Goal: Task Accomplishment & Management: Manage account settings

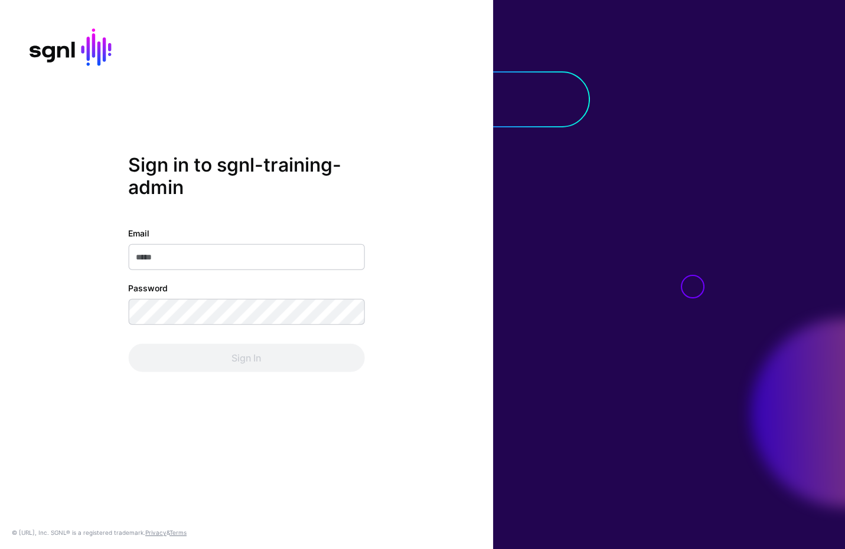
click at [264, 275] on div "Email Password Sign In" at bounding box center [246, 299] width 236 height 145
click at [265, 269] on input "Email" at bounding box center [246, 257] width 236 height 26
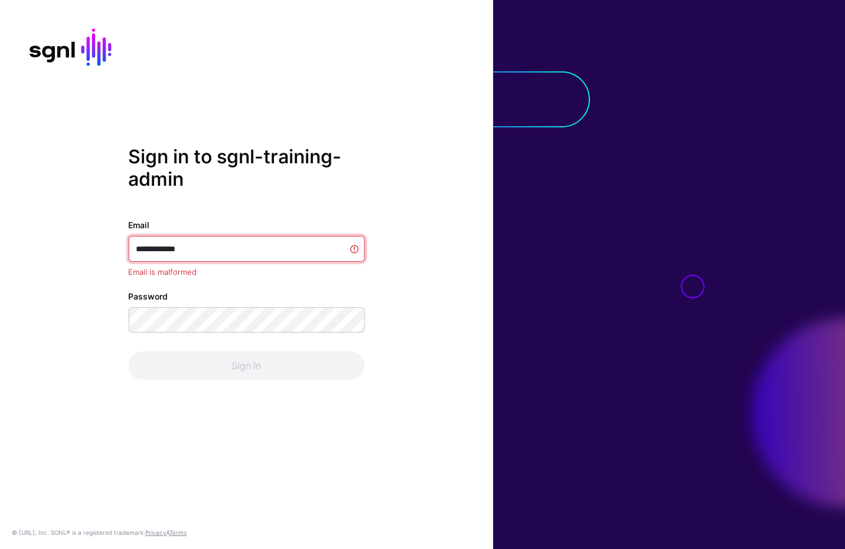
click at [224, 243] on input "**********" at bounding box center [246, 249] width 236 height 26
click at [224, 246] on input "**********" at bounding box center [246, 249] width 236 height 26
type input "**********"
type input "*"
type input "********"
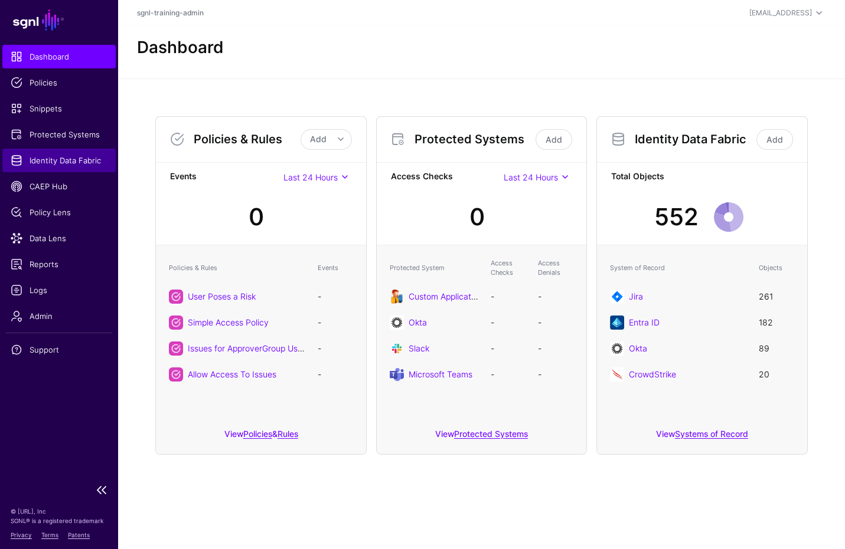
click at [54, 166] on link "Identity Data Fabric" at bounding box center [58, 161] width 113 height 24
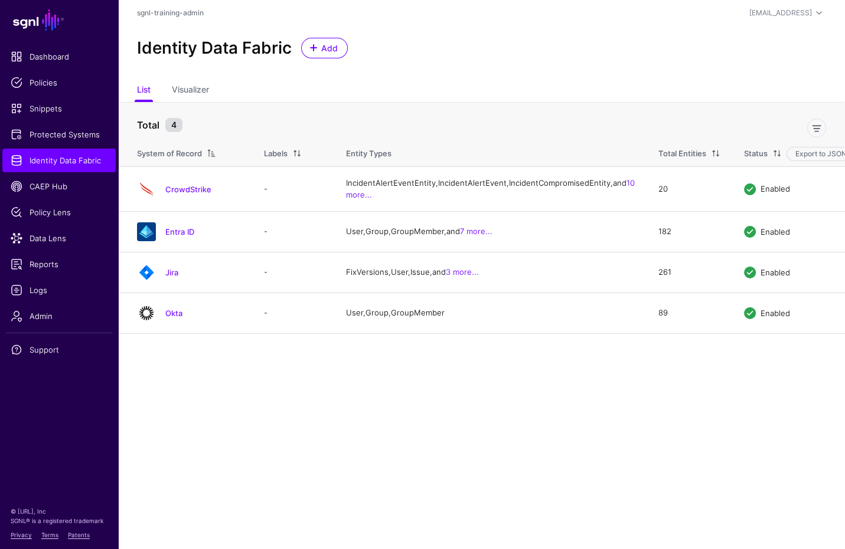
click at [169, 237] on link "Entra ID" at bounding box center [179, 231] width 29 height 9
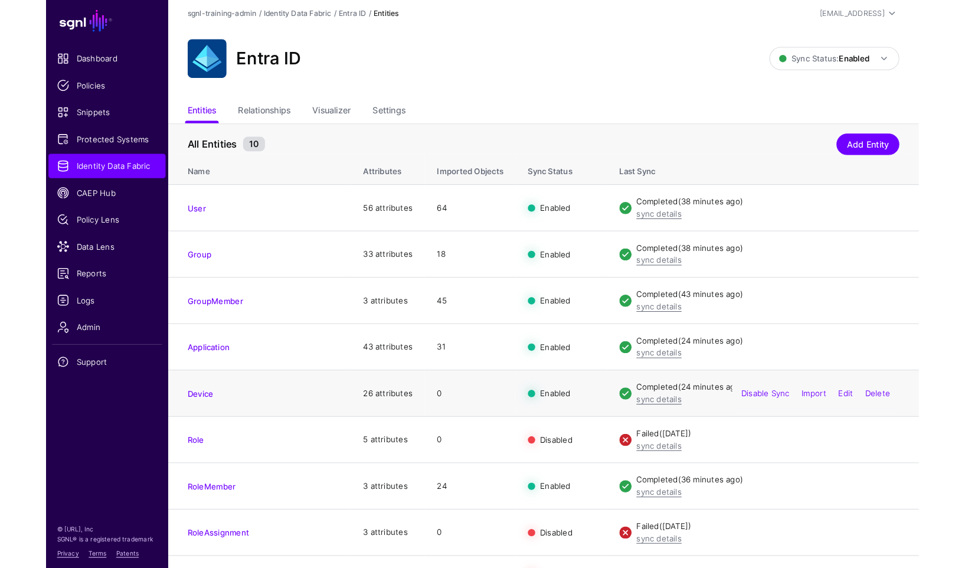
scroll to position [6, 0]
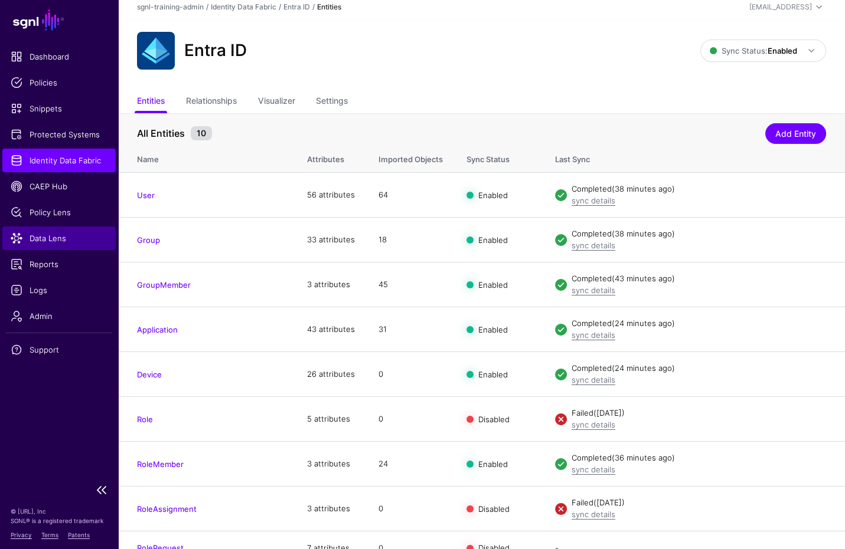
click at [56, 236] on span "Data Lens" at bounding box center [59, 239] width 97 height 12
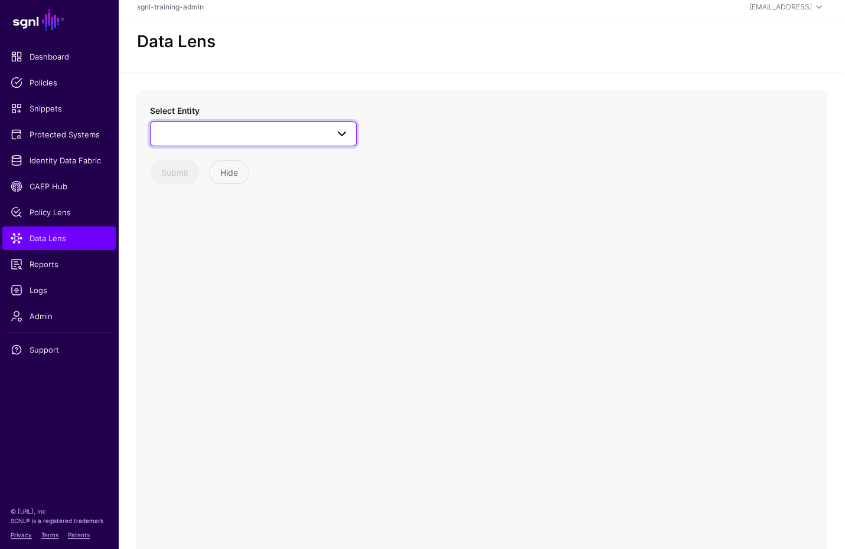
click at [250, 129] on span at bounding box center [253, 134] width 191 height 14
type input "**"
click at [236, 218] on div "Application" at bounding box center [259, 223] width 176 height 12
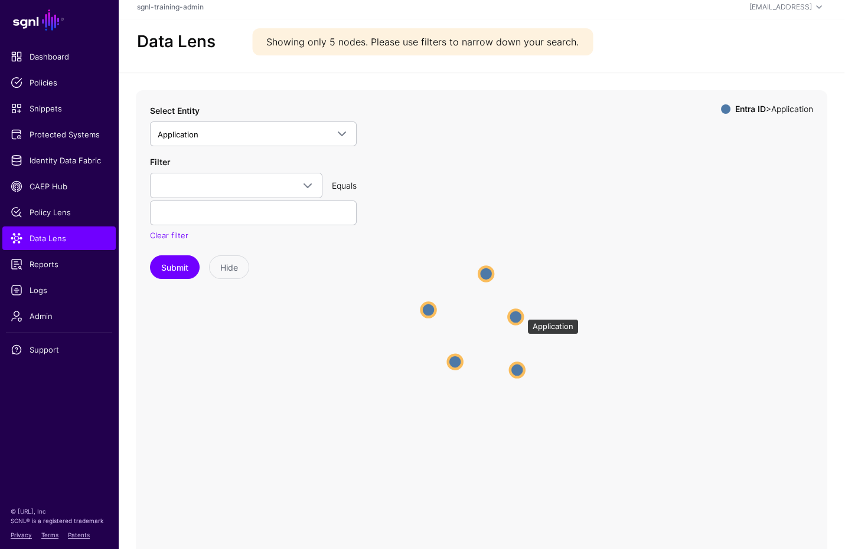
click at [521, 313] on circle at bounding box center [515, 317] width 14 height 14
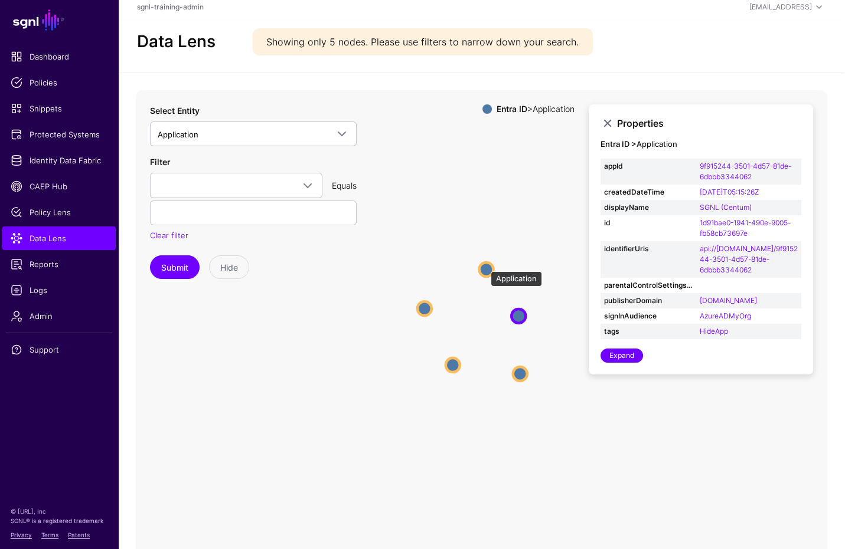
click at [489, 267] on circle at bounding box center [486, 270] width 14 height 14
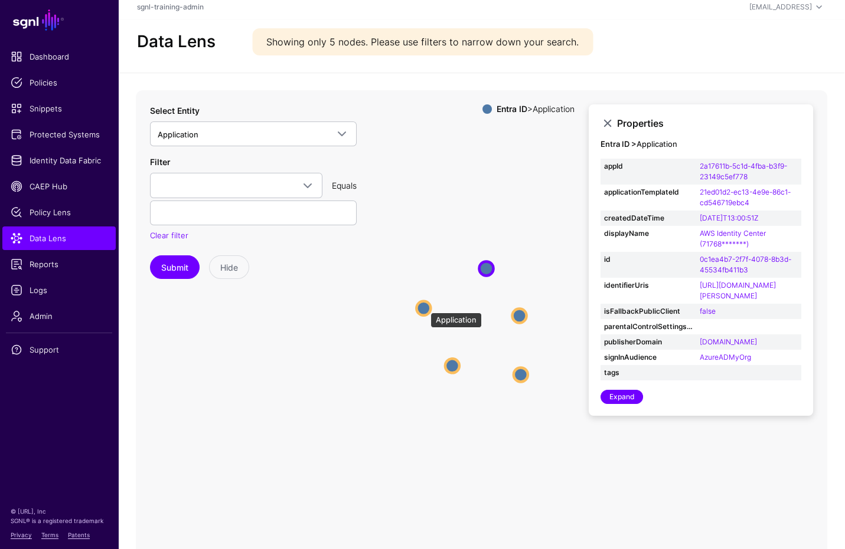
click at [424, 307] on circle at bounding box center [423, 309] width 14 height 14
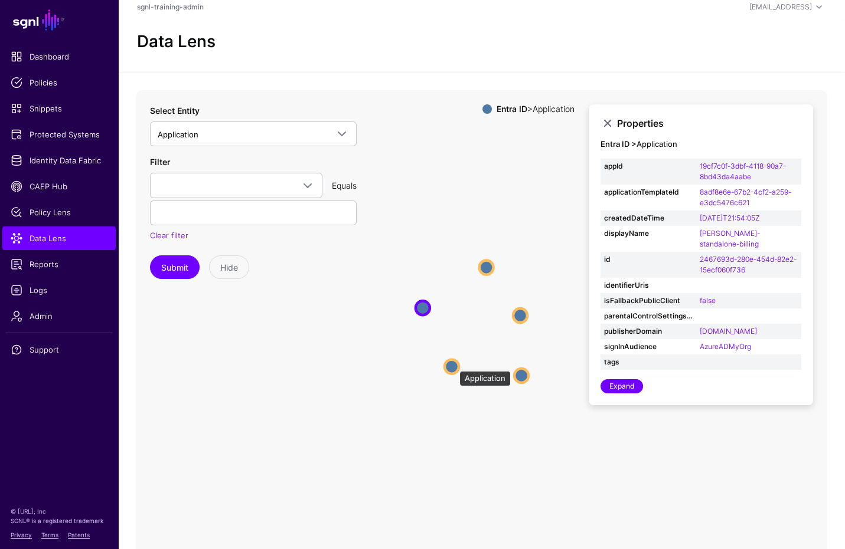
click at [453, 365] on circle at bounding box center [451, 367] width 14 height 14
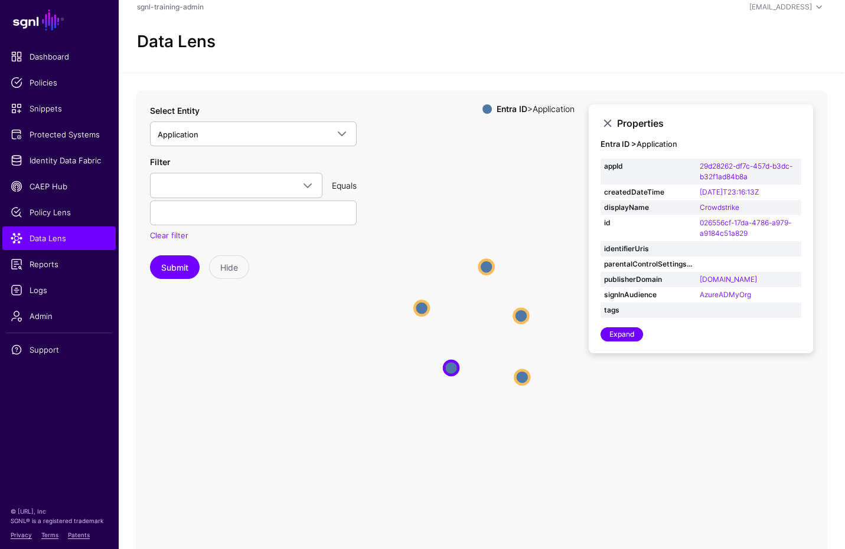
click at [426, 299] on icon "Application Application Application Application Application Application Applica…" at bounding box center [481, 326] width 691 height 472
click at [419, 307] on circle at bounding box center [421, 309] width 14 height 14
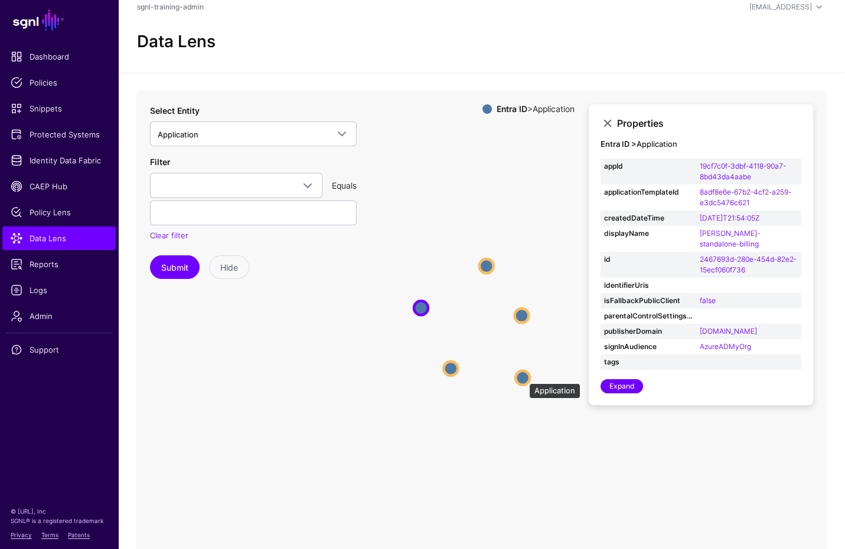
click at [523, 378] on circle at bounding box center [522, 378] width 14 height 14
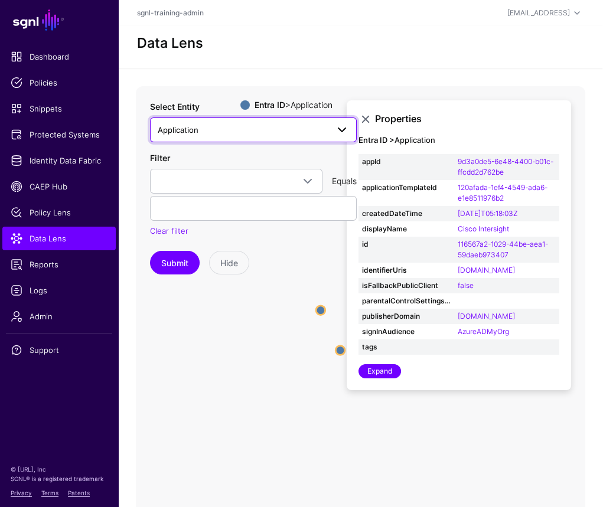
click at [278, 129] on span "Application" at bounding box center [243, 129] width 170 height 13
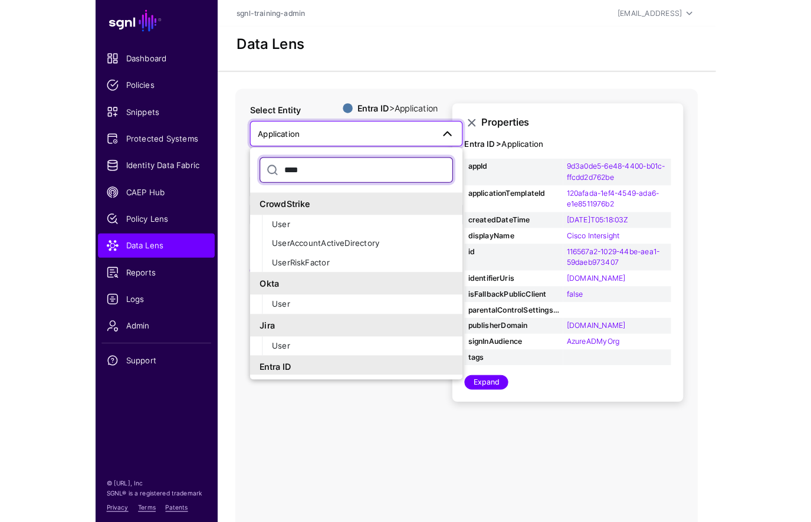
scroll to position [21, 0]
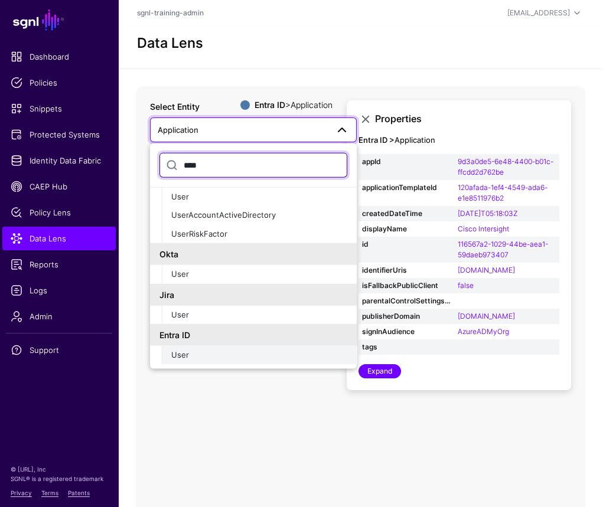
type input "****"
click at [208, 354] on div "User" at bounding box center [259, 355] width 176 height 12
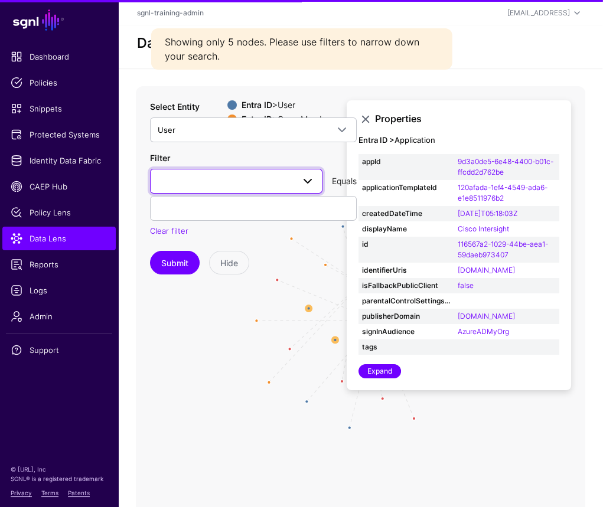
click at [227, 172] on link at bounding box center [236, 181] width 172 height 25
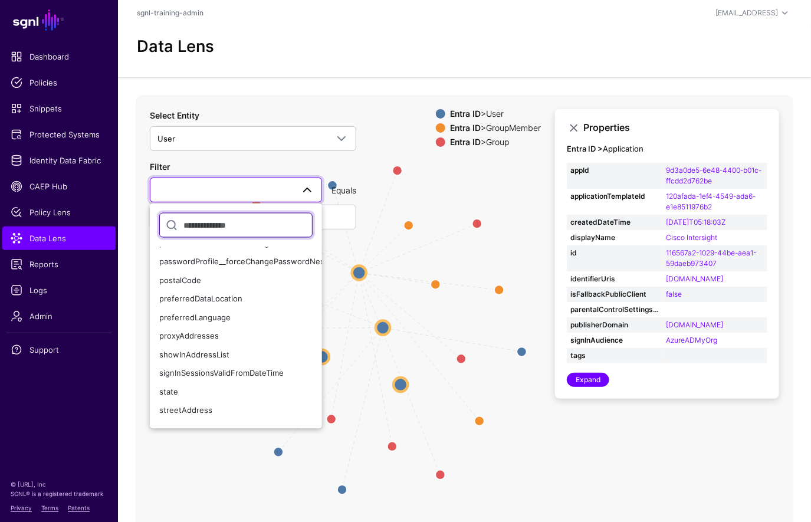
scroll to position [863, 0]
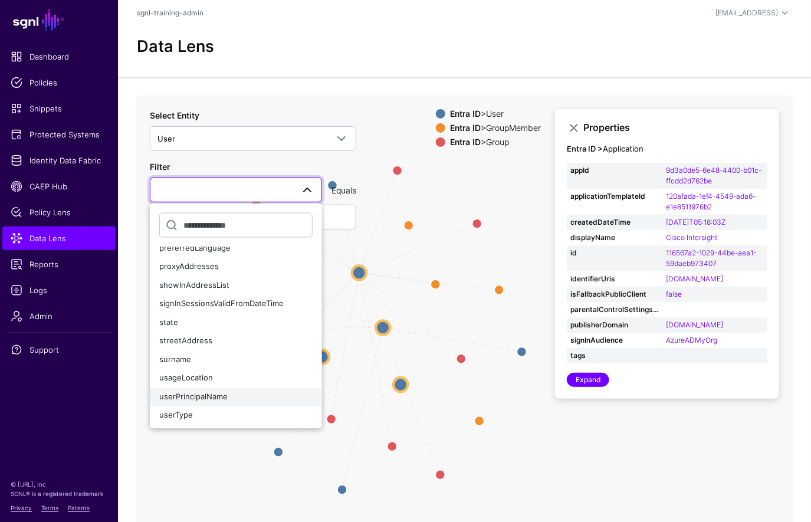
click at [219, 398] on span "userPrincipalName" at bounding box center [193, 396] width 68 height 9
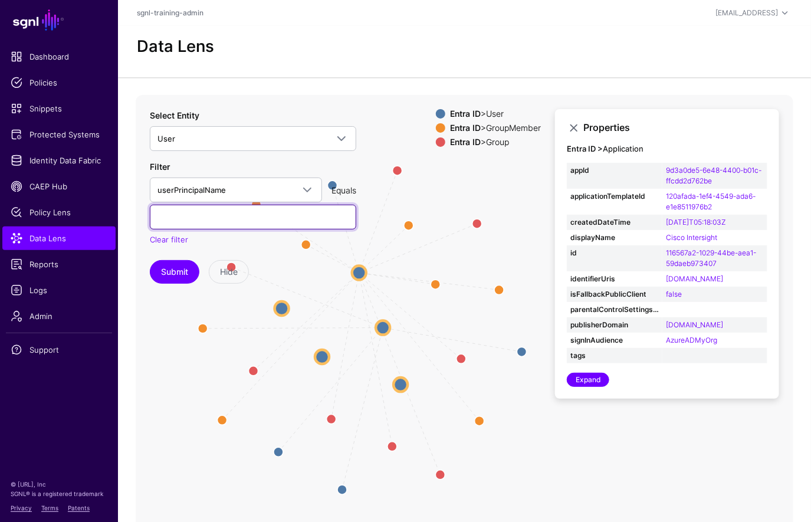
click at [194, 218] on input "text" at bounding box center [253, 217] width 207 height 25
click at [150, 260] on button "Submit" at bounding box center [175, 272] width 50 height 24
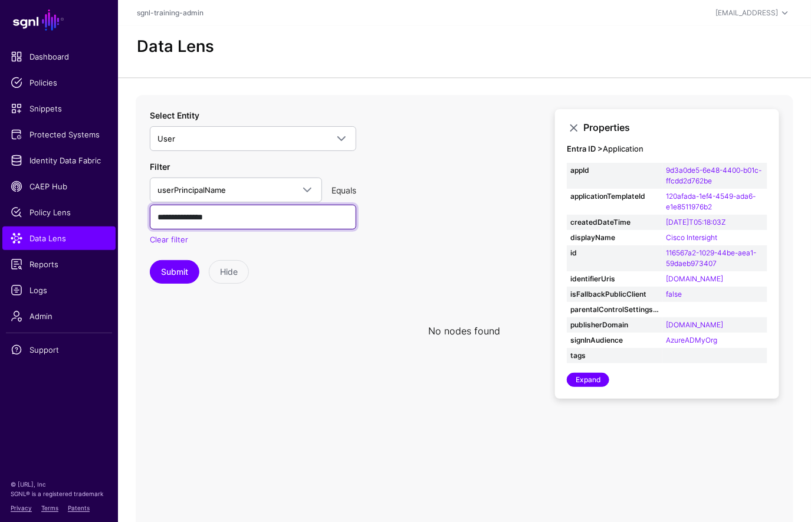
click at [150, 260] on button "Submit" at bounding box center [175, 272] width 50 height 24
click at [313, 158] on div "Select Entity User **** CrowdStrike User UserAccountActiveDirectory UserRiskFac…" at bounding box center [253, 196] width 207 height 175
click at [241, 222] on input "**********" at bounding box center [253, 217] width 207 height 25
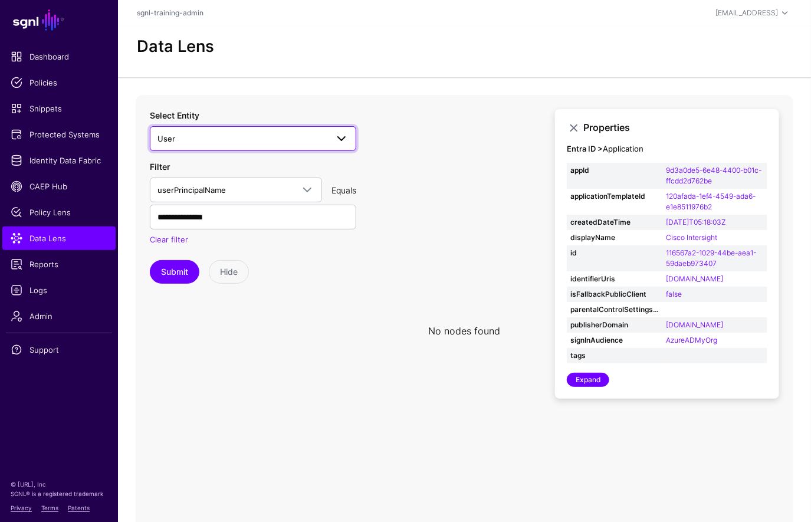
click at [267, 136] on span "User" at bounding box center [243, 138] width 170 height 13
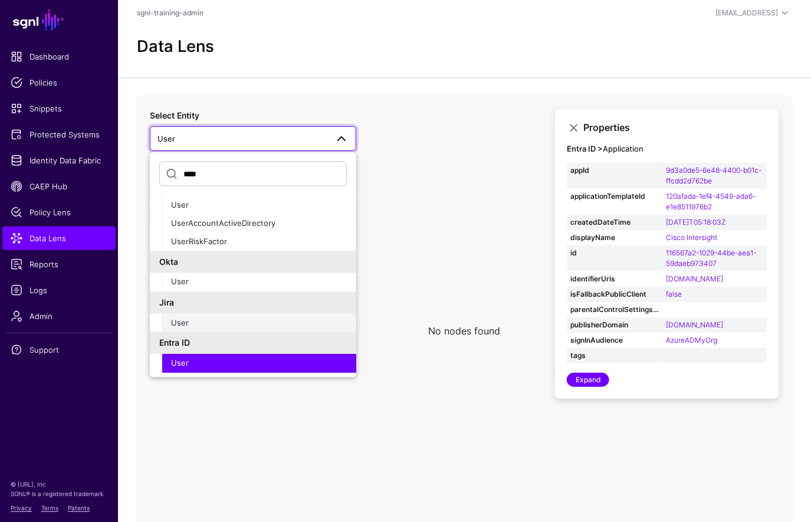
scroll to position [55, 0]
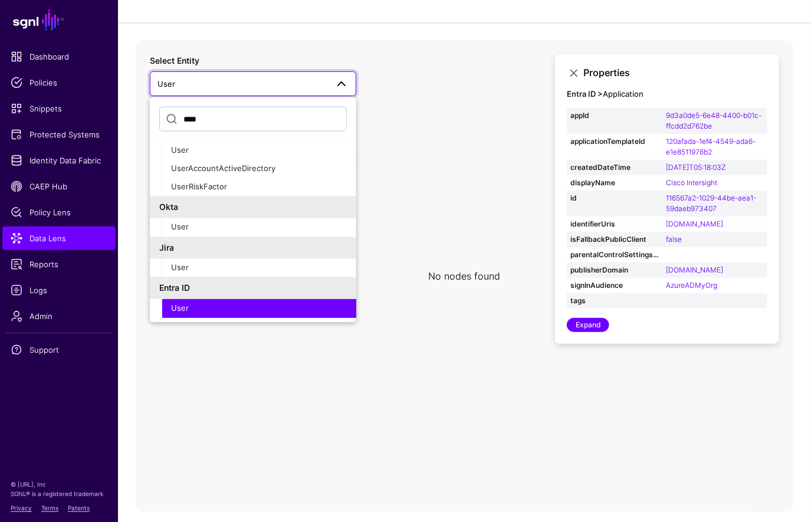
click at [256, 300] on button "User" at bounding box center [259, 308] width 195 height 19
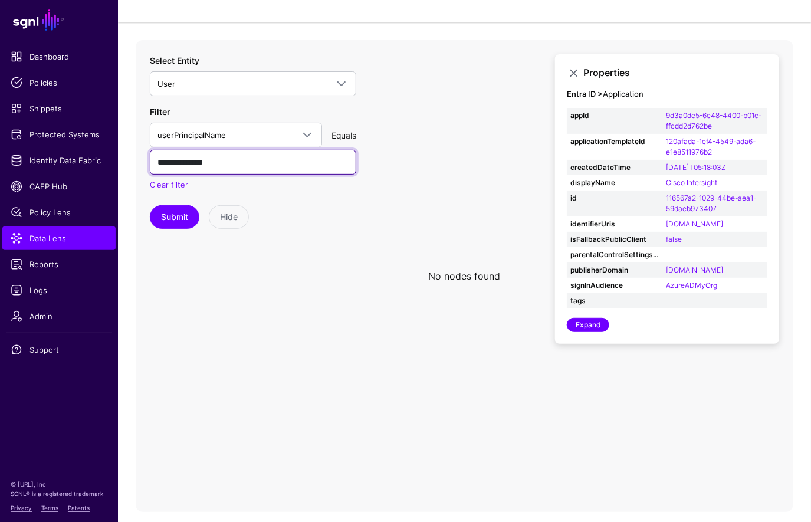
click at [243, 165] on input "**********" at bounding box center [253, 162] width 207 height 25
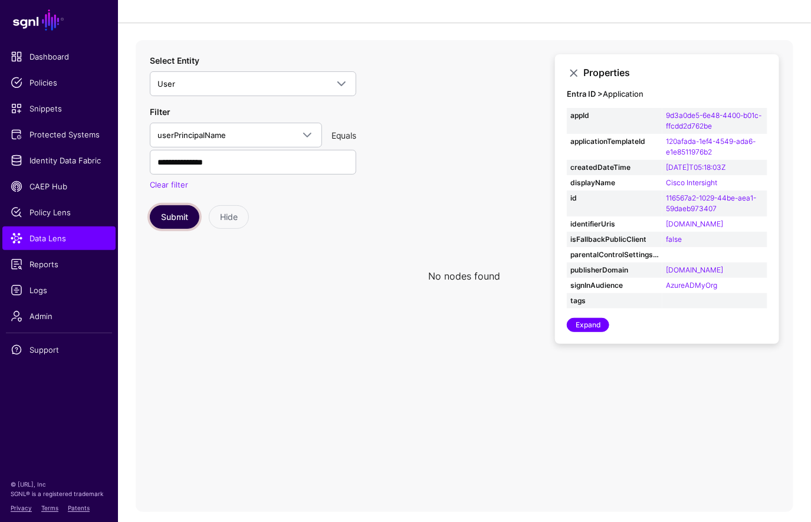
click at [159, 218] on button "Submit" at bounding box center [175, 217] width 50 height 24
click at [222, 133] on span "userPrincipalName" at bounding box center [192, 134] width 68 height 9
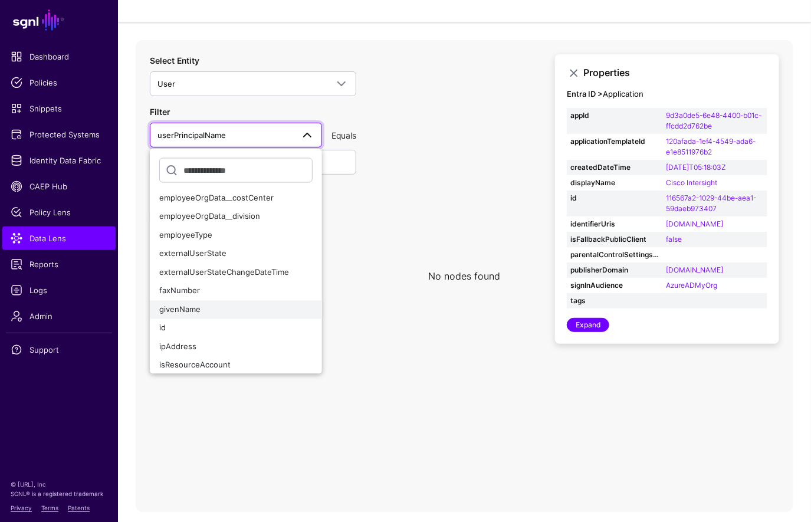
scroll to position [364, 0]
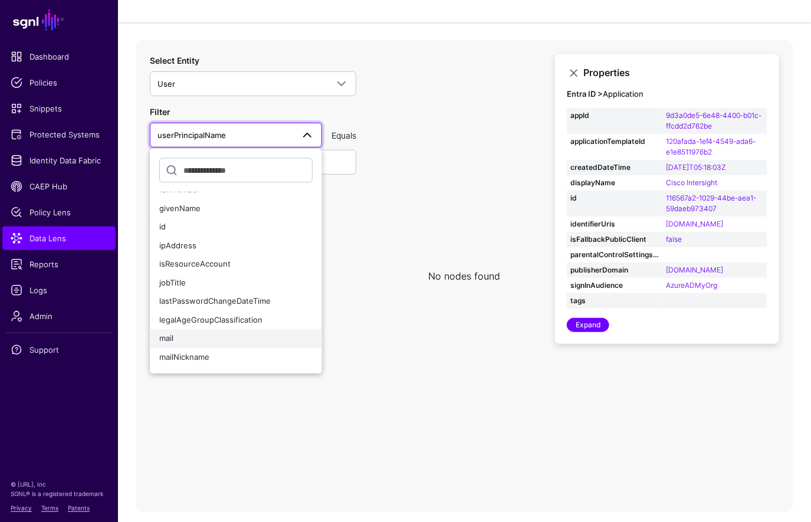
click at [212, 335] on div "mail" at bounding box center [235, 339] width 153 height 12
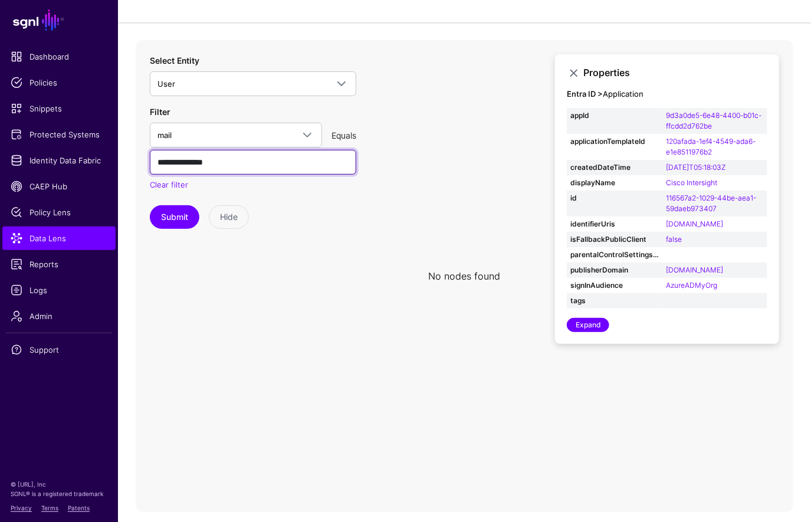
drag, startPoint x: 178, startPoint y: 161, endPoint x: 377, endPoint y: 170, distance: 198.5
click at [379, 165] on div "No nodes found Properties Entra ID > Application appId 9d3a0de5-6e48-4400-b01c-…" at bounding box center [465, 276] width 658 height 472
type input "**********"
click at [150, 205] on button "Submit" at bounding box center [175, 217] width 50 height 24
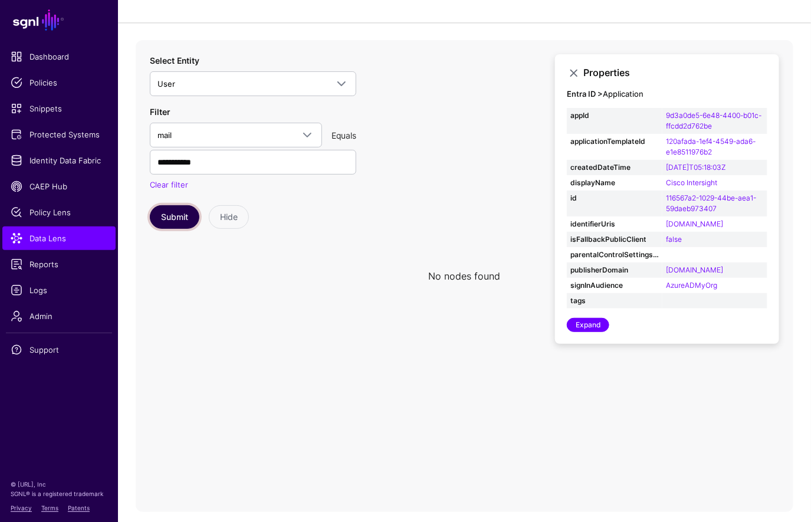
click at [168, 215] on button "Submit" at bounding box center [175, 217] width 50 height 24
click at [248, 81] on span "User" at bounding box center [243, 83] width 170 height 13
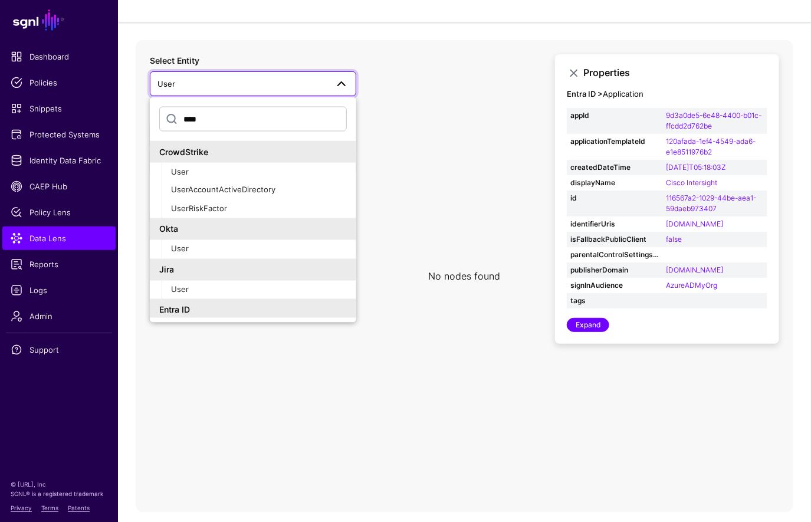
scroll to position [62, 0]
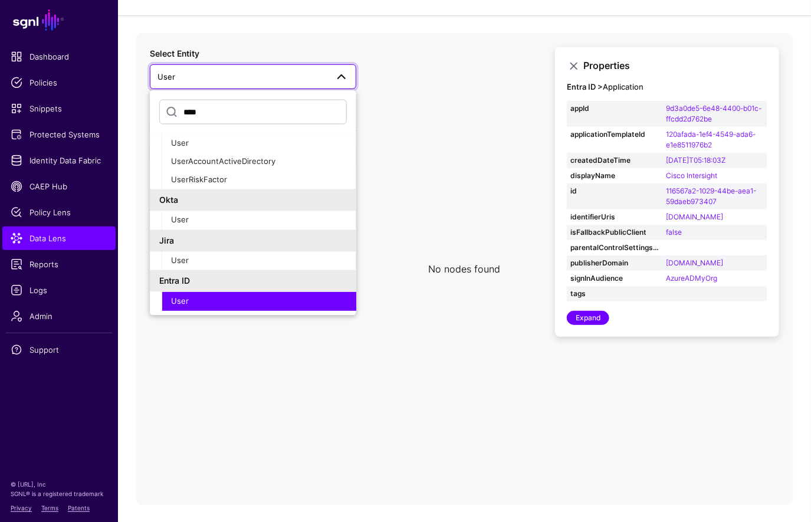
click at [388, 414] on icon at bounding box center [465, 269] width 658 height 472
click at [582, 322] on link "Expand" at bounding box center [588, 318] width 42 height 14
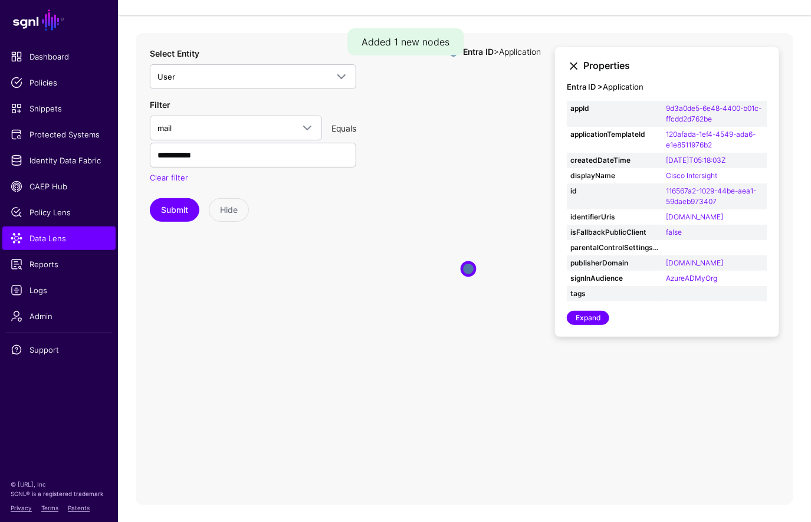
click at [568, 63] on link at bounding box center [574, 66] width 14 height 14
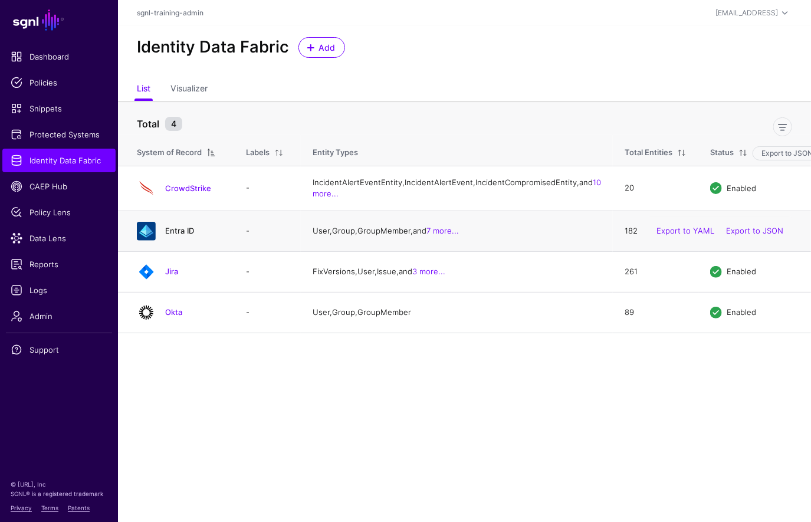
click at [179, 235] on link "Entra ID" at bounding box center [179, 230] width 29 height 9
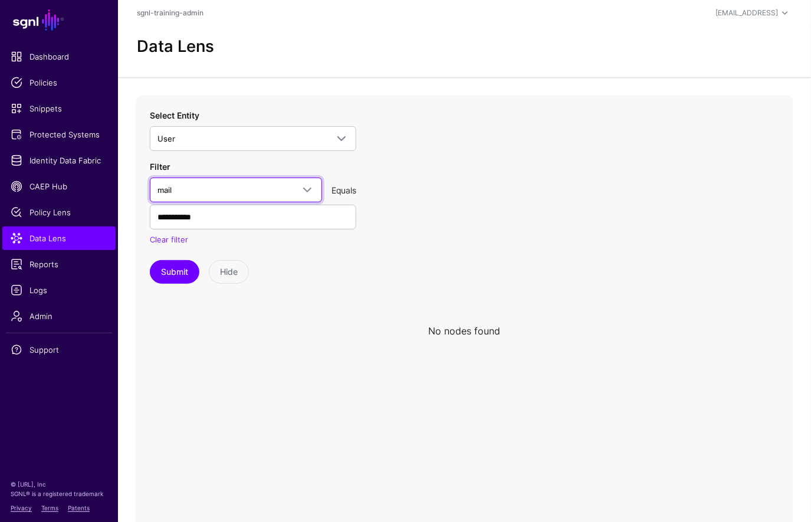
drag, startPoint x: 193, startPoint y: 189, endPoint x: 132, endPoint y: 221, distance: 68.6
click at [192, 189] on span "mail" at bounding box center [226, 190] width 136 height 13
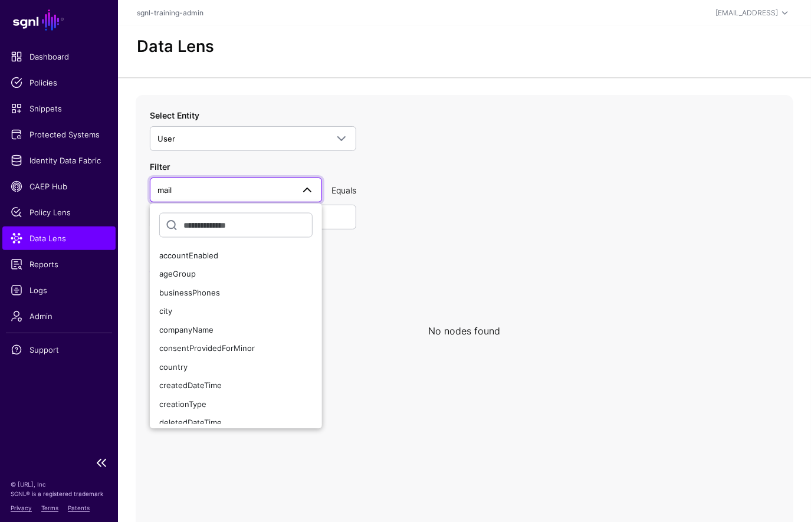
click at [61, 234] on span "Data Lens" at bounding box center [59, 239] width 97 height 12
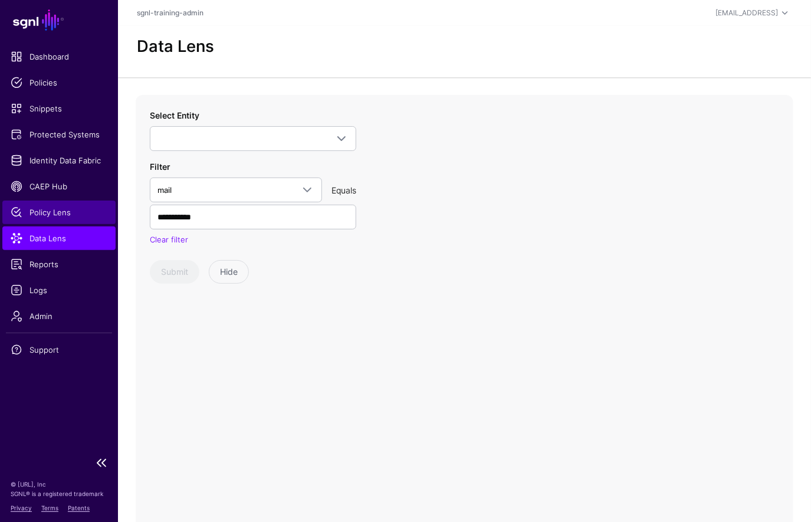
click at [59, 210] on span "Policy Lens" at bounding box center [59, 213] width 97 height 12
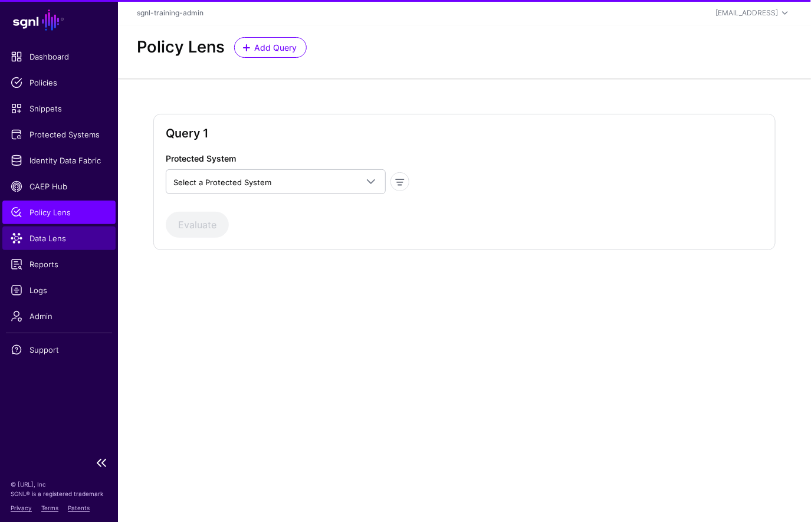
click at [56, 236] on span "Data Lens" at bounding box center [59, 239] width 97 height 12
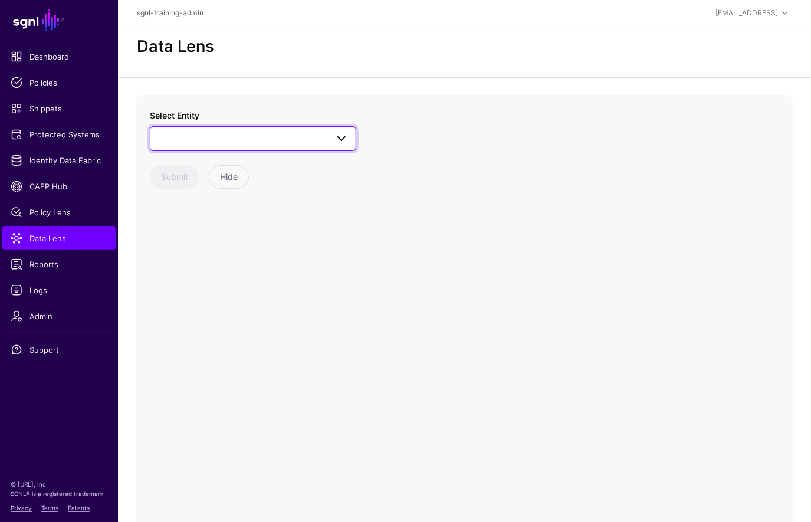
click at [246, 143] on span at bounding box center [253, 139] width 191 height 14
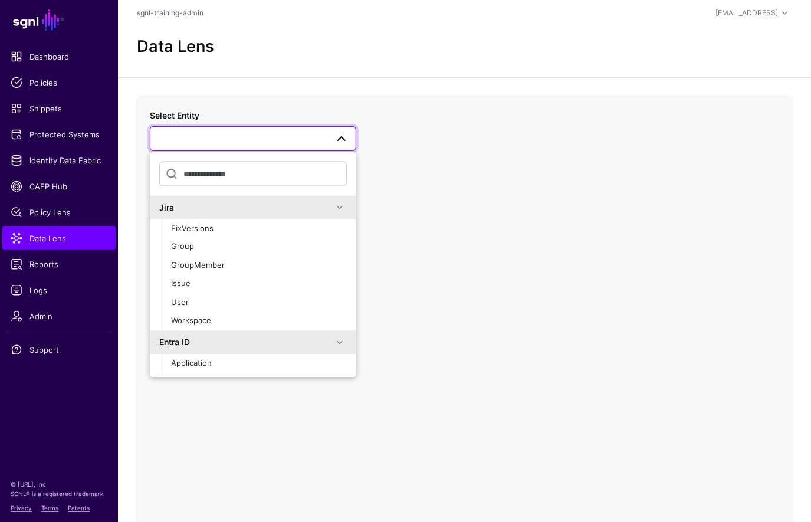
scroll to position [512, 0]
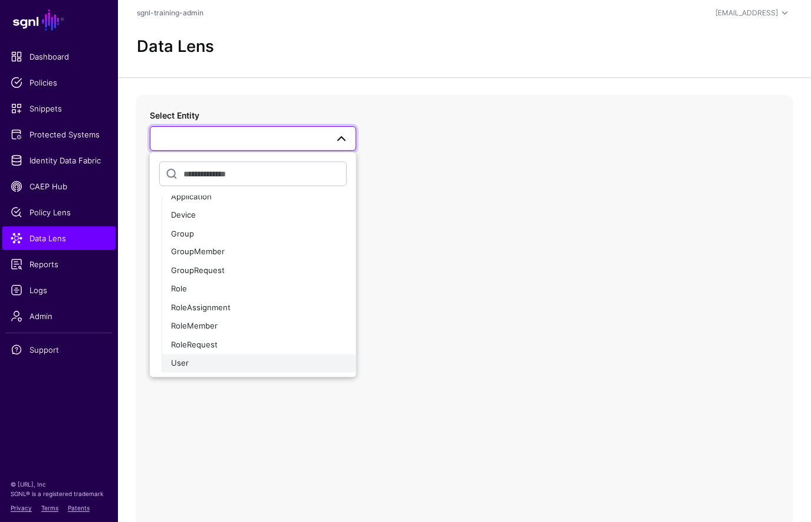
click at [209, 362] on div "User" at bounding box center [259, 364] width 176 height 12
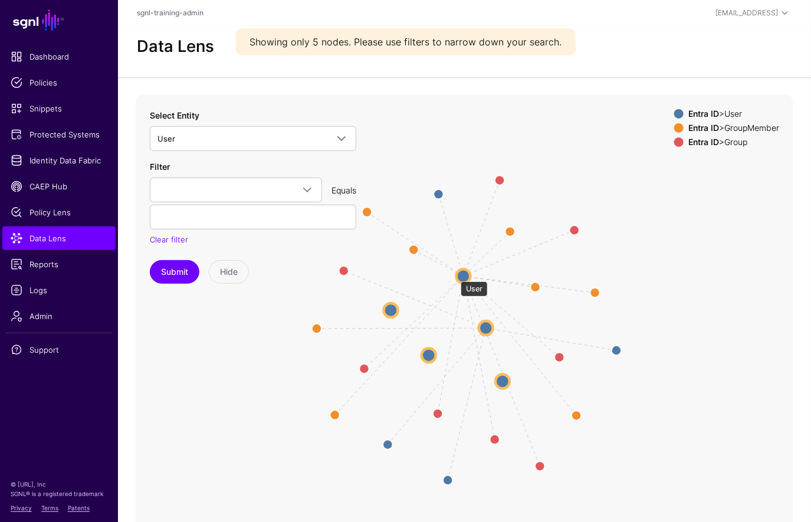
click at [453, 277] on icon "Manager Member Manager Manager Group Member Member Member Member Member Member …" at bounding box center [465, 331] width 658 height 472
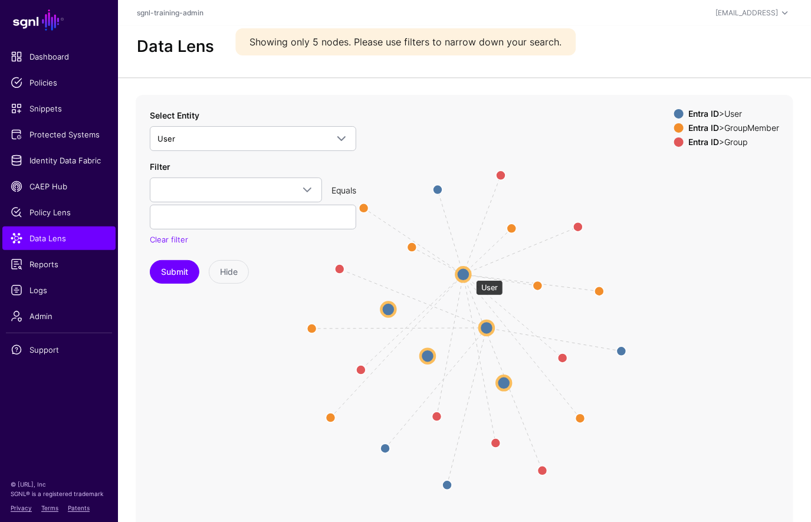
click at [470, 274] on circle at bounding box center [464, 274] width 14 height 14
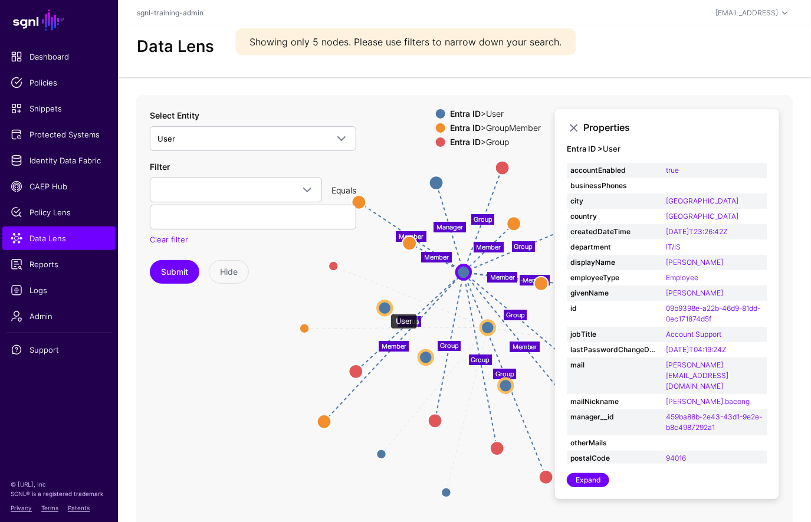
click at [385, 308] on circle at bounding box center [385, 308] width 14 height 14
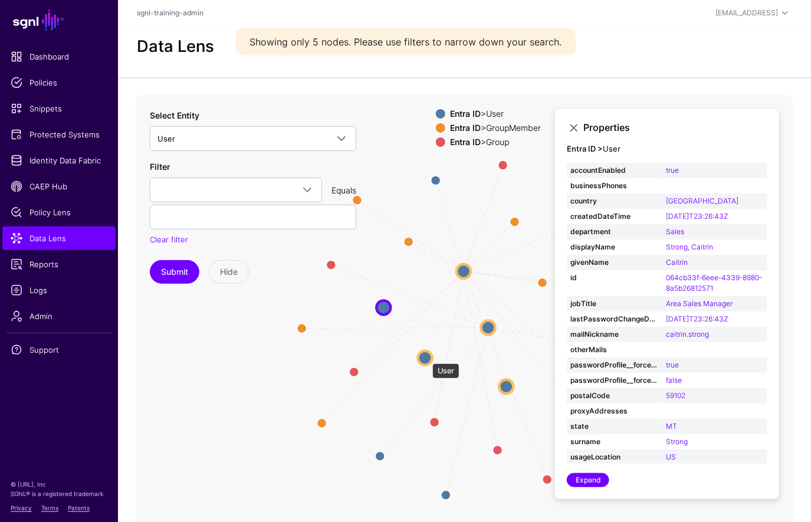
click at [427, 358] on circle at bounding box center [425, 358] width 14 height 14
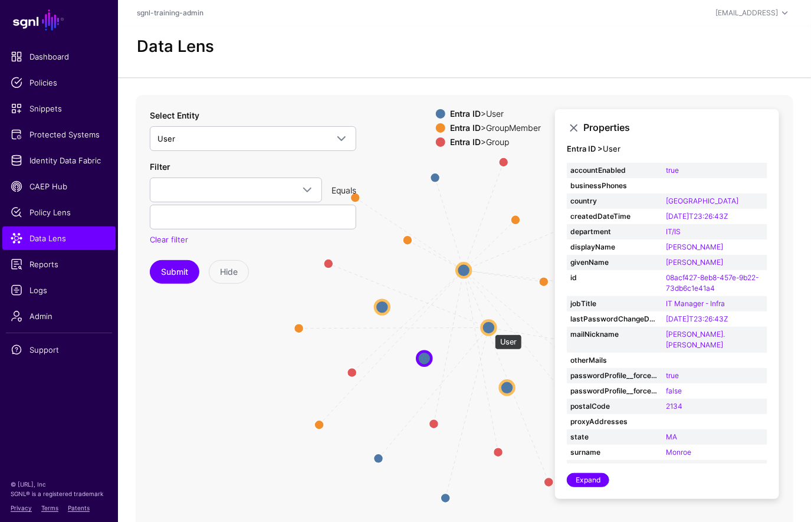
click at [489, 328] on circle at bounding box center [489, 327] width 14 height 14
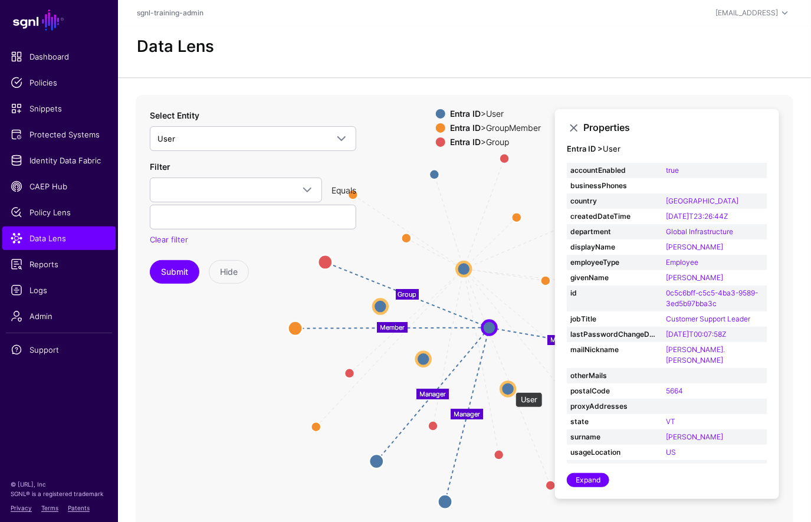
click at [510, 387] on circle at bounding box center [508, 389] width 14 height 14
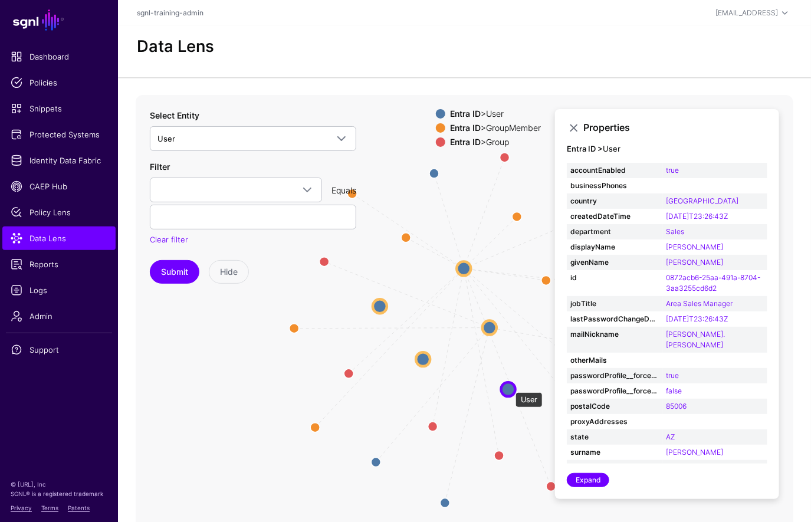
click at [510, 387] on circle at bounding box center [509, 389] width 14 height 14
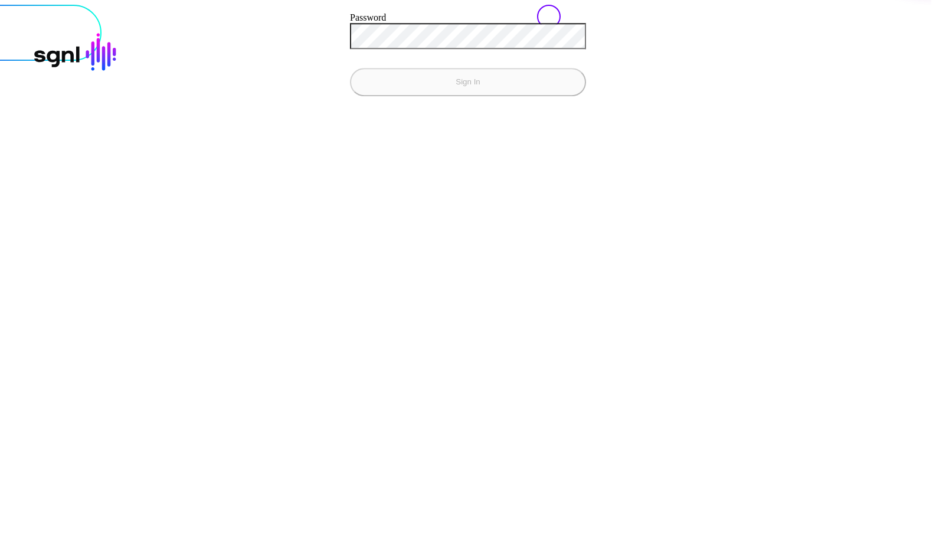
type input "******"
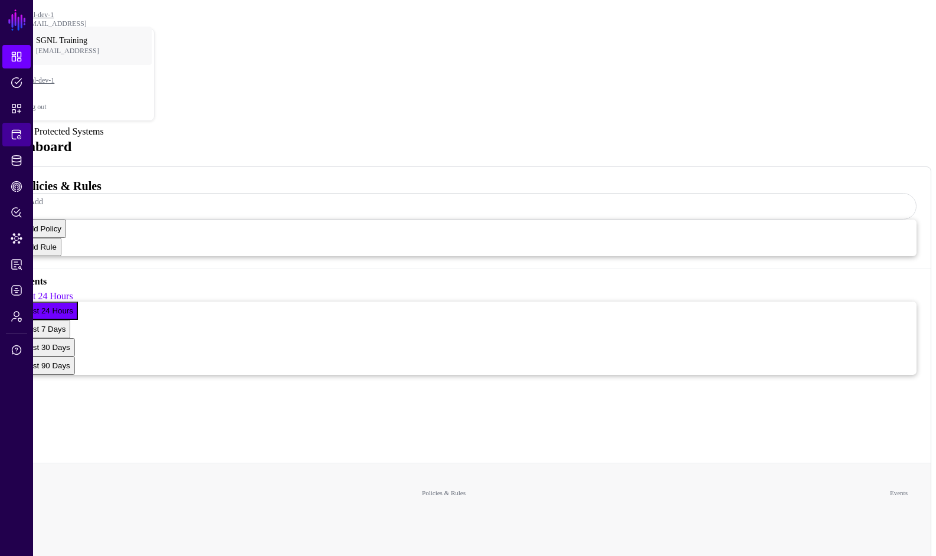
click at [18, 131] on span "Protected Systems" at bounding box center [17, 135] width 12 height 12
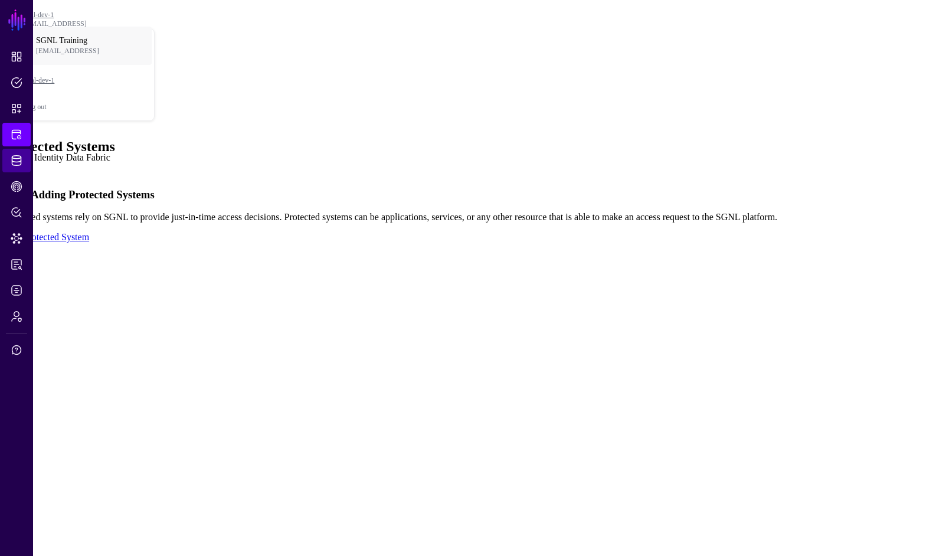
click at [22, 156] on link "Identity Data Fabric" at bounding box center [16, 161] width 28 height 24
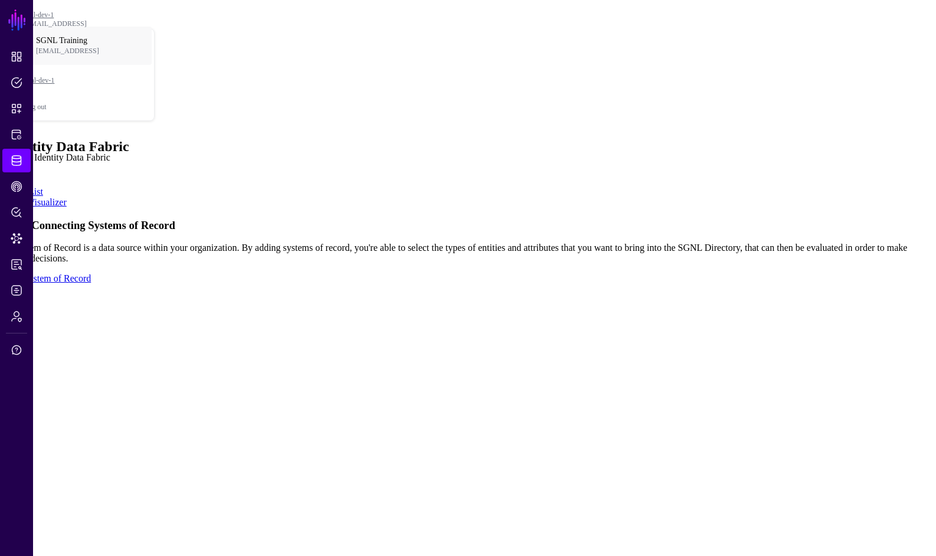
click at [17, 159] on span "Identity Data Fabric" at bounding box center [17, 161] width 12 height 12
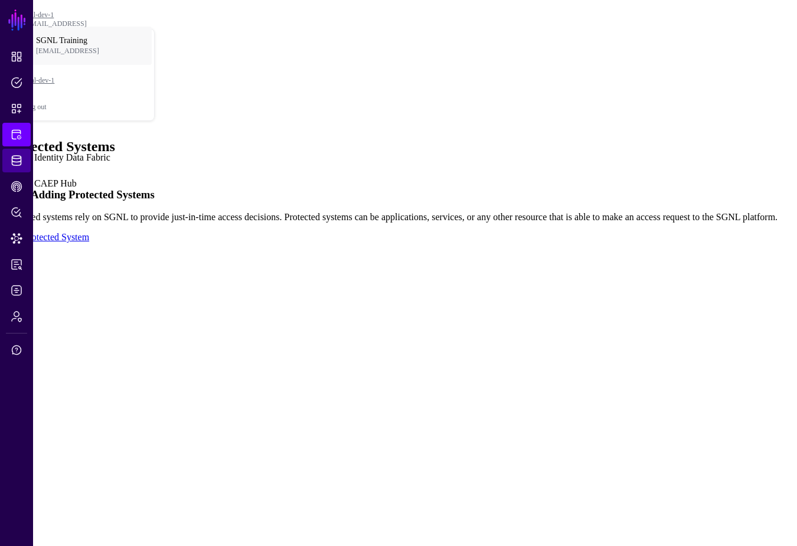
click at [12, 165] on span "Identity Data Fabric" at bounding box center [17, 161] width 12 height 12
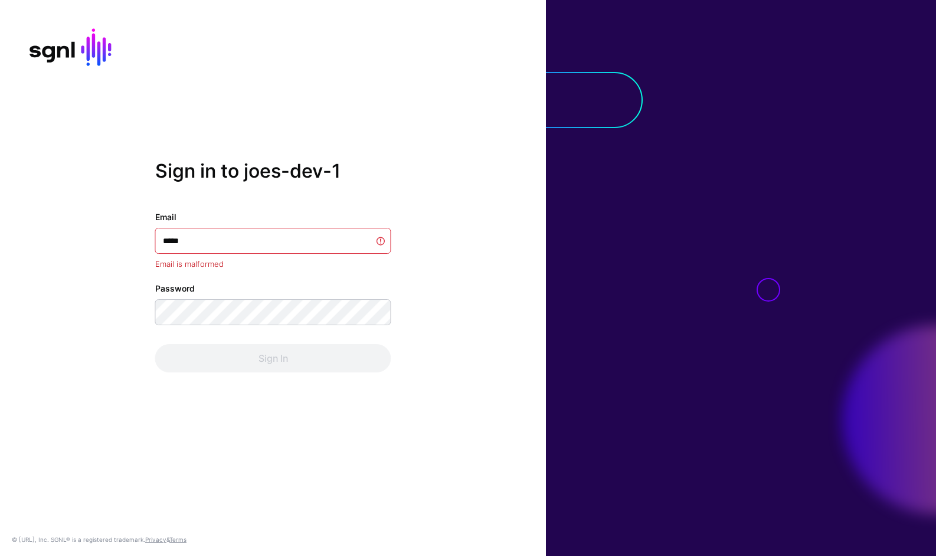
type input "******"
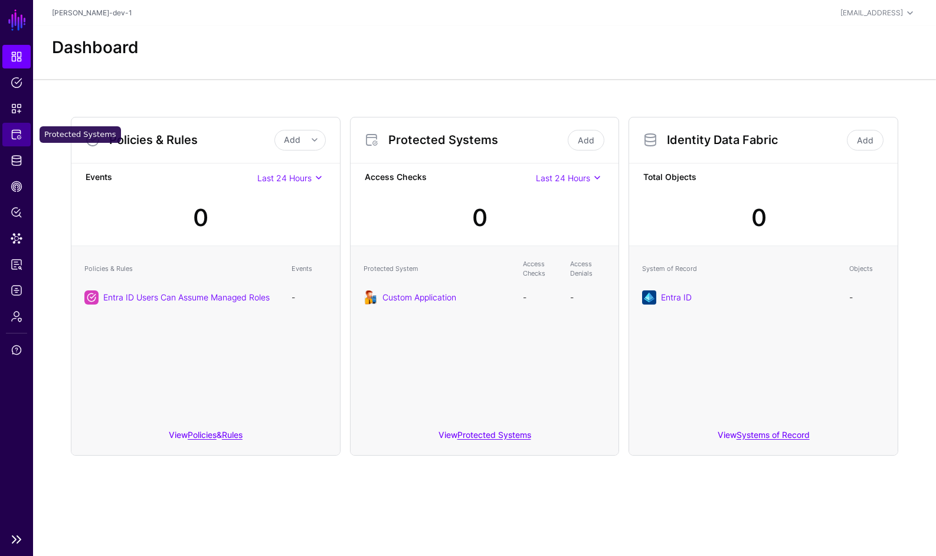
click at [18, 140] on link "Protected Systems" at bounding box center [16, 135] width 28 height 24
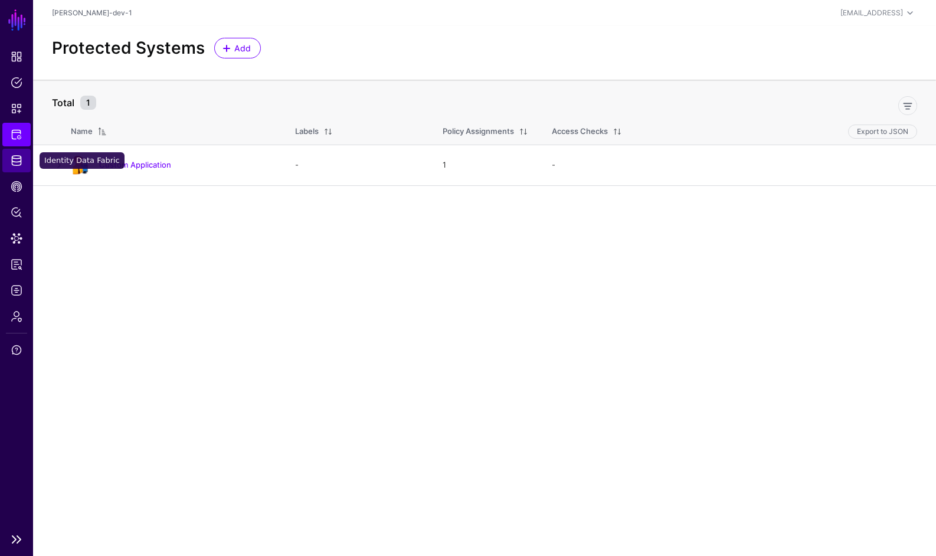
click at [16, 170] on link "Identity Data Fabric" at bounding box center [16, 161] width 28 height 24
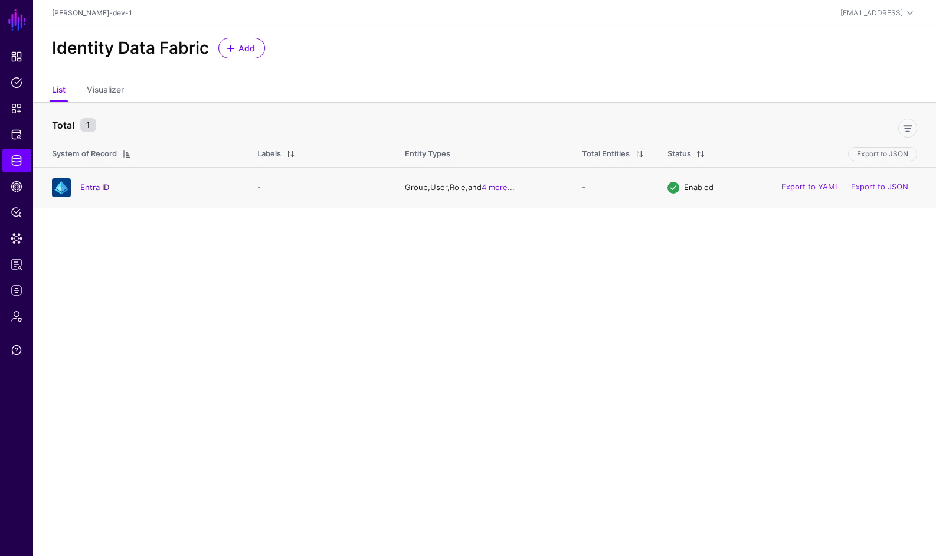
click at [115, 189] on h4 "Entra ID" at bounding box center [156, 187] width 153 height 11
click at [91, 185] on link "Entra ID" at bounding box center [94, 186] width 29 height 9
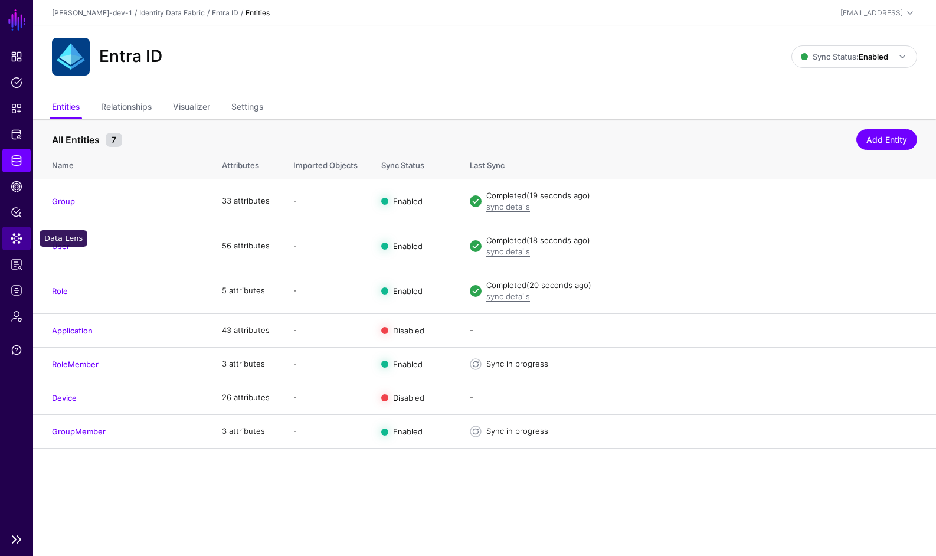
click at [21, 229] on link "Data Lens" at bounding box center [16, 239] width 28 height 24
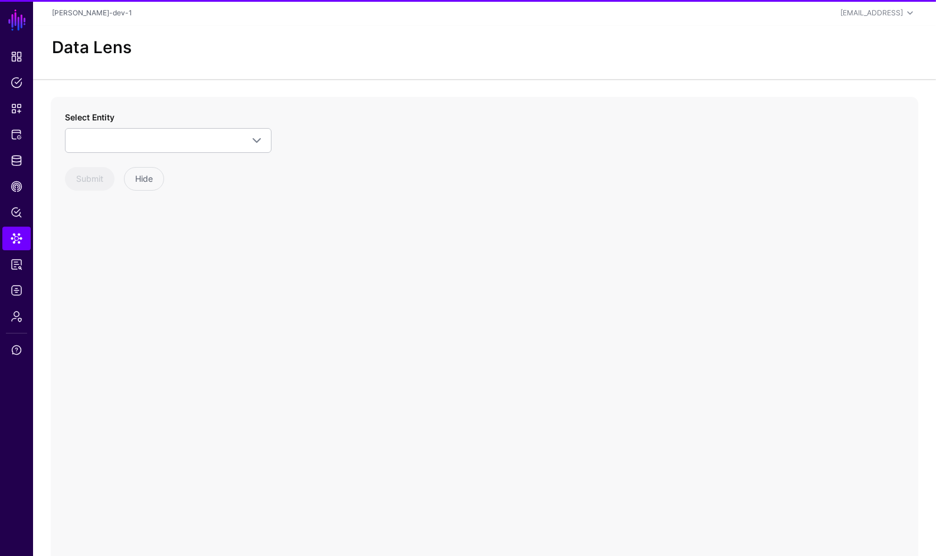
click at [197, 115] on div "Select Entity Entra ID Application Device Group GroupMember Role RoleMember User" at bounding box center [168, 132] width 207 height 42
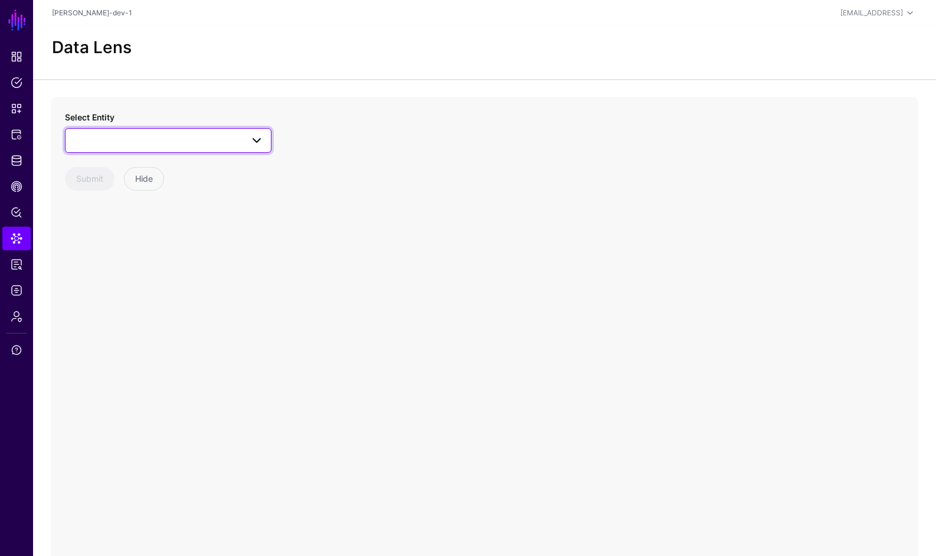
click at [206, 133] on span at bounding box center [168, 140] width 191 height 14
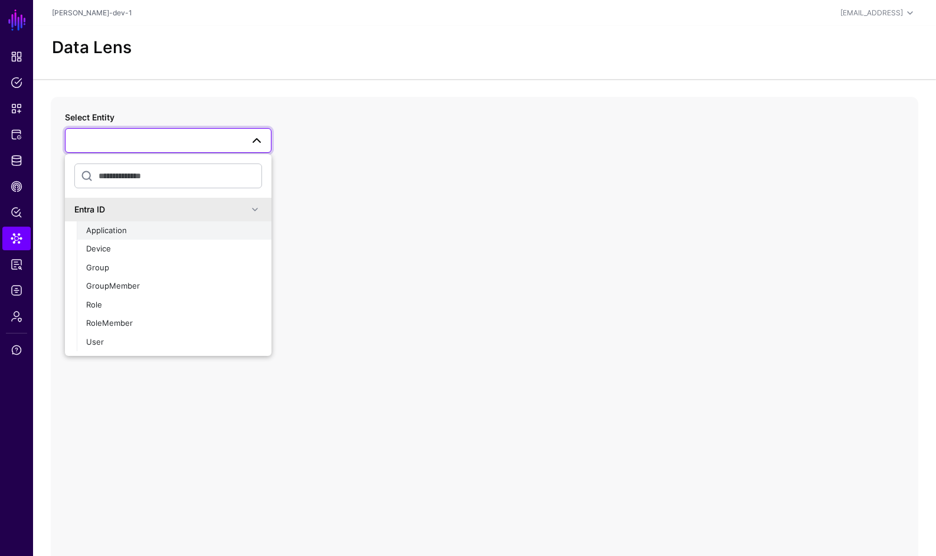
click at [124, 222] on button "Application" at bounding box center [174, 230] width 195 height 19
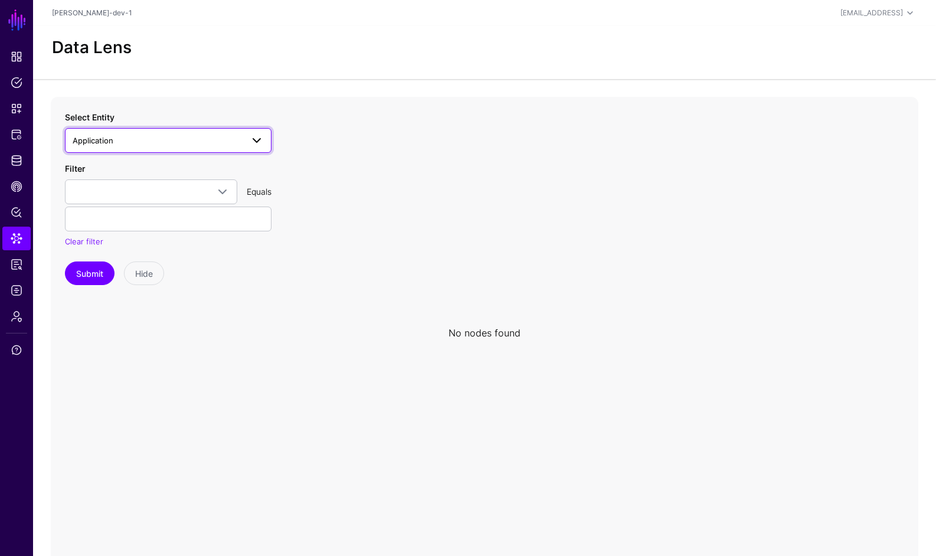
click at [180, 138] on span "Application" at bounding box center [158, 140] width 170 height 13
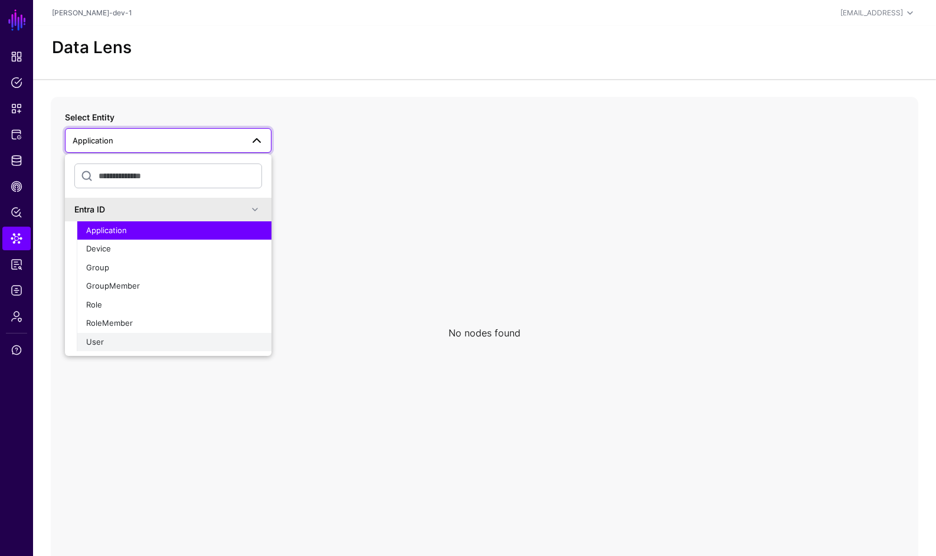
click at [109, 339] on div "User" at bounding box center [174, 342] width 176 height 12
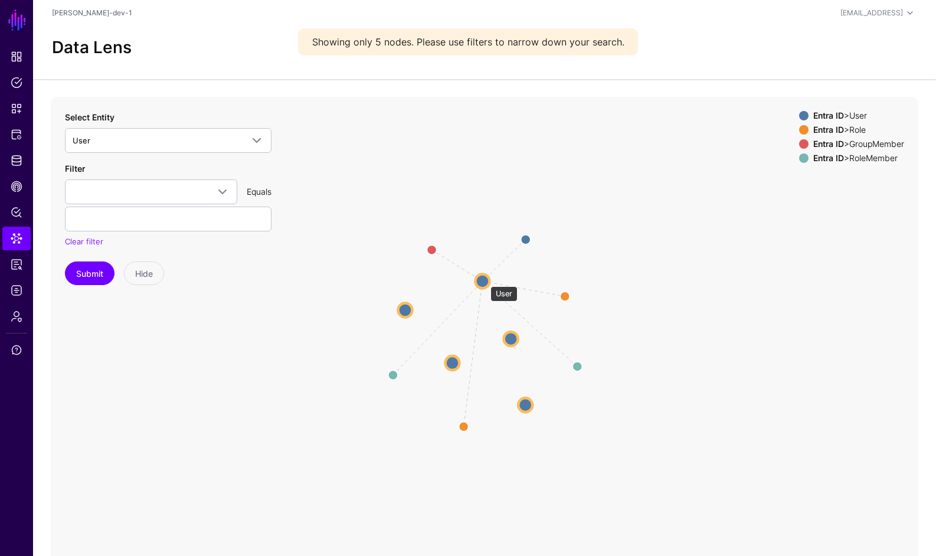
click at [485, 280] on circle at bounding box center [482, 281] width 14 height 14
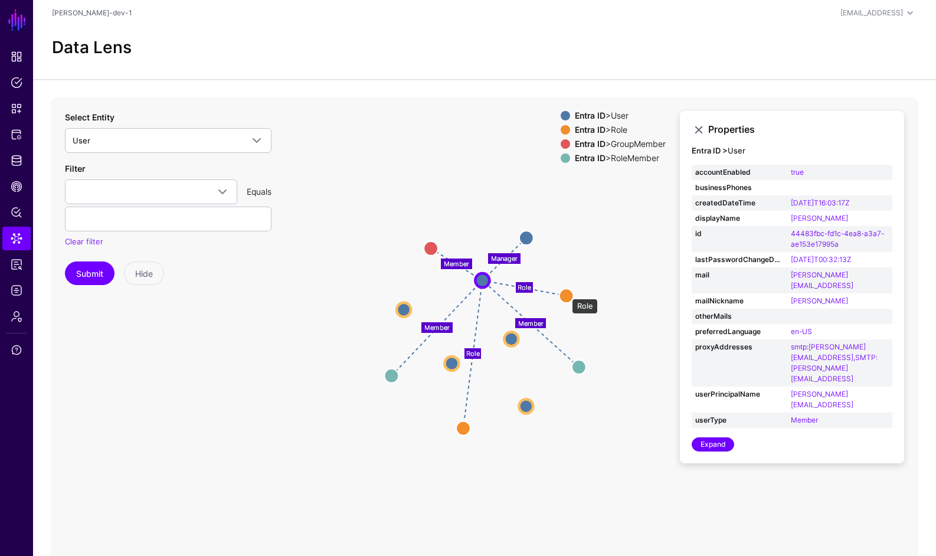
click at [566, 293] on circle at bounding box center [566, 296] width 14 height 14
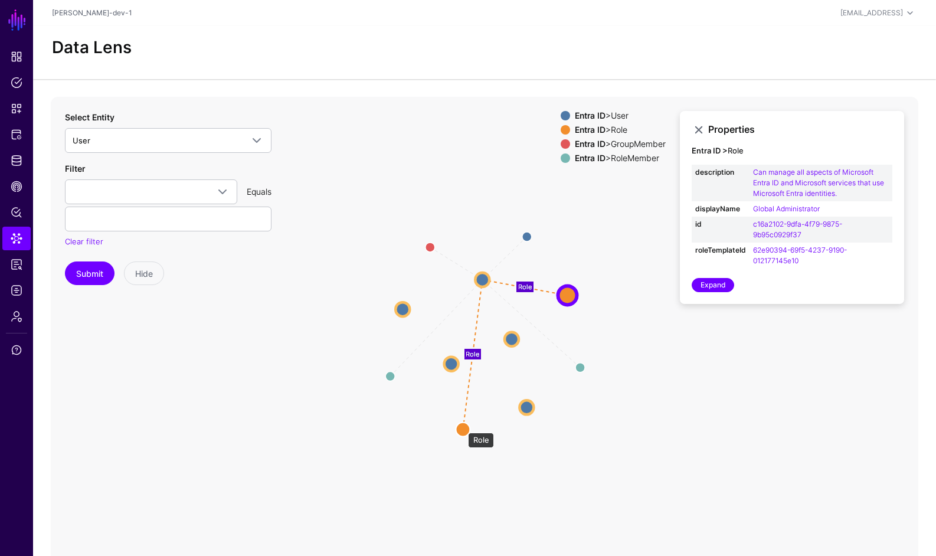
click at [462, 427] on circle at bounding box center [463, 429] width 14 height 14
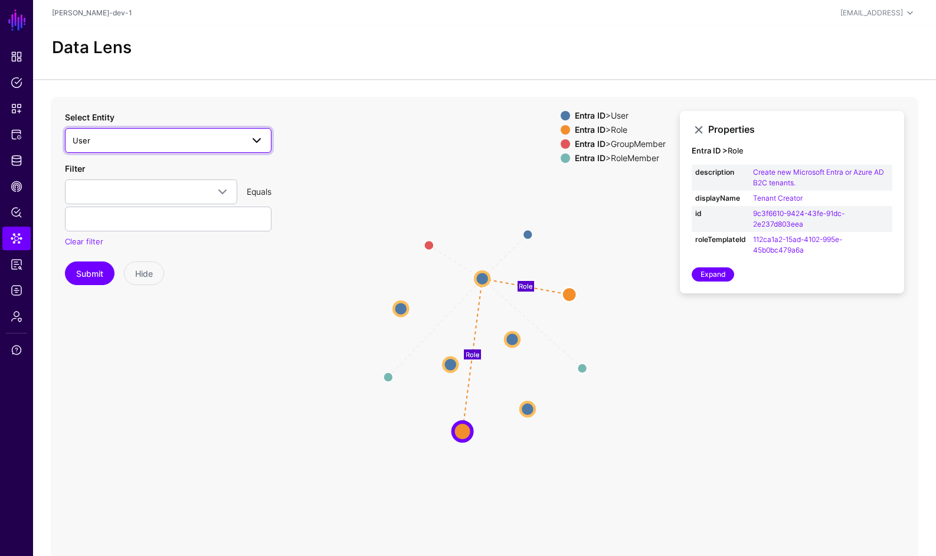
click at [264, 134] on link "User" at bounding box center [168, 140] width 207 height 25
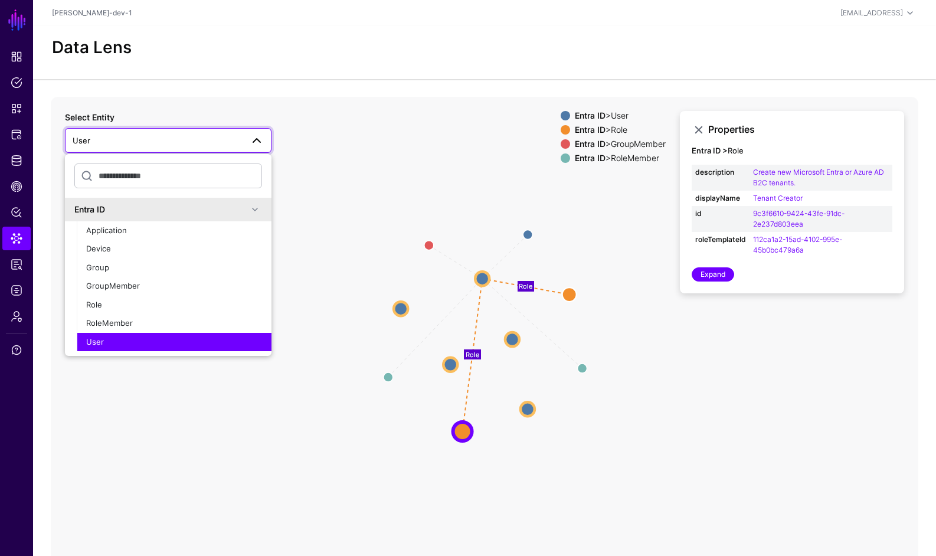
click at [392, 318] on icon "Manager Member Member Member Role Role User User User User User User User User …" at bounding box center [485, 333] width 868 height 472
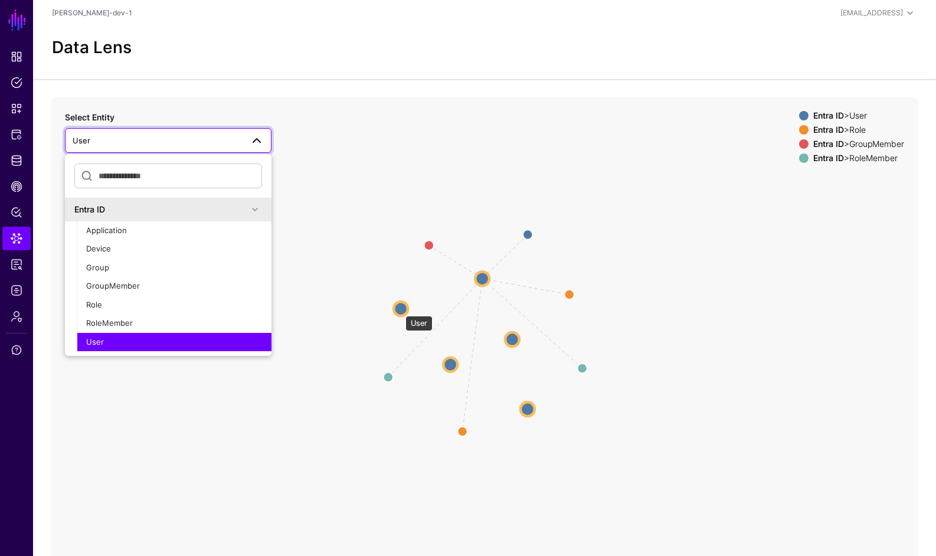
click at [400, 309] on circle at bounding box center [401, 309] width 14 height 14
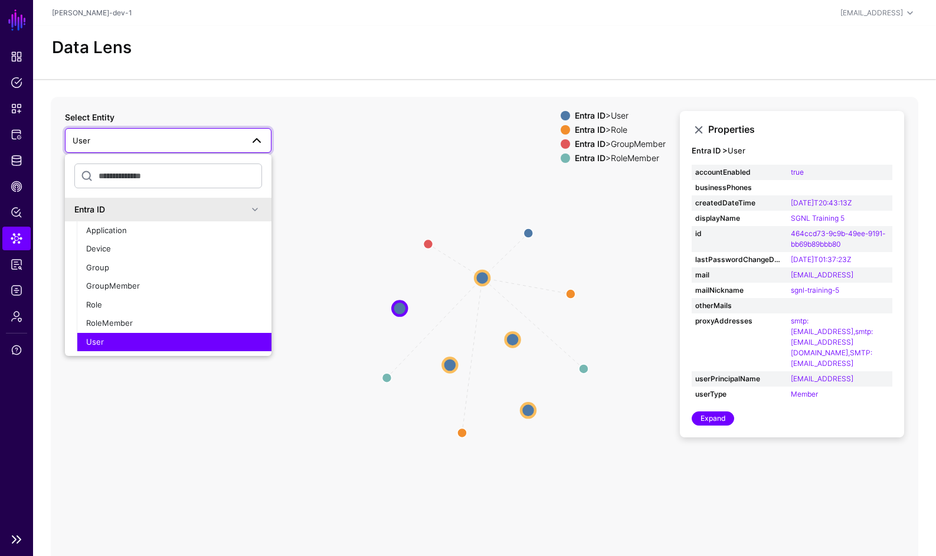
click at [31, 144] on li "Protected Systems" at bounding box center [16, 135] width 33 height 24
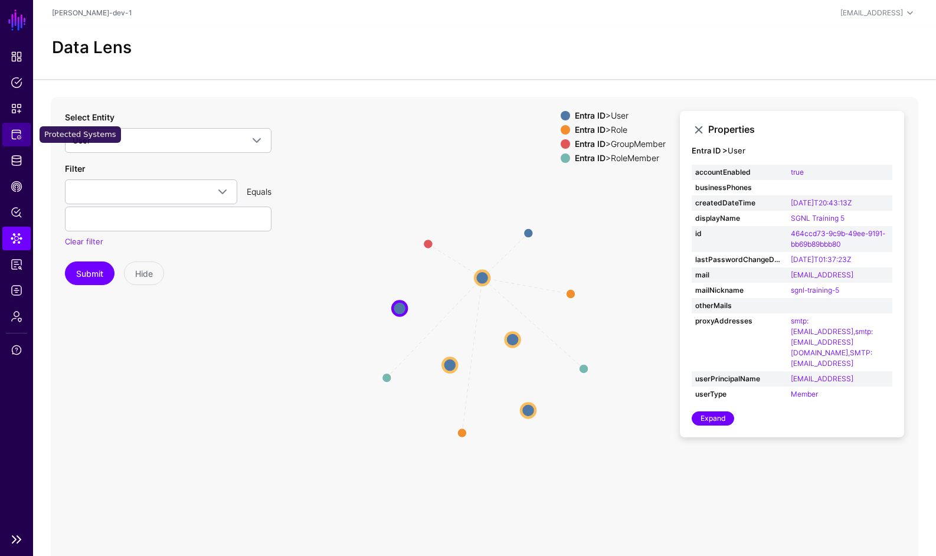
click at [23, 139] on link "Protected Systems" at bounding box center [16, 135] width 28 height 24
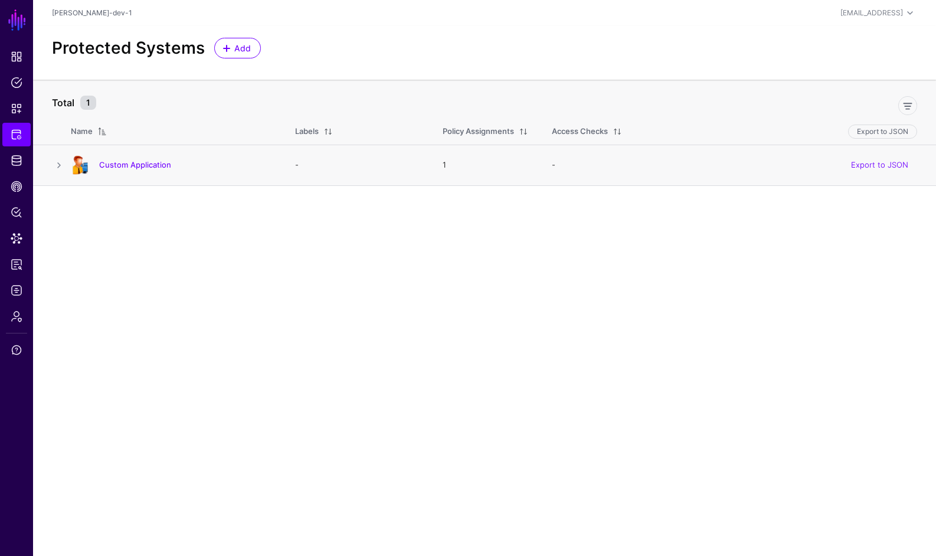
drag, startPoint x: 57, startPoint y: 161, endPoint x: 41, endPoint y: 158, distance: 16.8
click at [41, 158] on td at bounding box center [52, 165] width 38 height 41
click at [20, 156] on span "Identity Data Fabric" at bounding box center [17, 161] width 12 height 12
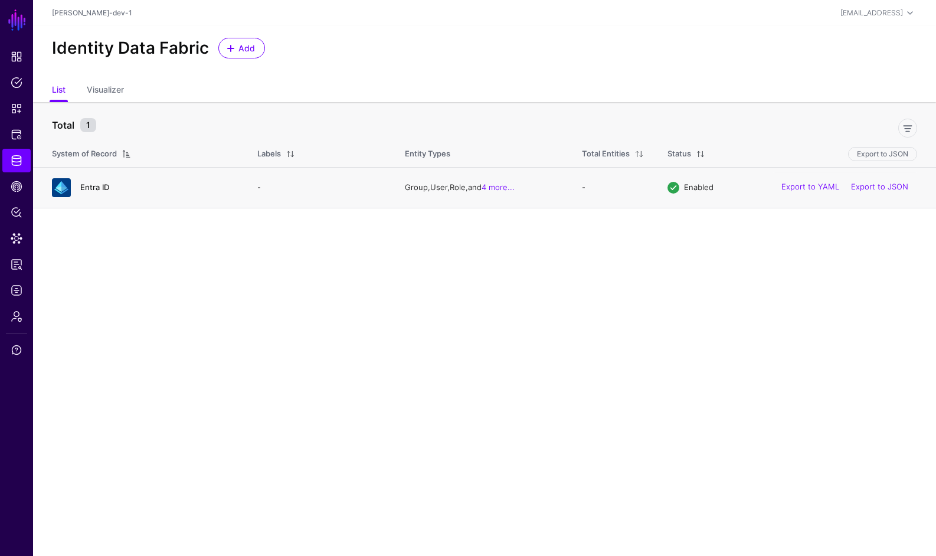
click at [99, 191] on link "Entra ID" at bounding box center [94, 186] width 29 height 9
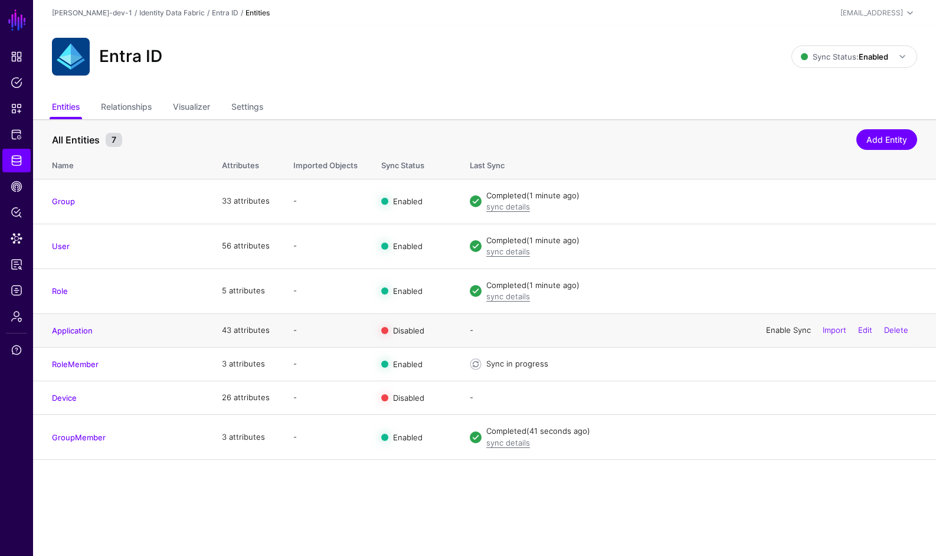
click at [783, 330] on link "Enable Sync" at bounding box center [788, 329] width 45 height 9
click at [15, 235] on span "Data Lens" at bounding box center [17, 239] width 12 height 12
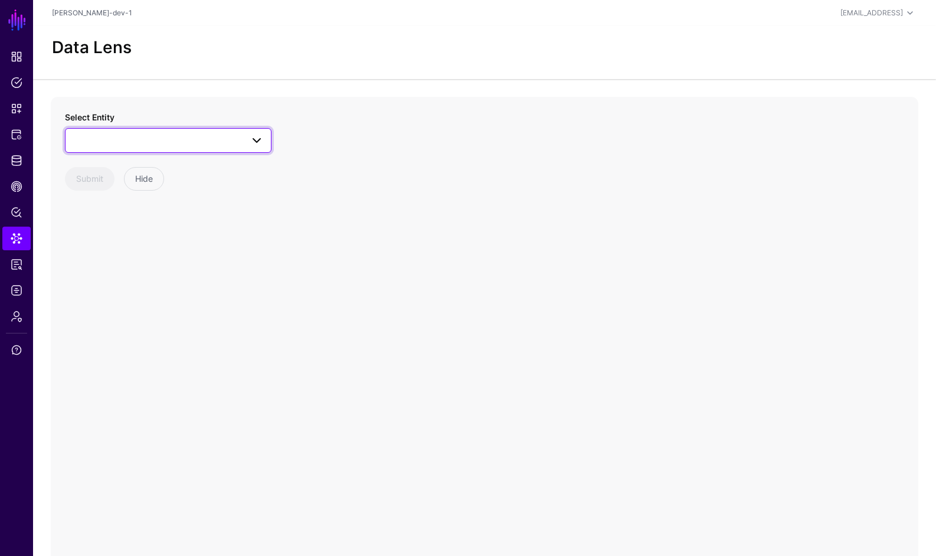
click at [220, 136] on span at bounding box center [168, 140] width 191 height 14
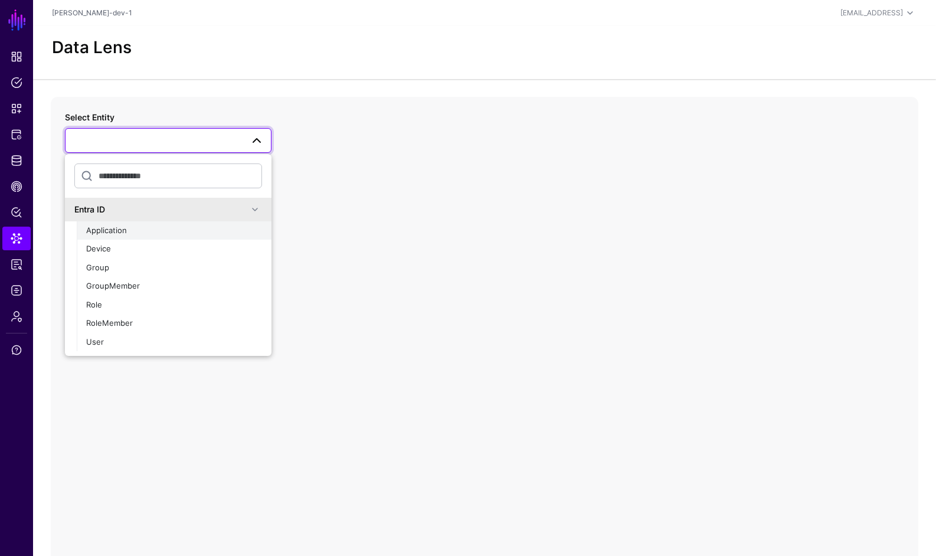
click at [158, 227] on div "Application" at bounding box center [174, 231] width 176 height 12
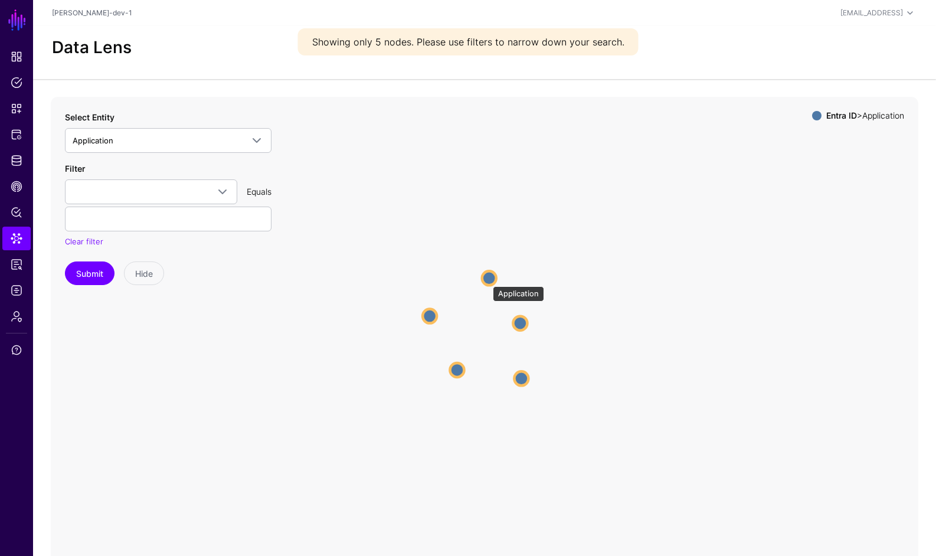
click at [487, 280] on circle at bounding box center [489, 278] width 14 height 14
click at [489, 276] on circle at bounding box center [489, 277] width 14 height 14
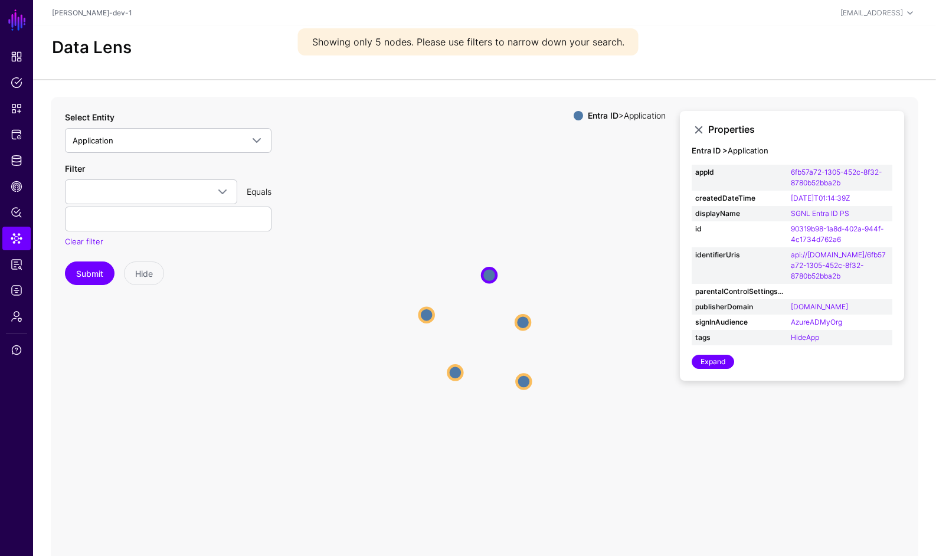
click at [529, 316] on icon "Application Application Application Application Application Application Applica…" at bounding box center [485, 333] width 868 height 472
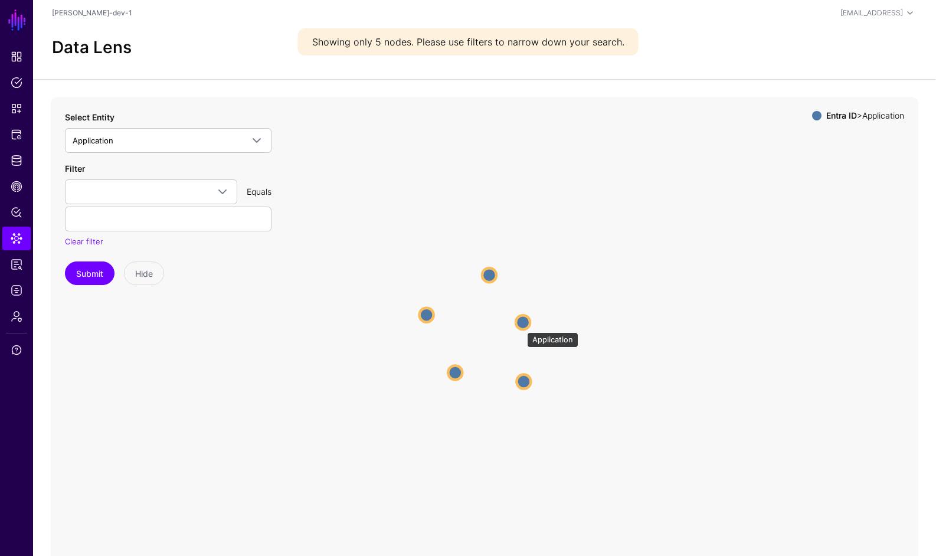
click at [521, 326] on circle at bounding box center [523, 322] width 14 height 14
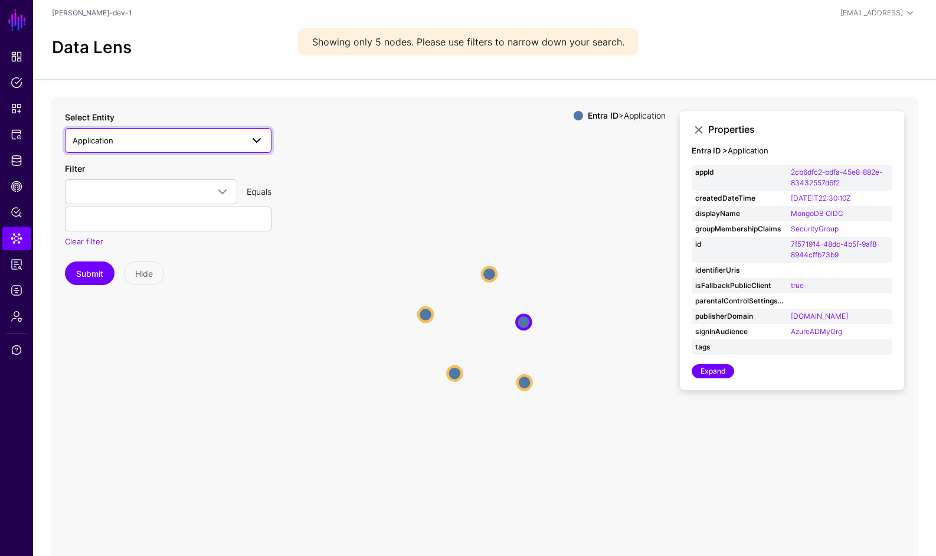
click at [189, 130] on link "Application" at bounding box center [168, 140] width 207 height 25
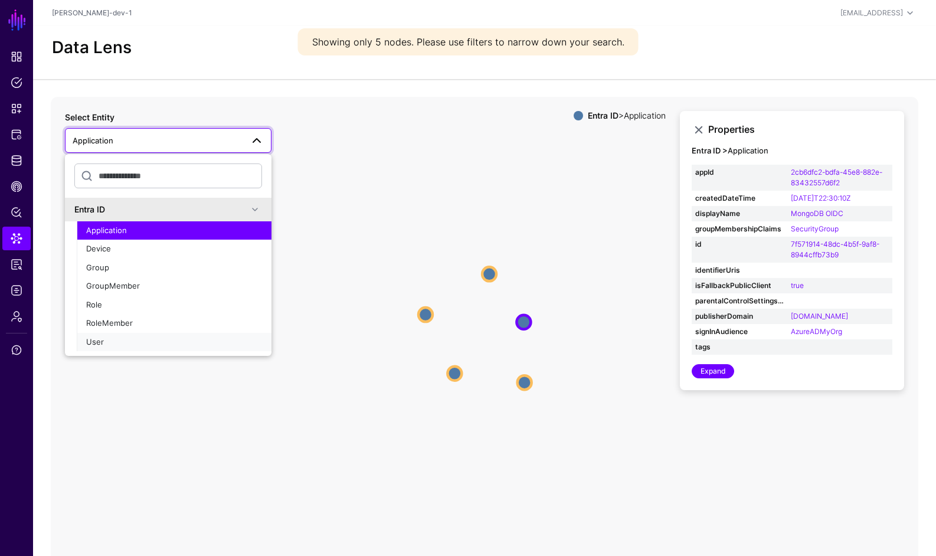
click at [127, 337] on div "User" at bounding box center [174, 342] width 176 height 12
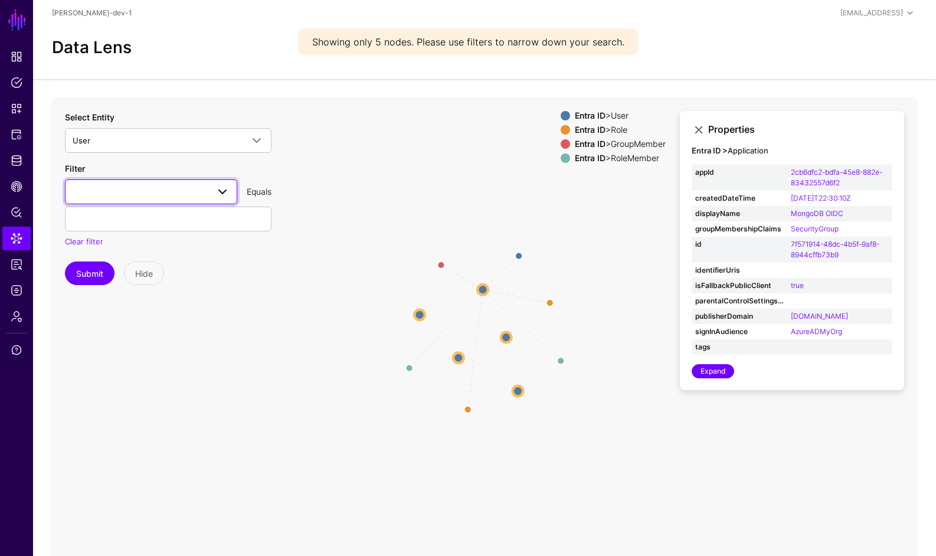
click at [176, 200] on link at bounding box center [151, 191] width 172 height 25
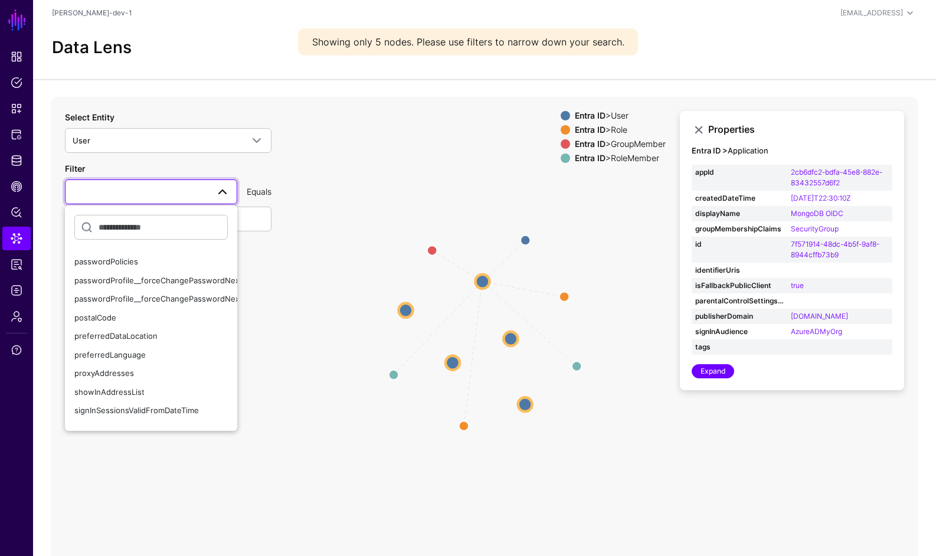
scroll to position [864, 0]
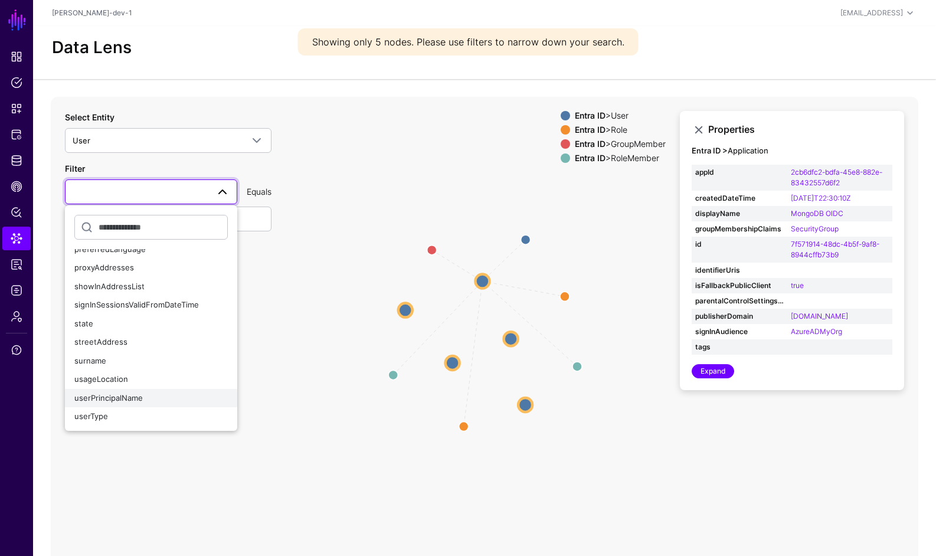
click at [126, 400] on span "userPrincipalName" at bounding box center [108, 397] width 68 height 9
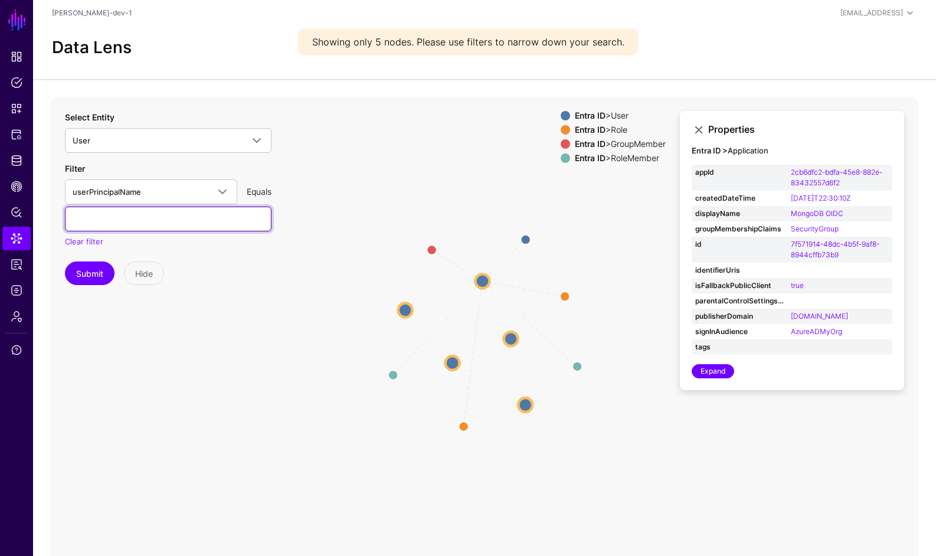
click at [145, 218] on input "text" at bounding box center [168, 219] width 207 height 25
type input "**********"
click at [65, 261] on button "Submit" at bounding box center [90, 273] width 50 height 24
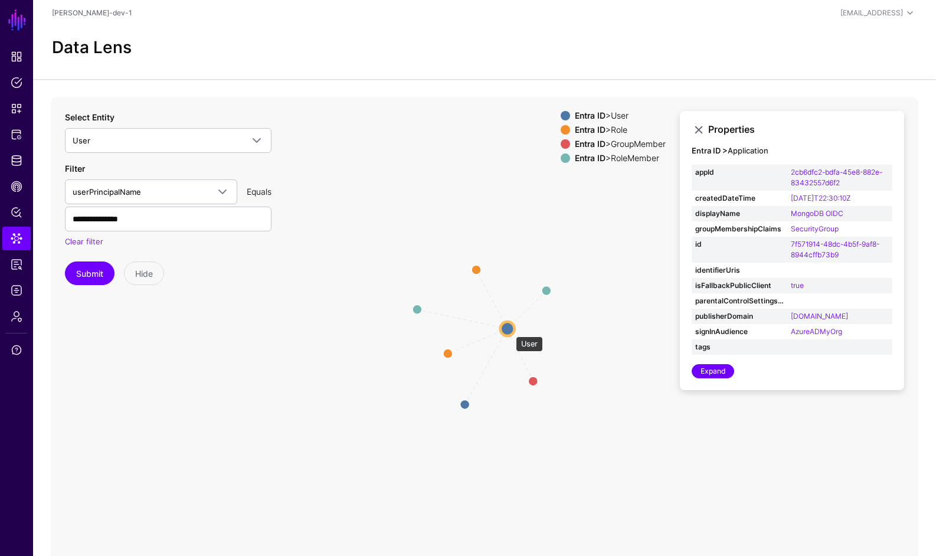
click at [510, 330] on circle at bounding box center [507, 329] width 14 height 14
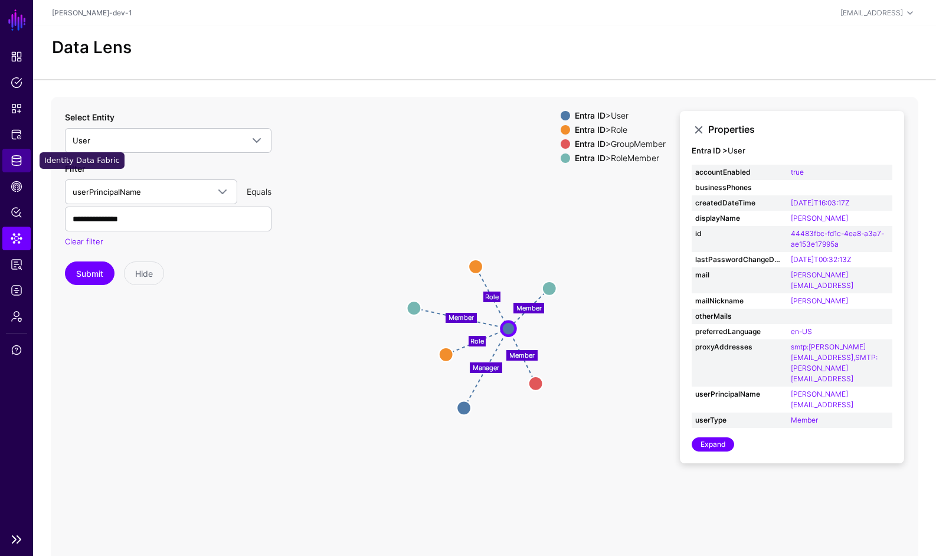
click at [17, 163] on span "Identity Data Fabric" at bounding box center [17, 161] width 12 height 12
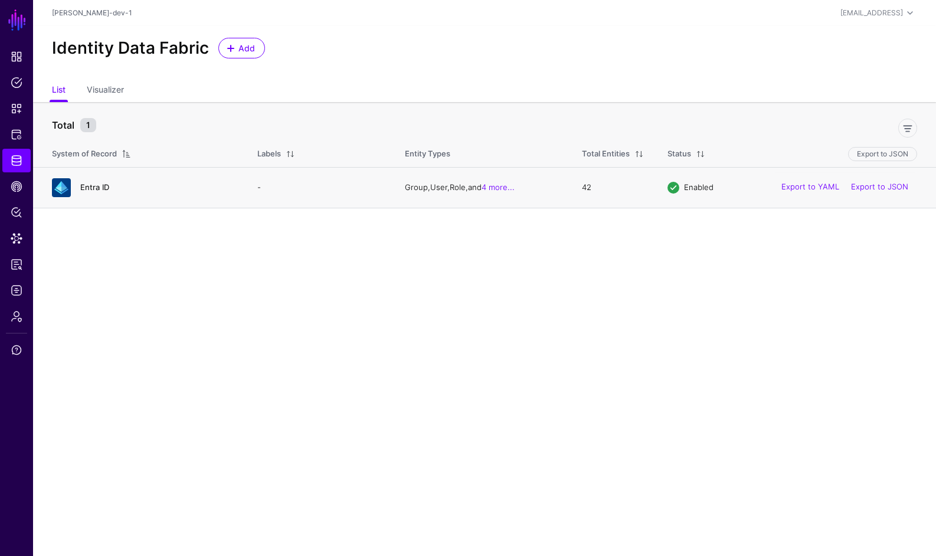
click at [101, 185] on link "Entra ID" at bounding box center [94, 186] width 29 height 9
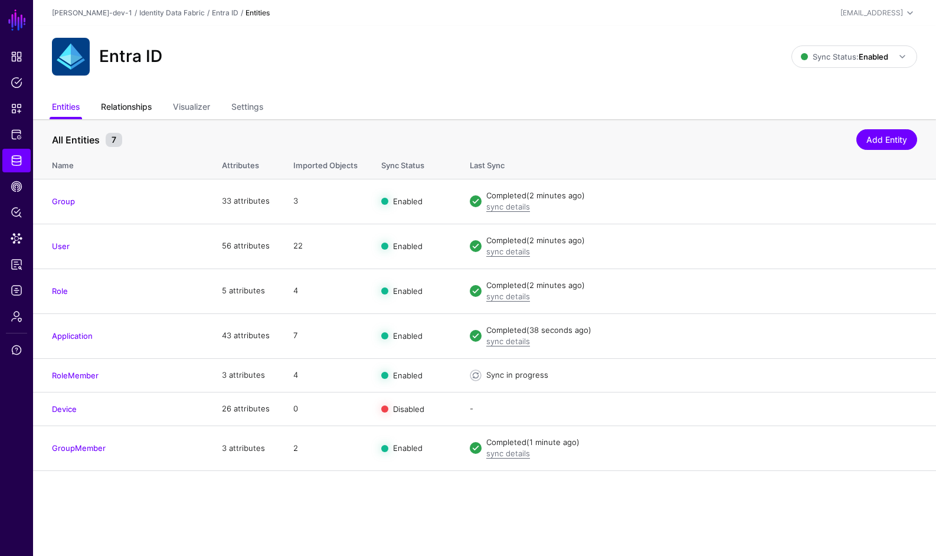
click at [142, 103] on link "Relationships" at bounding box center [126, 108] width 51 height 22
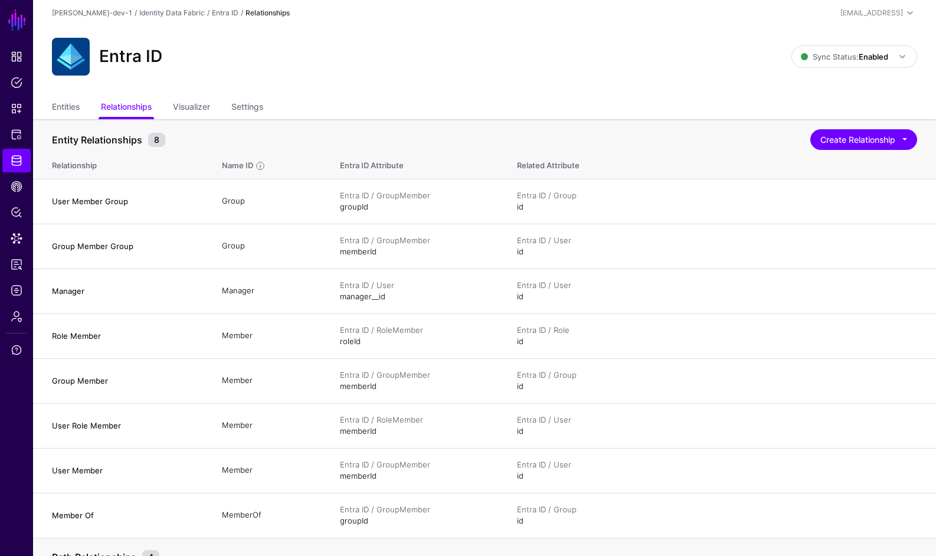
click at [418, 117] on ul "Entities Relationships Visualizer Settings" at bounding box center [484, 108] width 865 height 22
click at [366, 96] on div "Entra ID Sync Status: Enabled Enabled Syncing active for all configured entitie…" at bounding box center [484, 61] width 903 height 71
click at [411, 100] on ul "Entities Relationships Visualizer Settings" at bounding box center [484, 108] width 865 height 22
click at [17, 159] on span "Identity Data Fabric" at bounding box center [17, 161] width 12 height 12
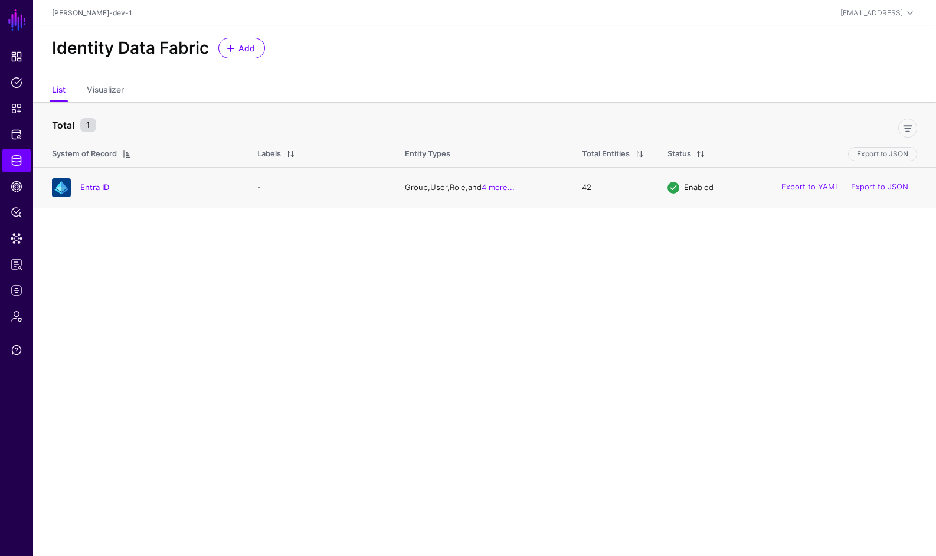
click at [100, 178] on div "Entra ID" at bounding box center [142, 187] width 191 height 19
click at [104, 190] on link "Entra ID" at bounding box center [94, 186] width 29 height 9
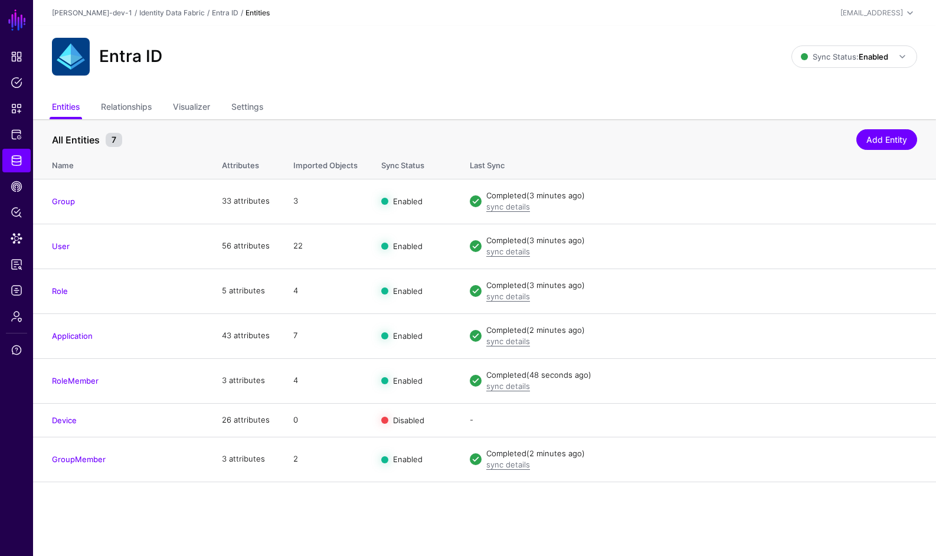
click at [141, 492] on main "SGNL Dashboard Policies Snippets Protected Systems Identity Data Fabric CAEP Hu…" at bounding box center [468, 278] width 936 height 556
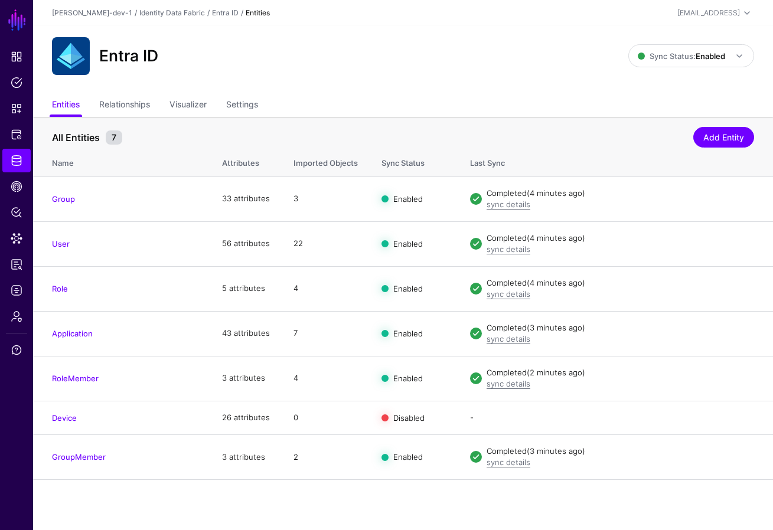
click at [161, 492] on main "SGNL Dashboard Policies Snippets Protected Systems Identity Data Fabric CAEP Hu…" at bounding box center [386, 265] width 773 height 530
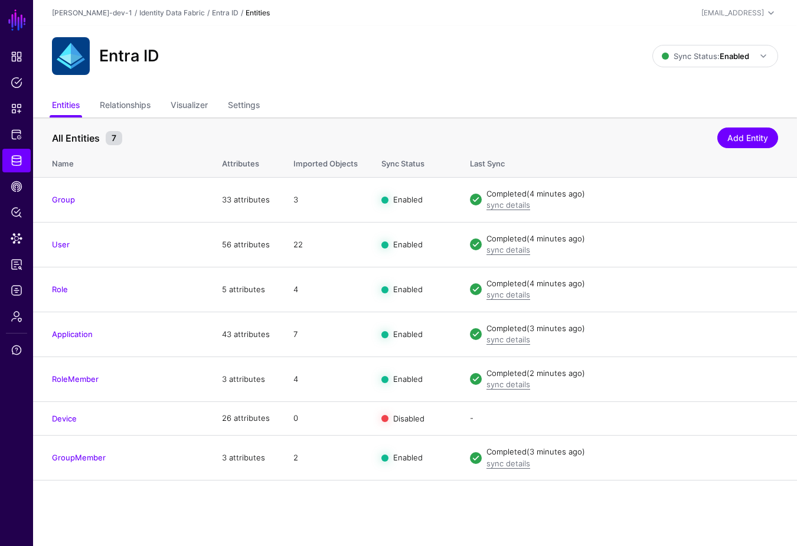
click at [190, 516] on main "SGNL Dashboard Policies Snippets Protected Systems Identity Data Fabric CAEP Hu…" at bounding box center [398, 273] width 797 height 546
click at [653, 332] on link "Disable Sync" at bounding box center [648, 333] width 47 height 9
click at [653, 291] on link "Disable Sync" at bounding box center [648, 288] width 47 height 9
click at [652, 286] on link "Enable Sync" at bounding box center [649, 288] width 45 height 9
click at [645, 331] on link "Enable Sync" at bounding box center [649, 333] width 45 height 9
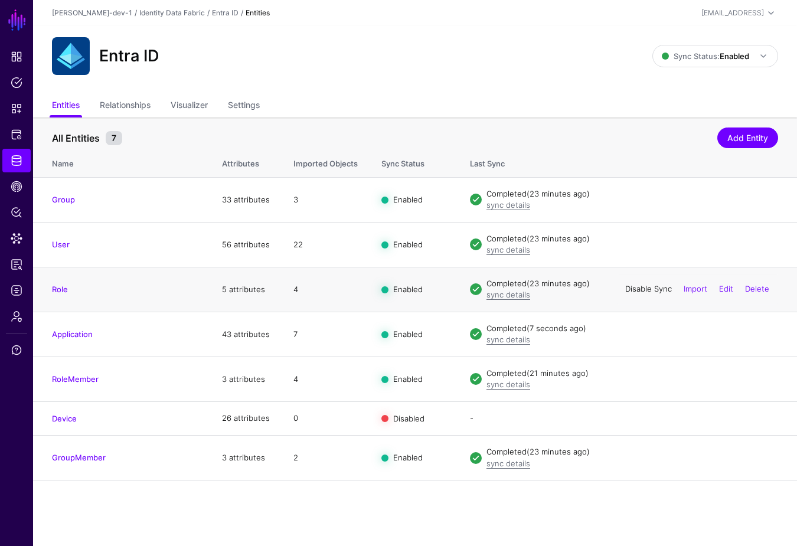
click at [644, 287] on link "Disable Sync" at bounding box center [648, 288] width 47 height 9
click at [664, 284] on link "Enable Sync" at bounding box center [649, 288] width 45 height 9
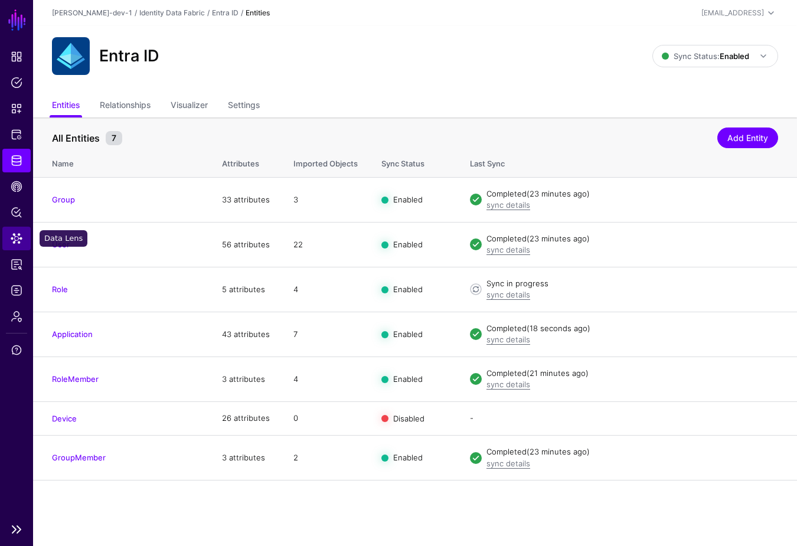
click at [16, 234] on span "Data Lens" at bounding box center [17, 239] width 12 height 12
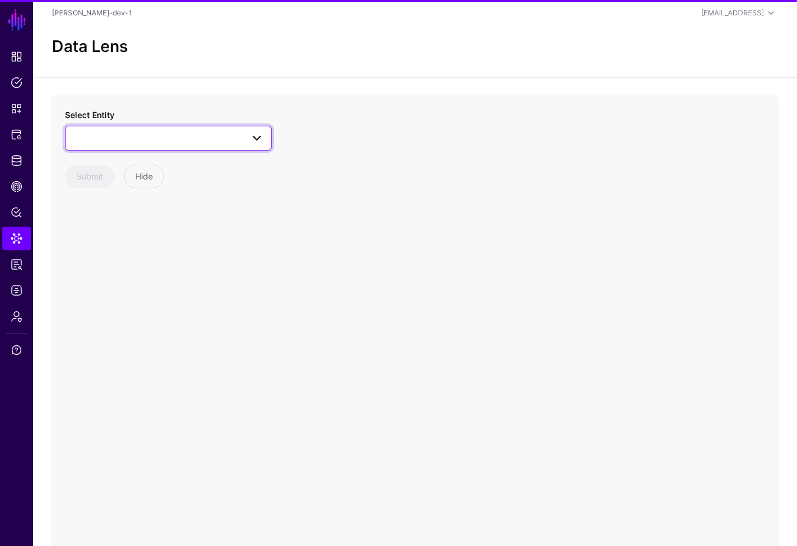
click at [172, 132] on span at bounding box center [168, 138] width 191 height 14
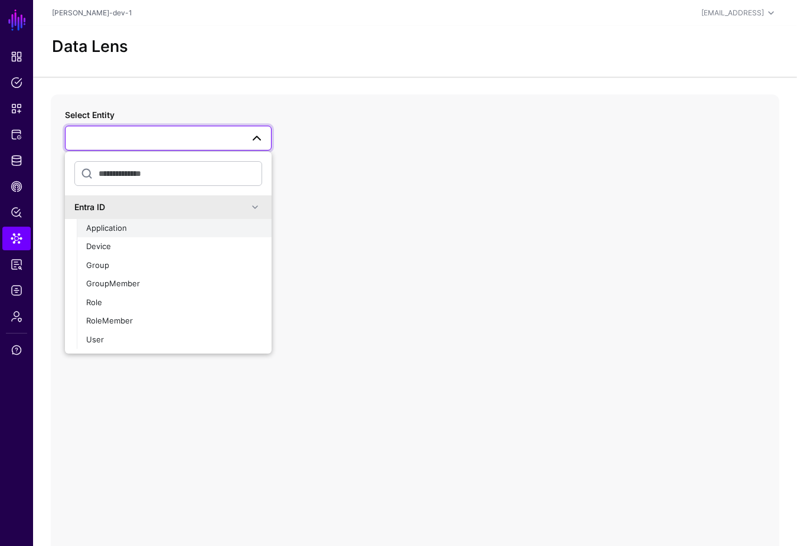
click at [168, 228] on div "Application" at bounding box center [174, 228] width 176 height 12
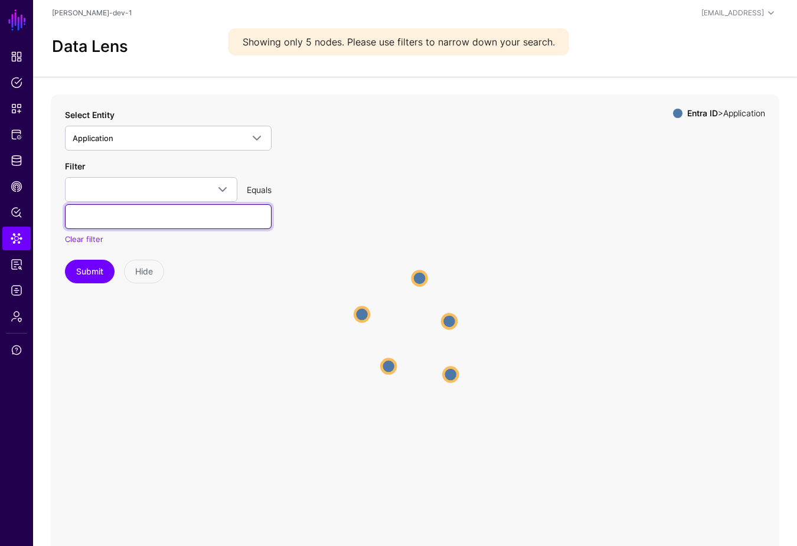
click at [198, 212] on input "text" at bounding box center [168, 216] width 207 height 25
click at [191, 181] on link at bounding box center [151, 189] width 172 height 25
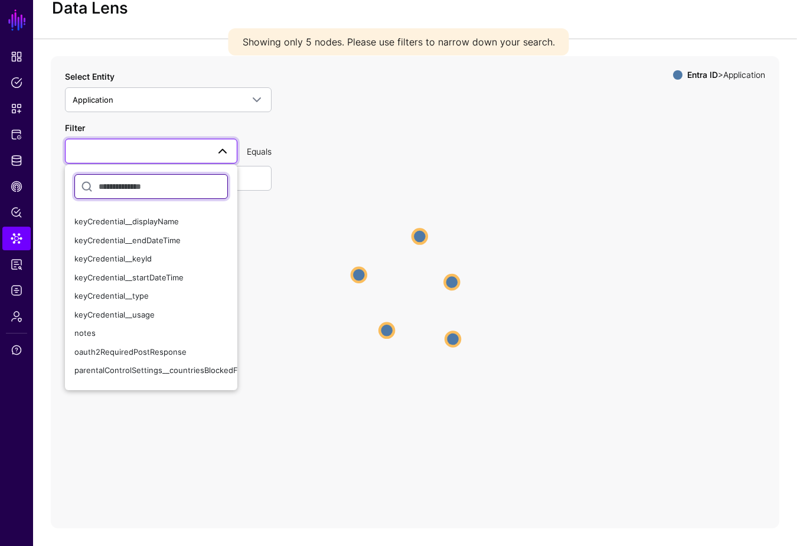
scroll to position [143, 0]
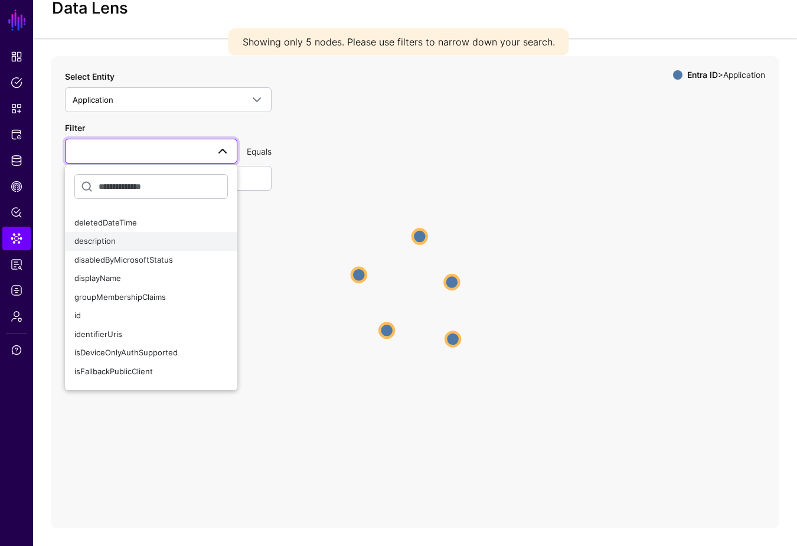
click at [158, 238] on div "description" at bounding box center [150, 241] width 153 height 12
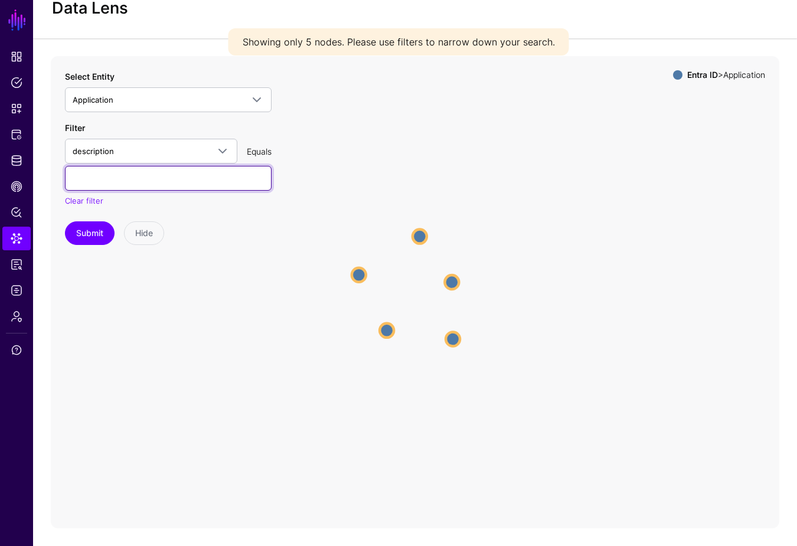
click at [182, 172] on input "text" at bounding box center [168, 178] width 207 height 25
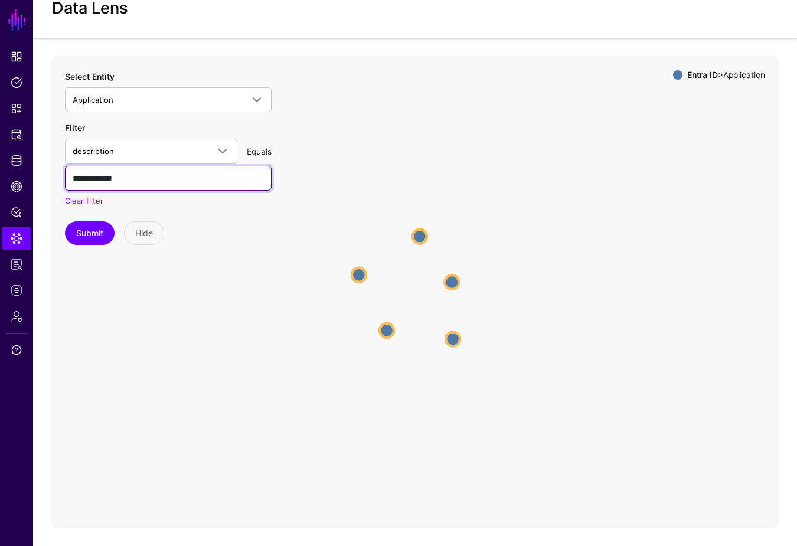
click at [65, 221] on button "Submit" at bounding box center [90, 233] width 50 height 24
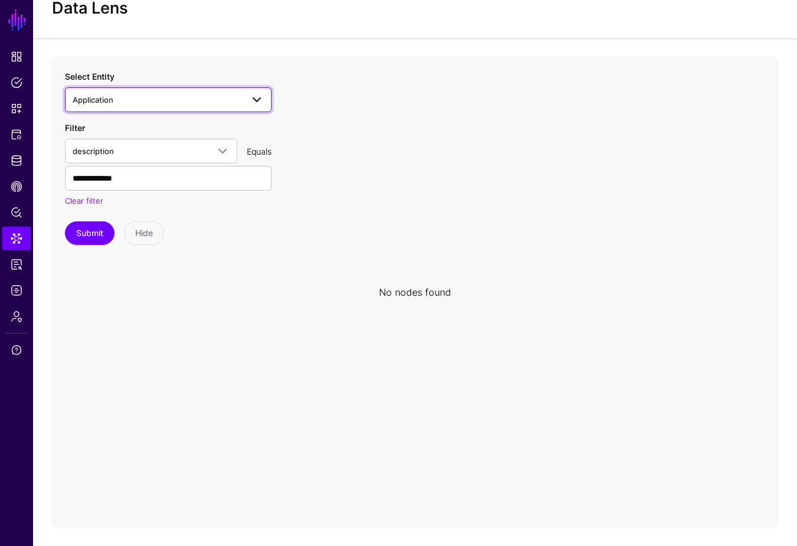
click at [241, 98] on span "Application" at bounding box center [158, 99] width 170 height 13
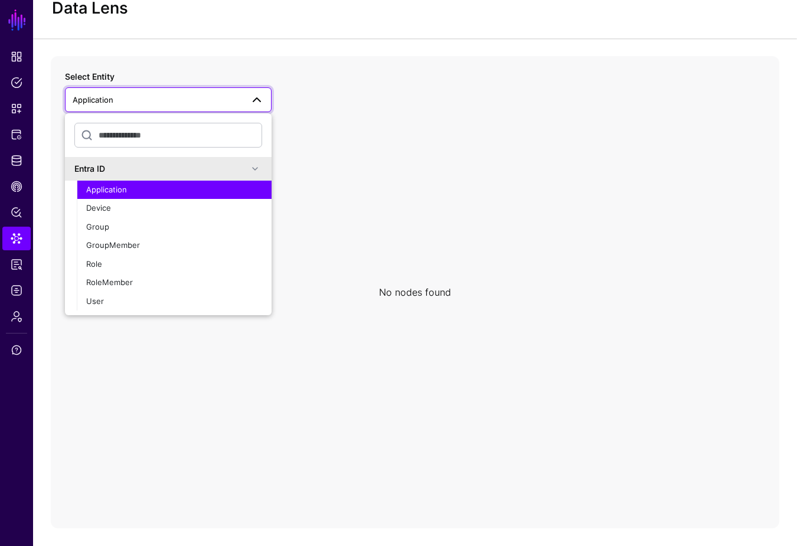
click at [364, 123] on icon at bounding box center [415, 292] width 728 height 472
click at [130, 190] on div "Application" at bounding box center [174, 190] width 176 height 12
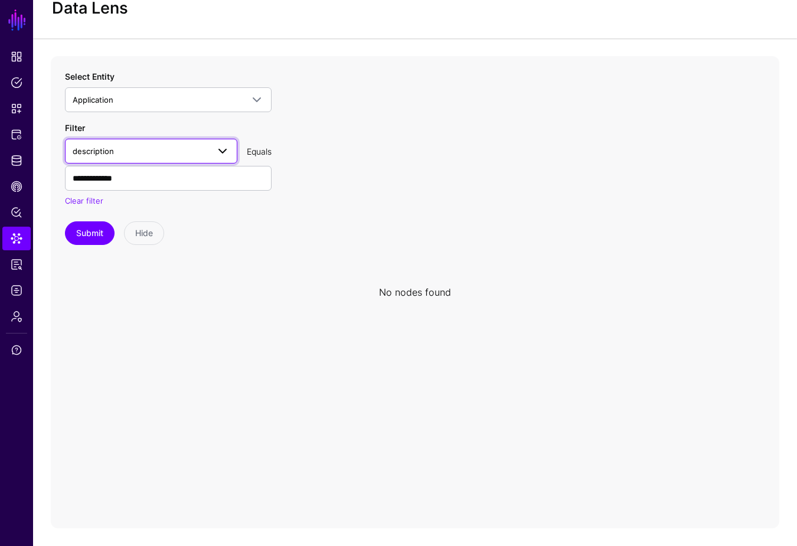
click at [156, 148] on span "description" at bounding box center [141, 151] width 136 height 13
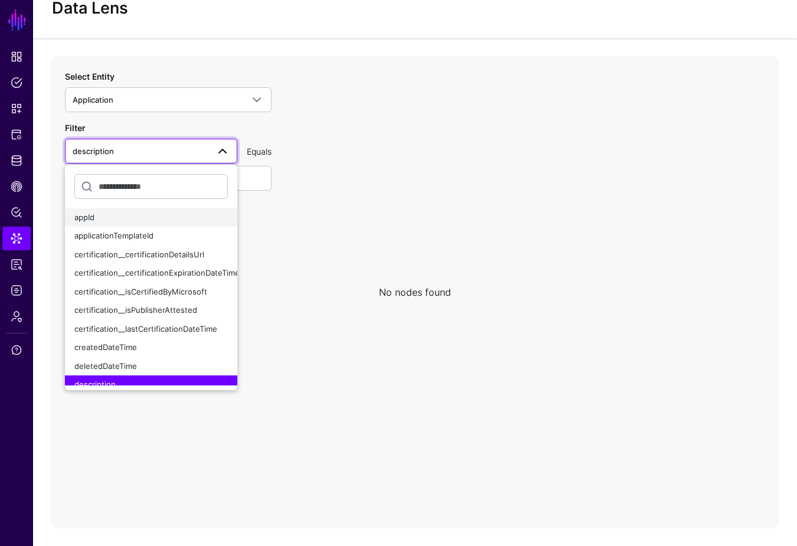
click at [121, 218] on div "appId" at bounding box center [150, 218] width 153 height 12
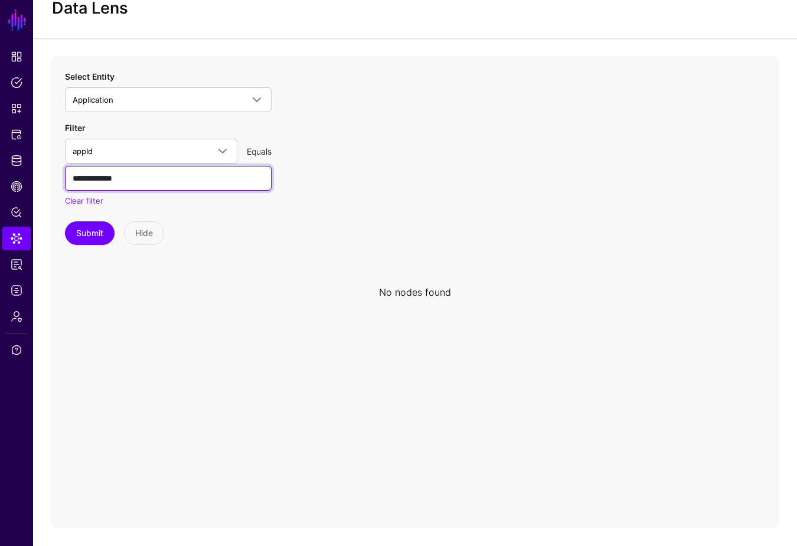
click at [126, 179] on input "**********" at bounding box center [168, 178] width 207 height 25
click at [126, 180] on input "**********" at bounding box center [168, 178] width 207 height 25
paste input "**********"
type input "**********"
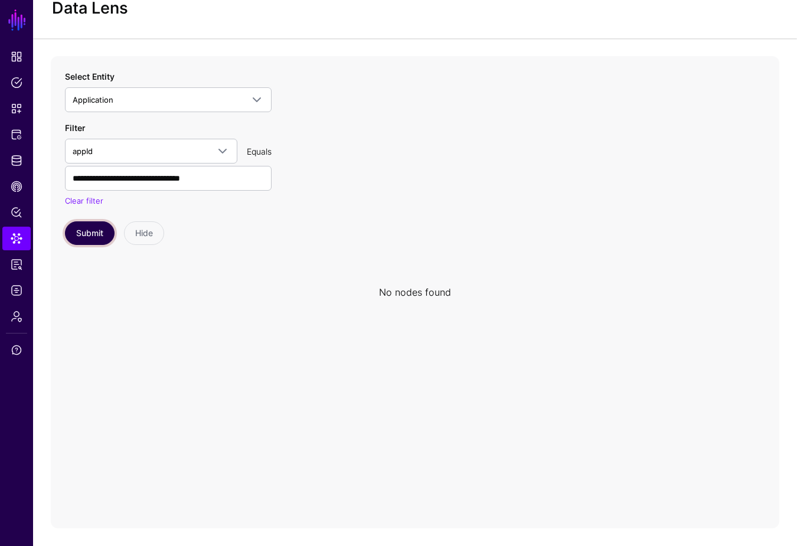
click at [97, 240] on button "Submit" at bounding box center [90, 233] width 50 height 24
click at [427, 285] on icon "Application Application" at bounding box center [415, 292] width 728 height 472
click at [420, 295] on circle at bounding box center [419, 292] width 14 height 14
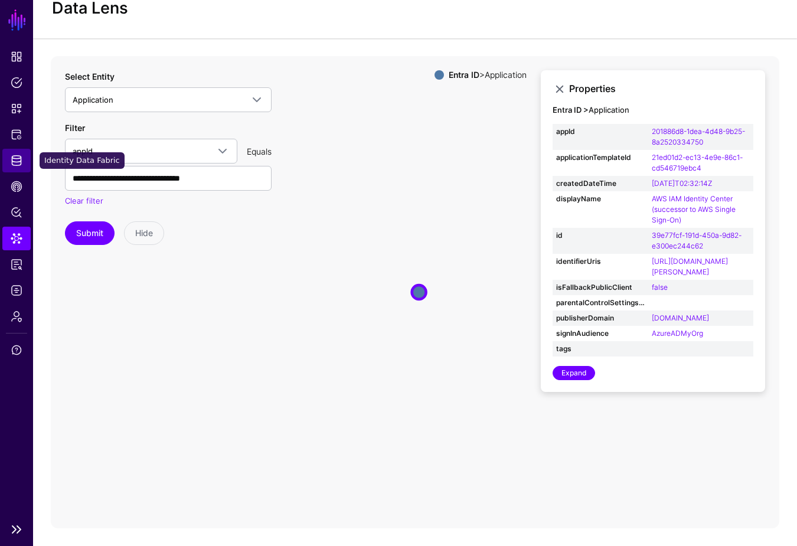
click at [18, 162] on span "Identity Data Fabric" at bounding box center [17, 161] width 12 height 12
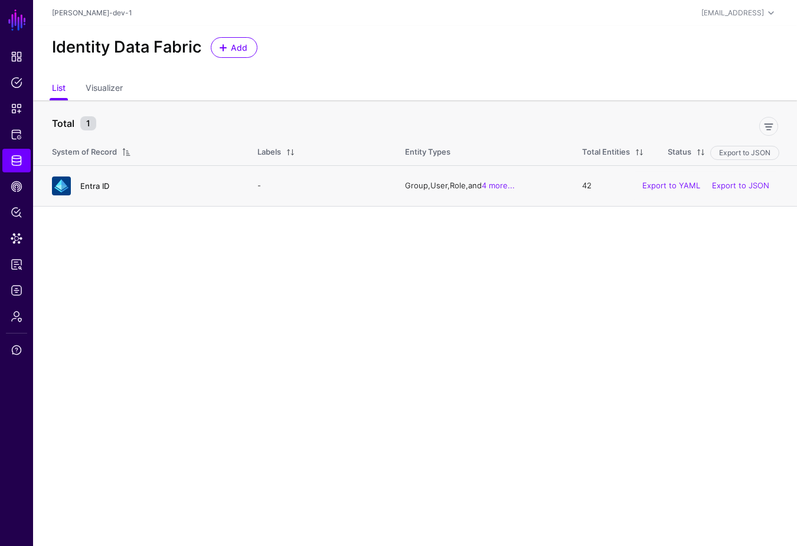
click at [93, 186] on link "Entra ID" at bounding box center [94, 185] width 29 height 9
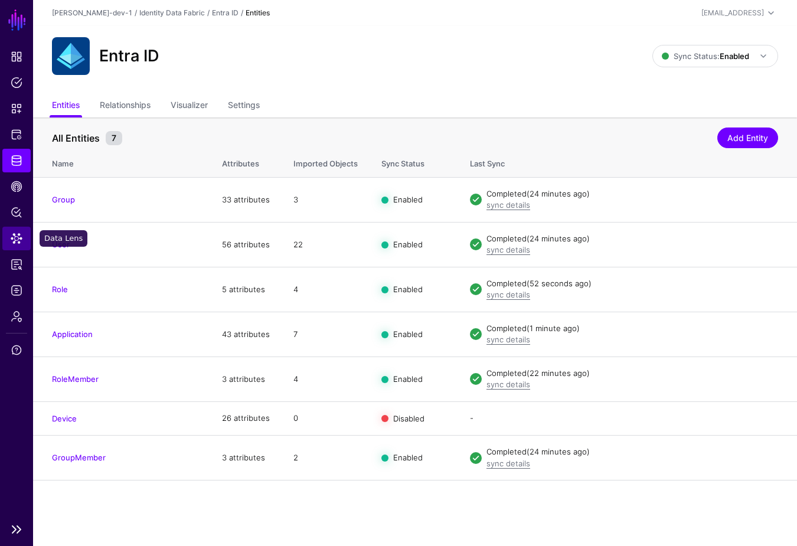
click at [17, 233] on span "Data Lens" at bounding box center [17, 239] width 12 height 12
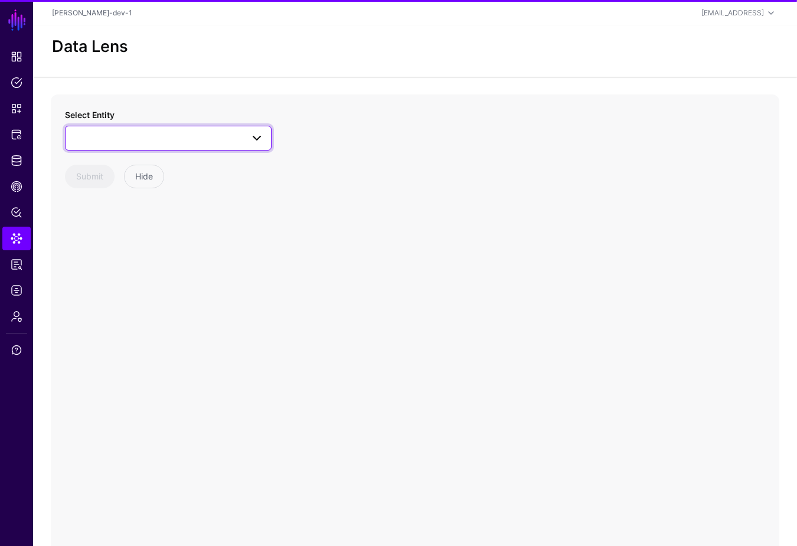
click at [196, 126] on link at bounding box center [168, 138] width 207 height 25
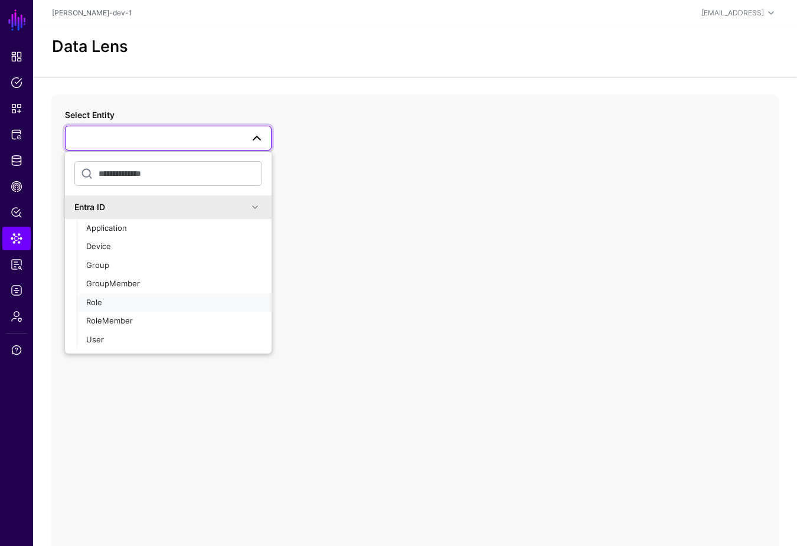
click at [110, 300] on div "Role" at bounding box center [174, 303] width 176 height 12
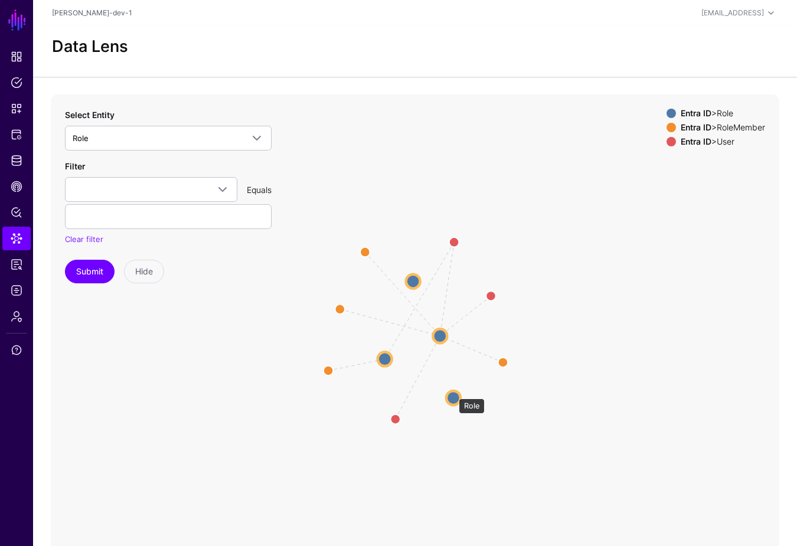
click at [453, 392] on circle at bounding box center [453, 398] width 14 height 14
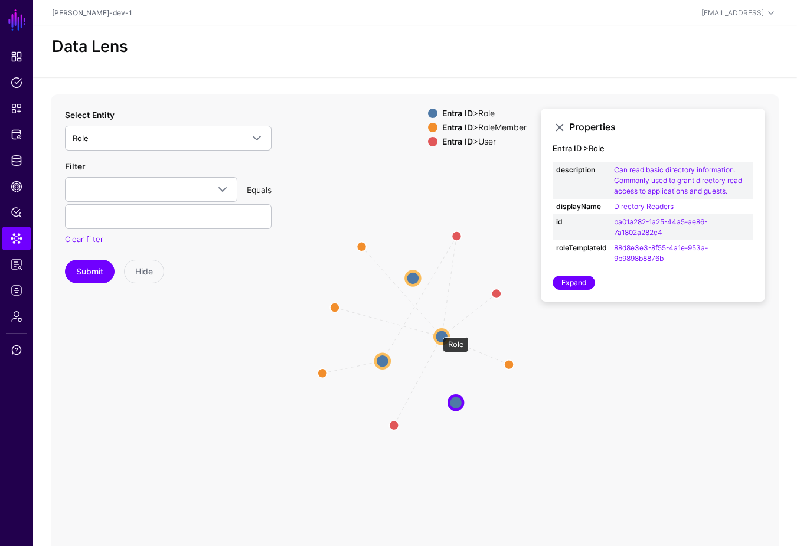
click at [440, 330] on circle at bounding box center [441, 336] width 14 height 14
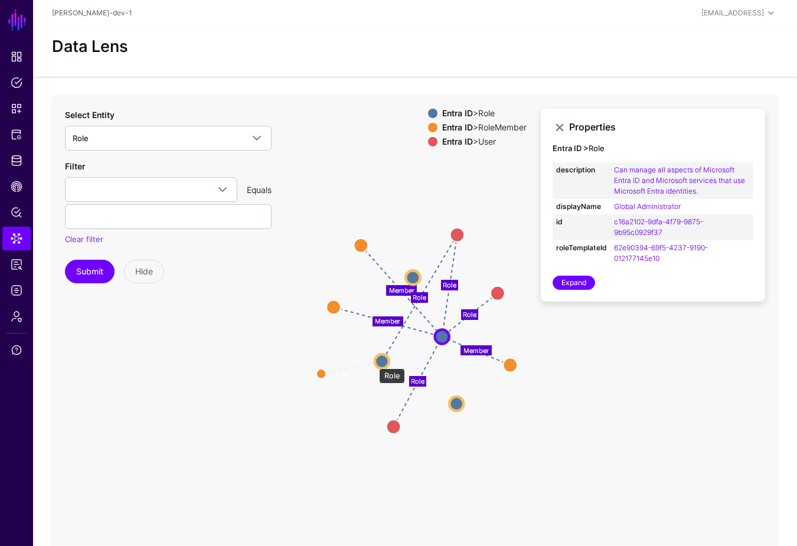
click at [375, 362] on circle at bounding box center [382, 361] width 14 height 14
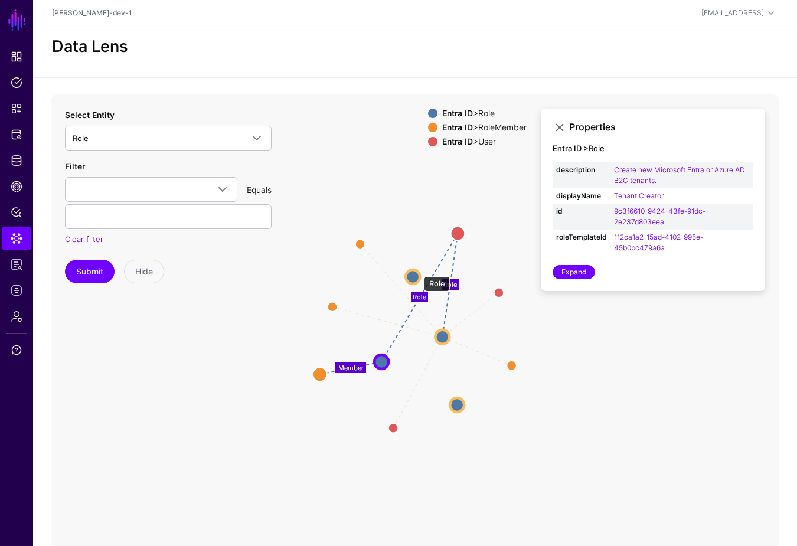
click at [417, 271] on circle at bounding box center [412, 277] width 14 height 14
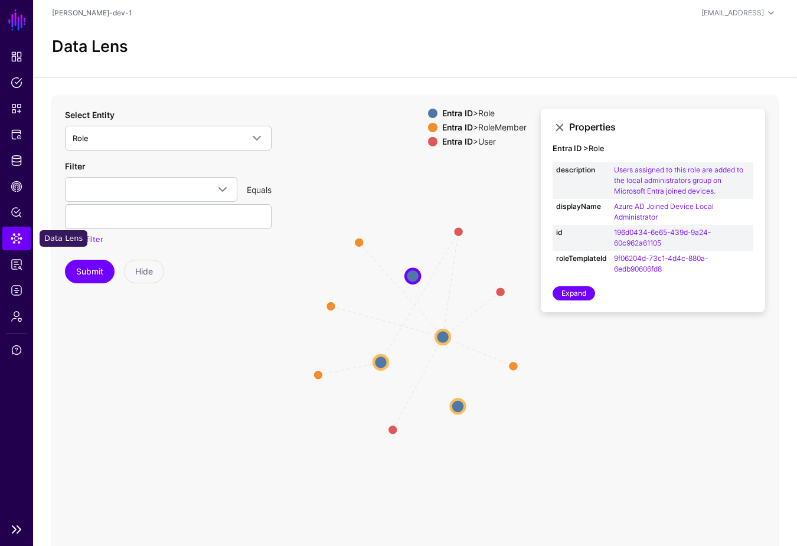
click at [13, 249] on link "Data Lens" at bounding box center [16, 239] width 28 height 24
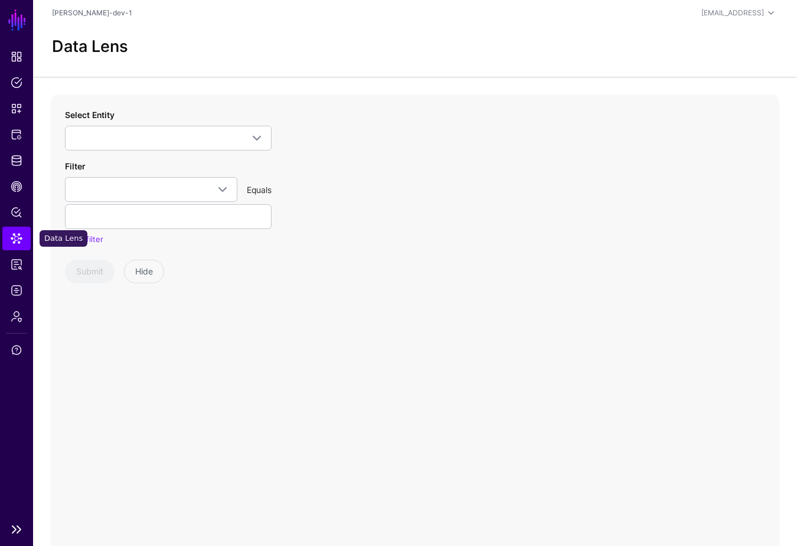
click at [19, 243] on span "Data Lens" at bounding box center [17, 239] width 12 height 12
click at [14, 168] on link "Identity Data Fabric" at bounding box center [16, 161] width 28 height 24
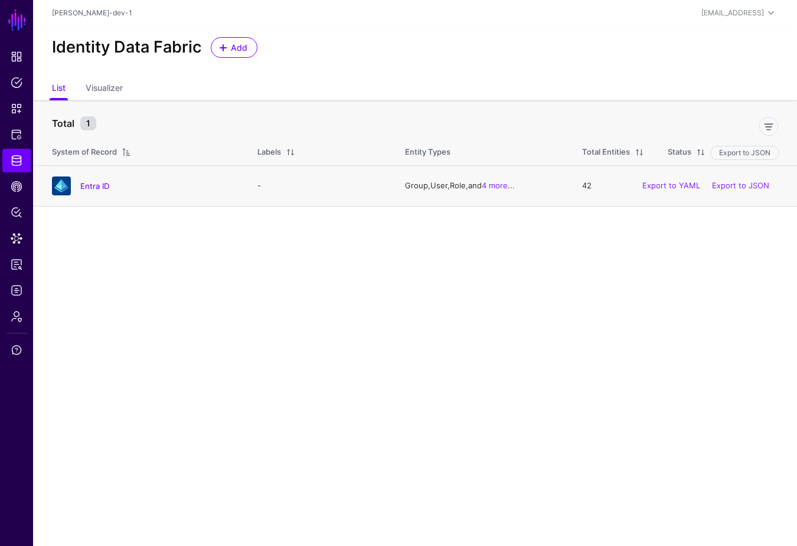
click at [94, 179] on div "Entra ID" at bounding box center [142, 185] width 191 height 19
click at [96, 186] on link "Entra ID" at bounding box center [94, 185] width 29 height 9
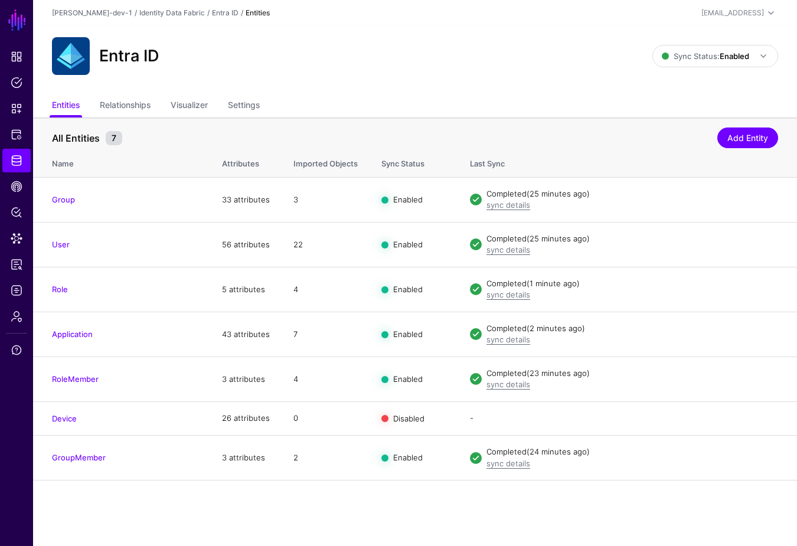
click at [420, 100] on ul "Entities Relationships Visualizer Settings" at bounding box center [415, 106] width 726 height 22
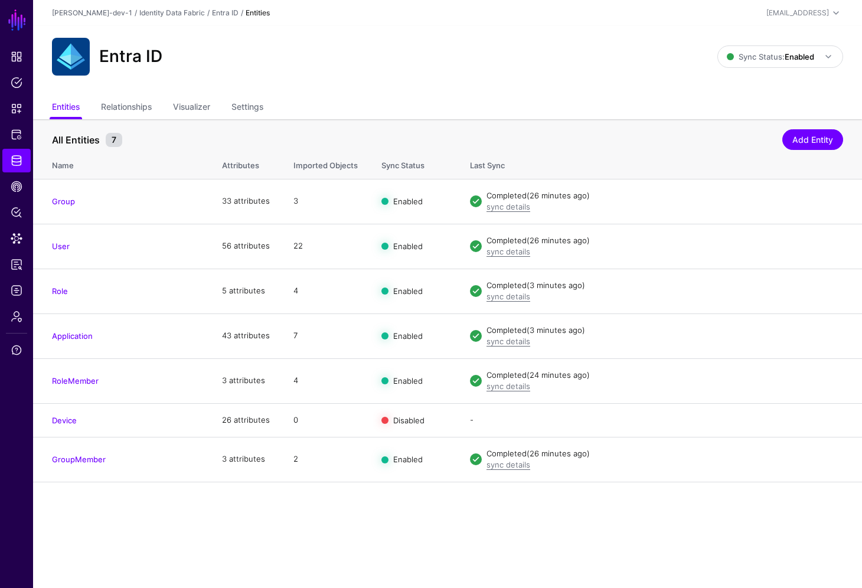
drag, startPoint x: 120, startPoint y: 502, endPoint x: 250, endPoint y: 491, distance: 130.3
click at [121, 502] on main "SGNL Dashboard Policies Snippets Protected Systems Identity Data Fabric CAEP Hu…" at bounding box center [431, 294] width 862 height 588
drag, startPoint x: 781, startPoint y: 24, endPoint x: 780, endPoint y: 38, distance: 13.6
click at [781, 25] on main "SGNL Dashboard Policies Snippets Protected Systems Identity Data Fabric CAEP Hu…" at bounding box center [431, 294] width 862 height 588
click at [774, 67] on link "Sync Status: Enabled" at bounding box center [780, 56] width 126 height 22
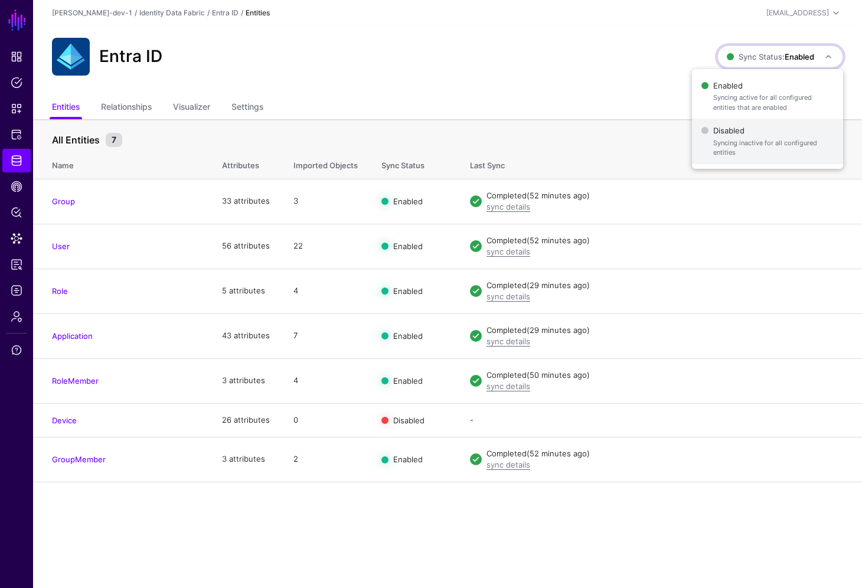
click at [734, 146] on span "Syncing inactive for all configured entities" at bounding box center [773, 147] width 120 height 19
click at [784, 54] on strong "Disabled" at bounding box center [798, 56] width 31 height 9
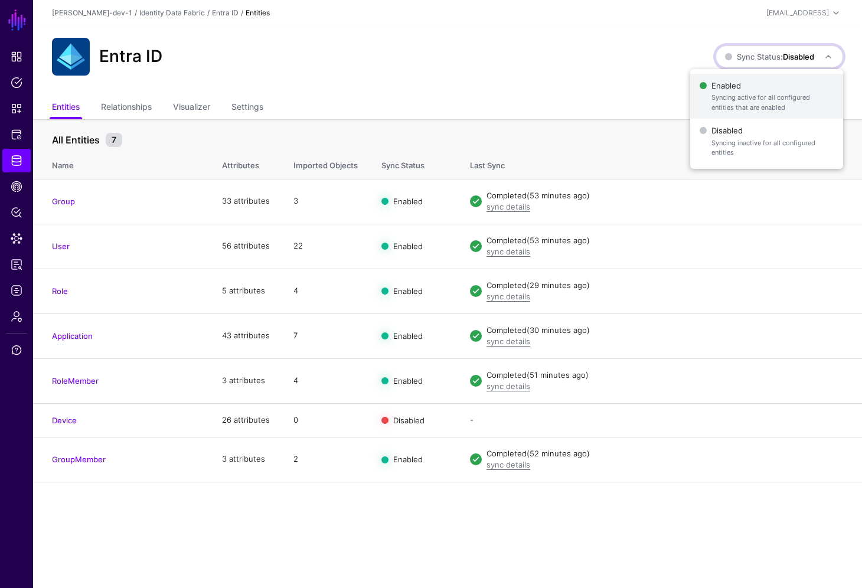
click at [757, 90] on span "Enabled Syncing active for all configured entities that are enabled" at bounding box center [766, 96] width 134 height 38
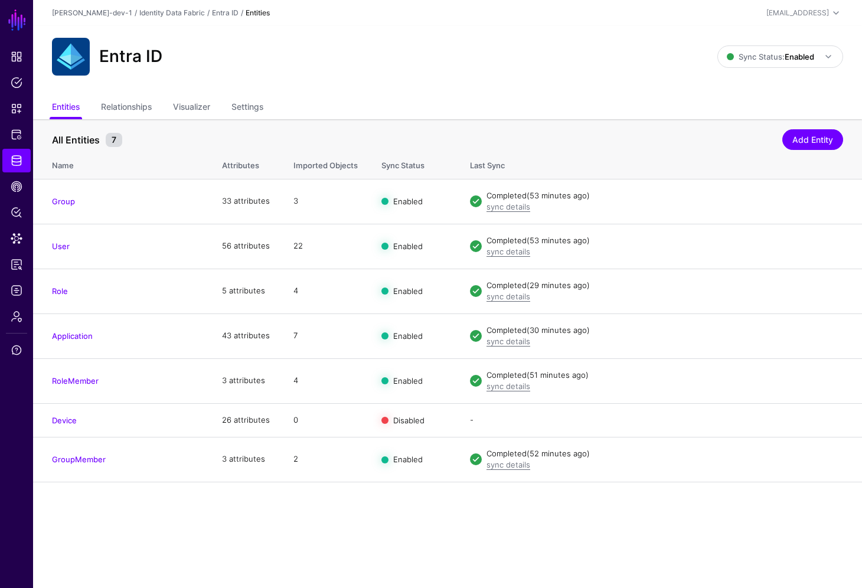
click at [476, 106] on ul "Entities Relationships Visualizer Settings" at bounding box center [447, 108] width 791 height 22
click at [18, 235] on span "Data Lens" at bounding box center [17, 239] width 12 height 12
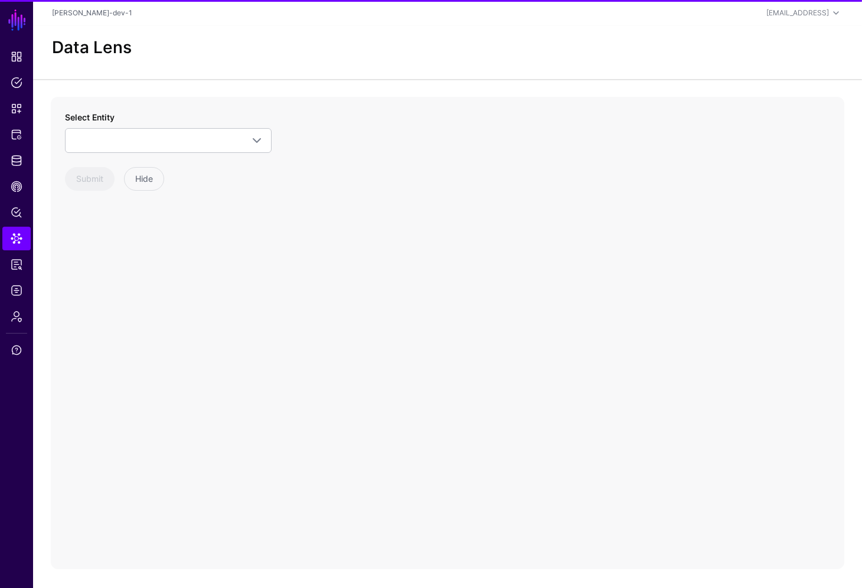
click at [188, 107] on div "Select Entity Entra ID Application Device Group GroupMember Role RoleMember Use…" at bounding box center [447, 333] width 793 height 472
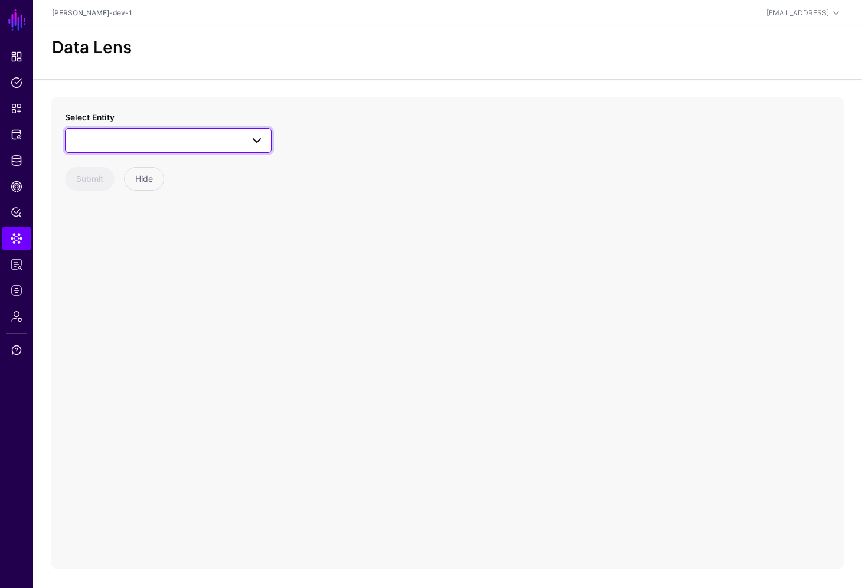
click at [192, 138] on span at bounding box center [168, 140] width 191 height 14
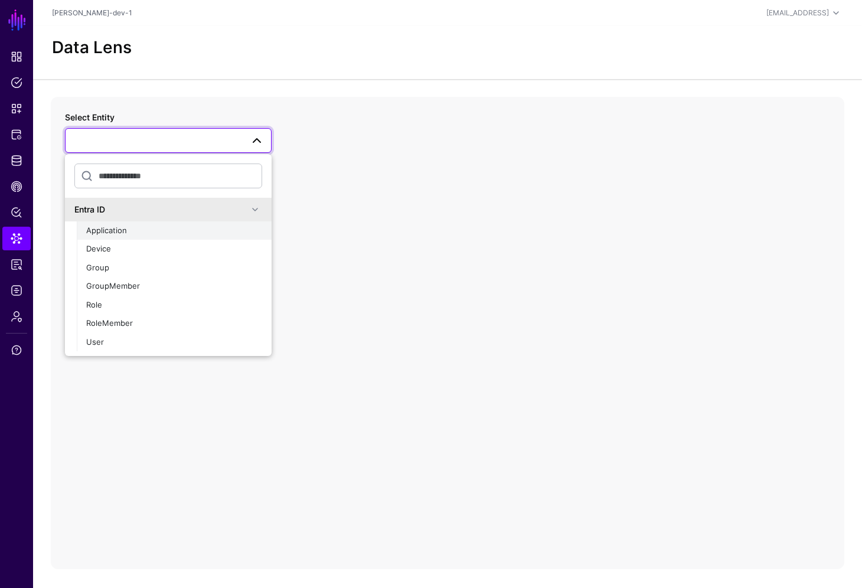
click at [128, 222] on button "Application" at bounding box center [174, 230] width 195 height 19
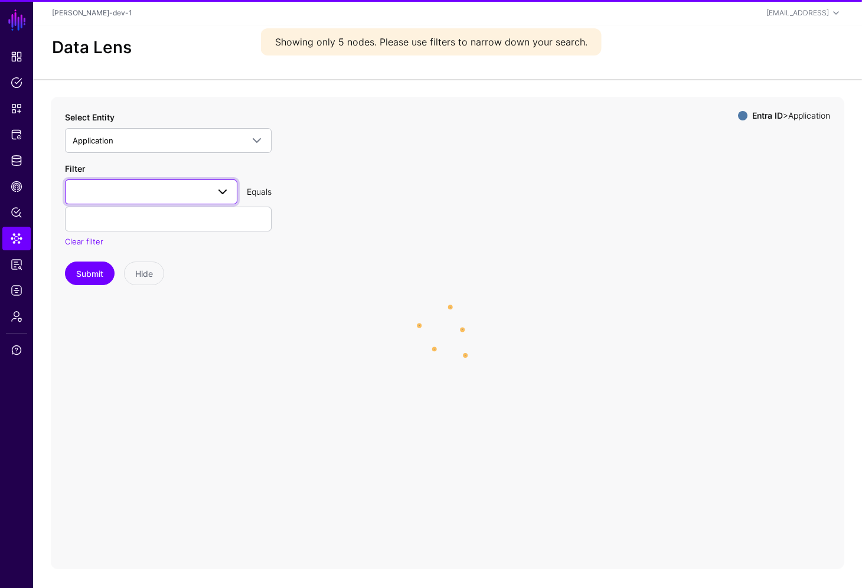
click at [153, 196] on span at bounding box center [151, 192] width 157 height 14
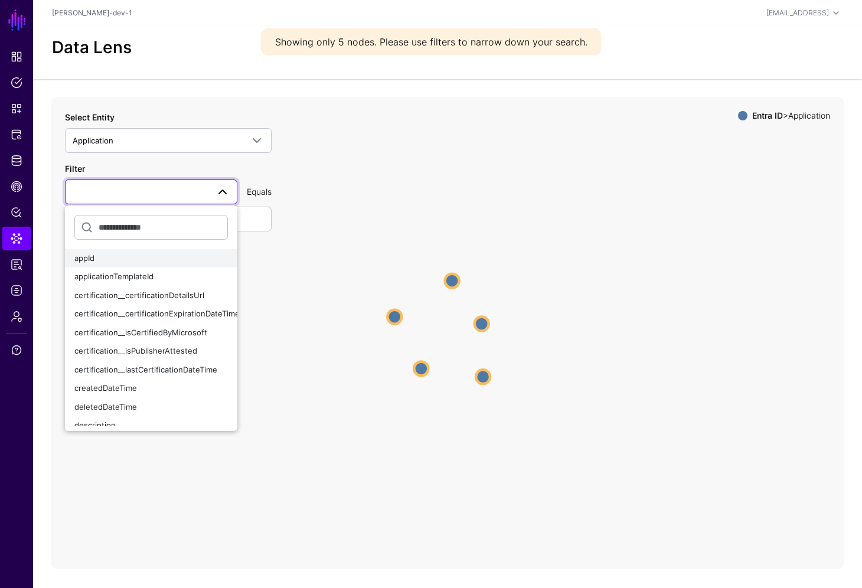
click at [126, 256] on div "appId" at bounding box center [150, 259] width 153 height 12
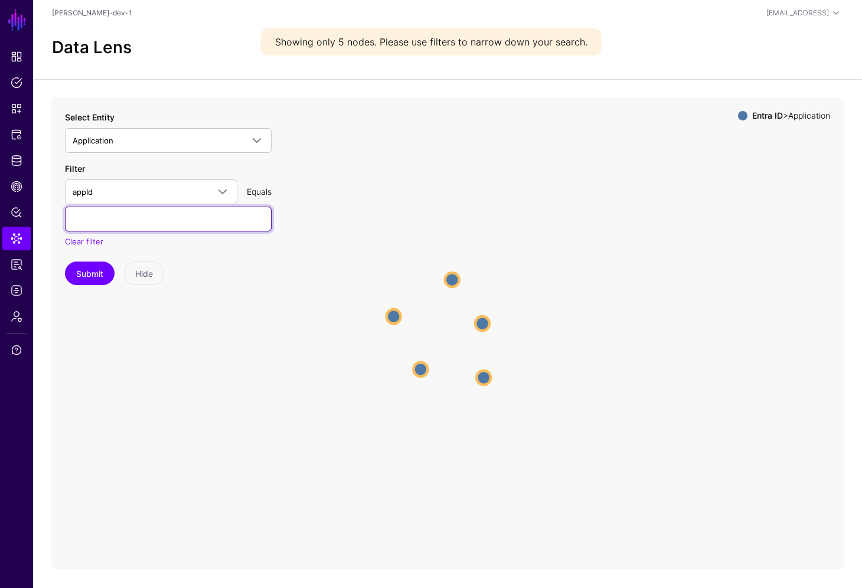
click at [133, 225] on input "text" at bounding box center [168, 219] width 207 height 25
paste input "**********"
type input "**********"
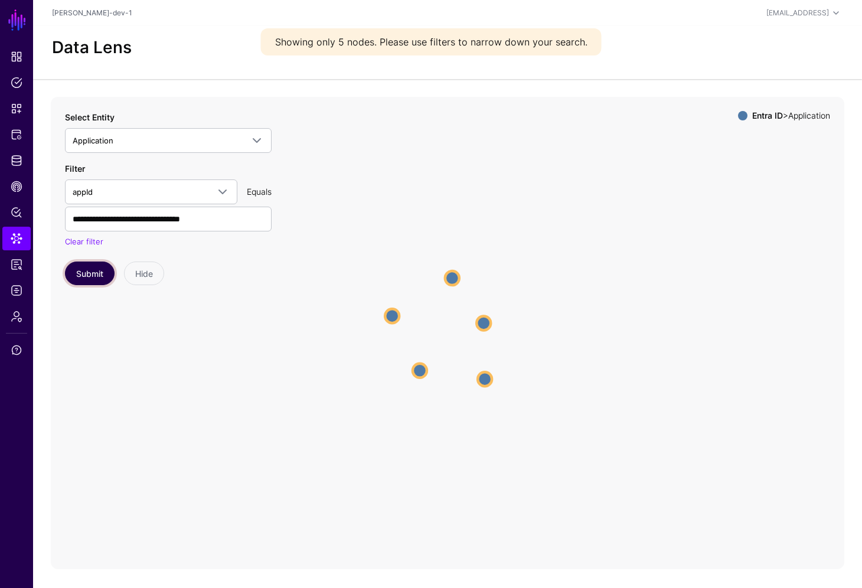
click at [87, 267] on button "Submit" at bounding box center [90, 273] width 50 height 24
click at [454, 332] on circle at bounding box center [451, 333] width 14 height 14
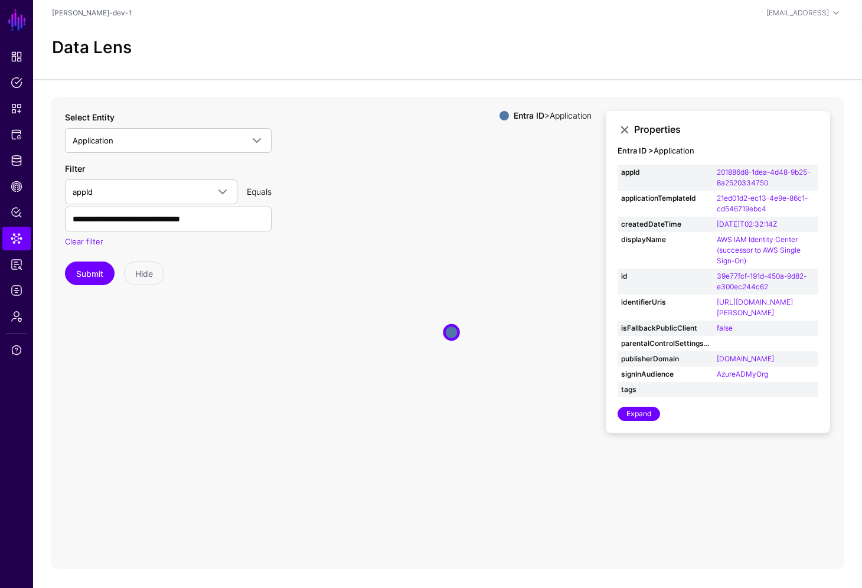
click at [335, 445] on icon "Application Application" at bounding box center [447, 333] width 793 height 472
click at [268, 408] on icon "Application Application" at bounding box center [447, 333] width 793 height 472
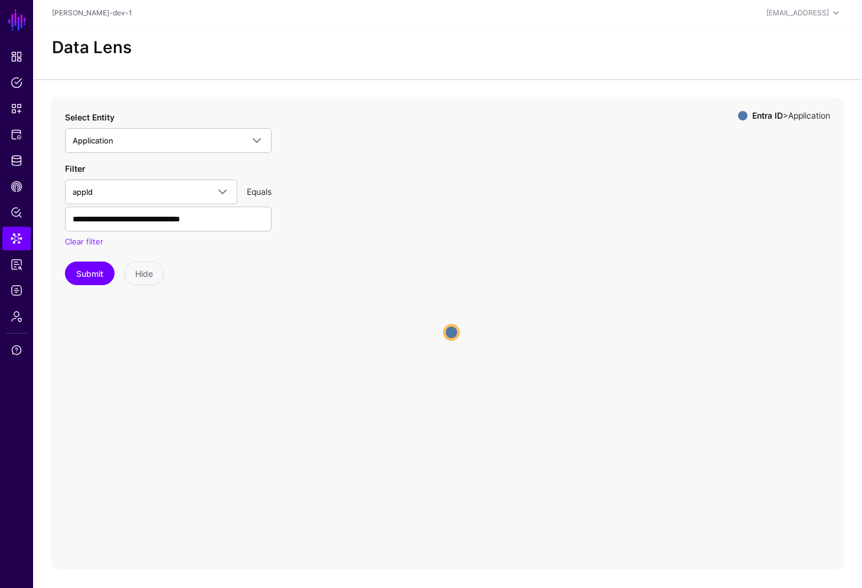
click at [267, 405] on icon "Application Application" at bounding box center [447, 333] width 793 height 472
click at [8, 154] on link "Identity Data Fabric" at bounding box center [16, 161] width 28 height 24
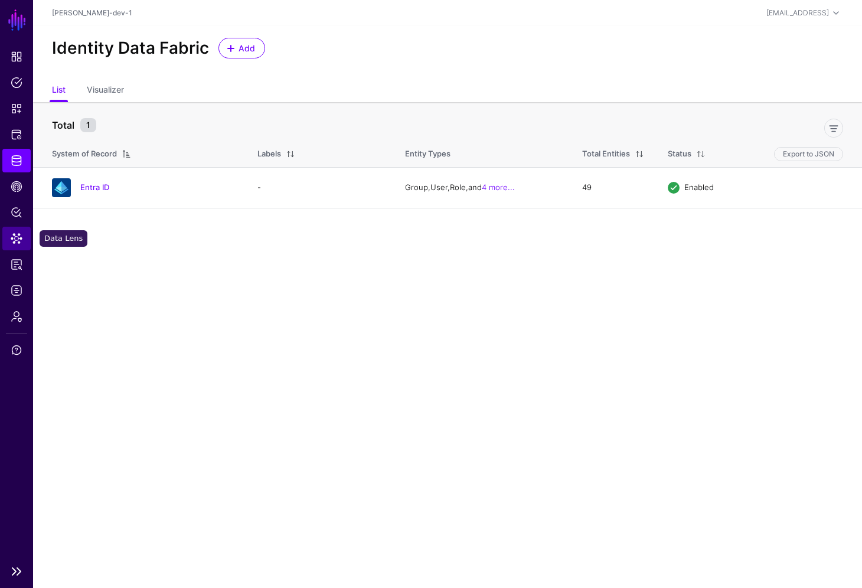
click at [14, 239] on span "Data Lens" at bounding box center [17, 239] width 12 height 12
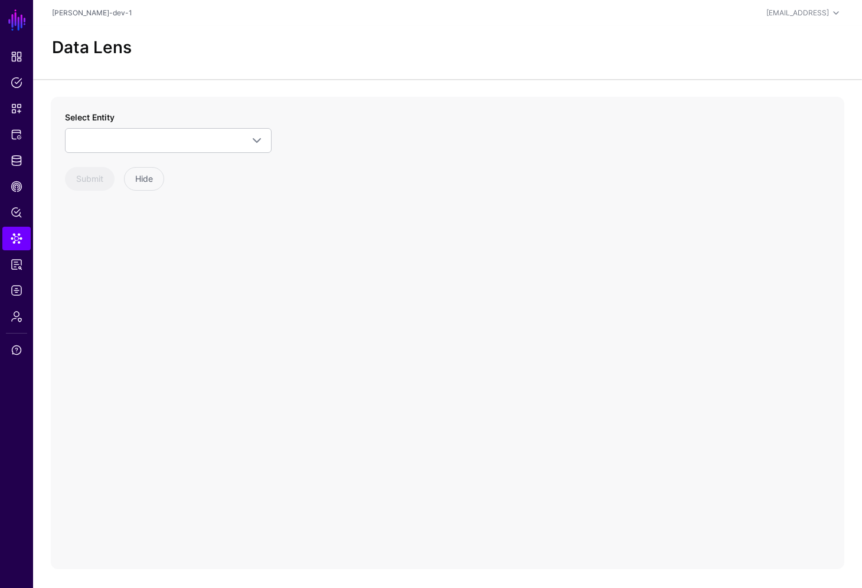
click at [207, 162] on div "Select Entity Entra ID Application Device Group GroupMember Role RoleMember Use…" at bounding box center [168, 151] width 207 height 80
click at [207, 149] on link at bounding box center [168, 140] width 207 height 25
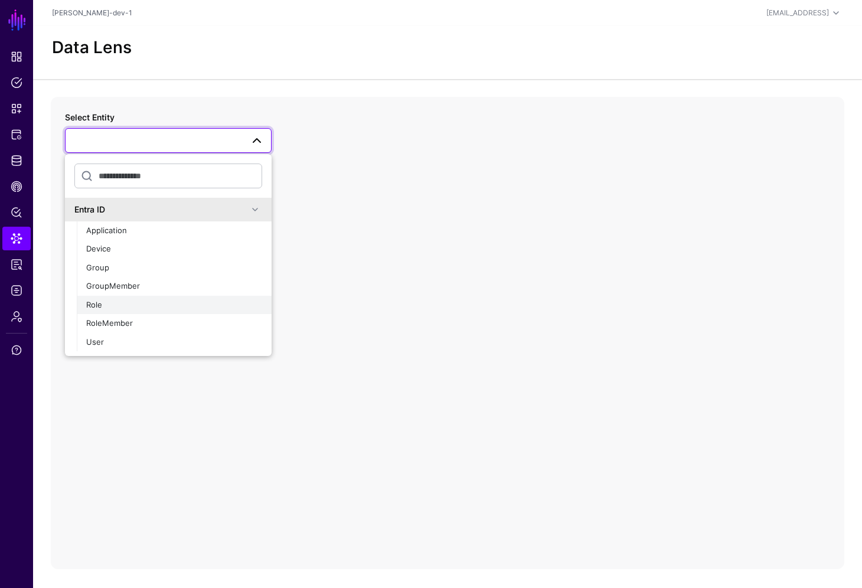
click at [100, 309] on div "Role" at bounding box center [174, 305] width 176 height 12
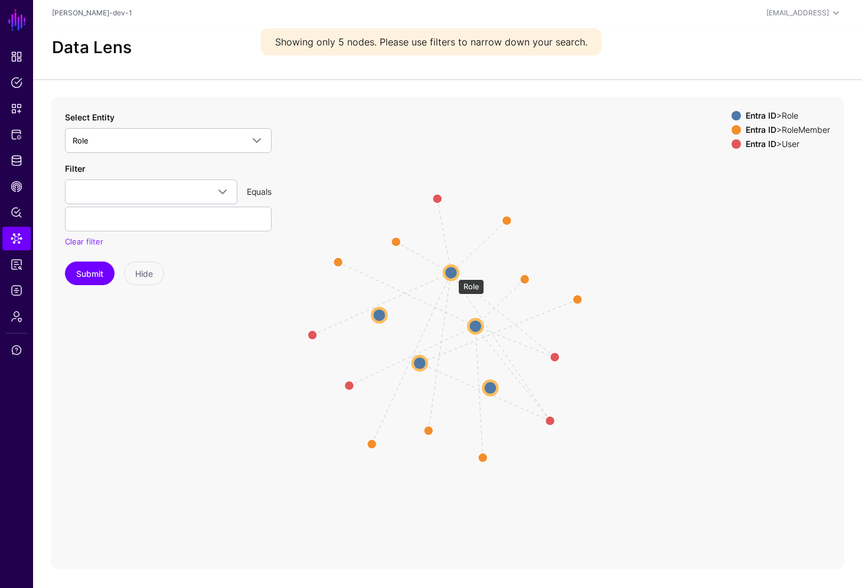
click at [451, 273] on circle at bounding box center [451, 273] width 14 height 14
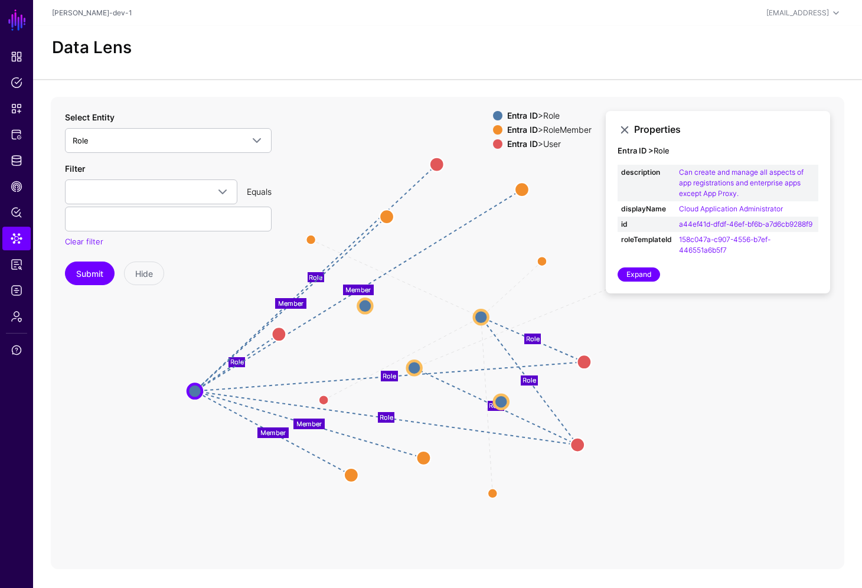
drag, startPoint x: 455, startPoint y: 273, endPoint x: 199, endPoint y: 392, distance: 282.5
click at [199, 392] on circle at bounding box center [195, 391] width 14 height 14
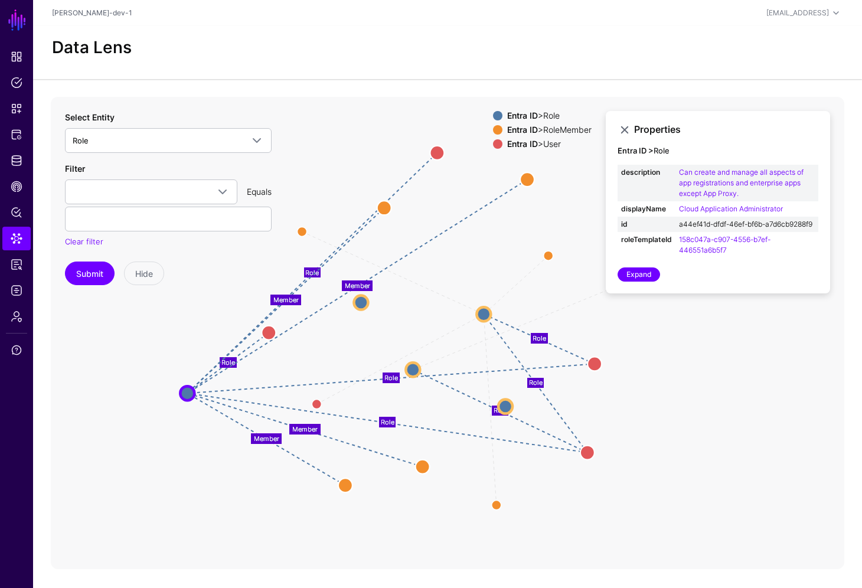
click at [756, 232] on td "a44ef41d-dfdf-46ef-bf6b-a7d6cb9288f9" at bounding box center [746, 224] width 143 height 15
drag, startPoint x: 724, startPoint y: 234, endPoint x: 677, endPoint y: 223, distance: 47.4
click at [677, 223] on td "a44ef41d-dfdf-46ef-bf6b-a7d6cb9288f9" at bounding box center [746, 224] width 143 height 15
copy link "a44ef41d-dfdf-46ef-bf6b-a7d6cb9288f9"
click at [757, 516] on icon "Member Member Member Role Member Role Role Role Member Member Role Member Membe…" at bounding box center [447, 333] width 793 height 472
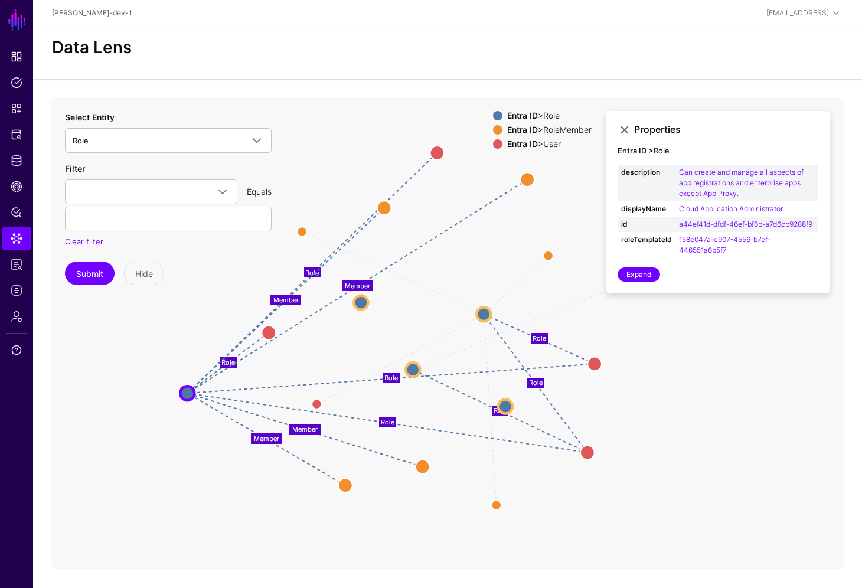
click at [757, 516] on icon "Member Member Member Role Member Role Role Role Member Member Role Member Membe…" at bounding box center [447, 333] width 793 height 472
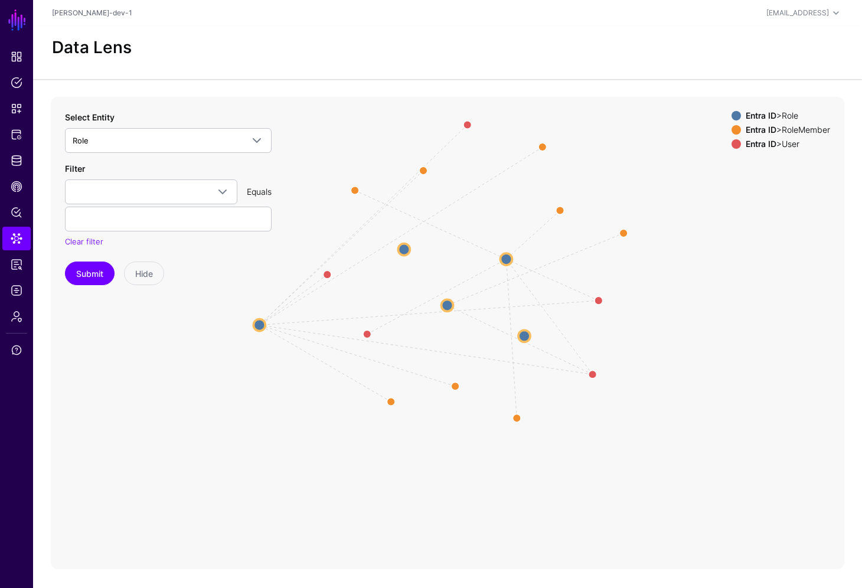
drag, startPoint x: 706, startPoint y: 377, endPoint x: 699, endPoint y: 305, distance: 71.8
click at [699, 305] on icon "Member Member Member Role Member Role Role Role Member Member Role Member Membe…" at bounding box center [447, 333] width 793 height 472
click at [256, 325] on circle at bounding box center [259, 325] width 12 height 12
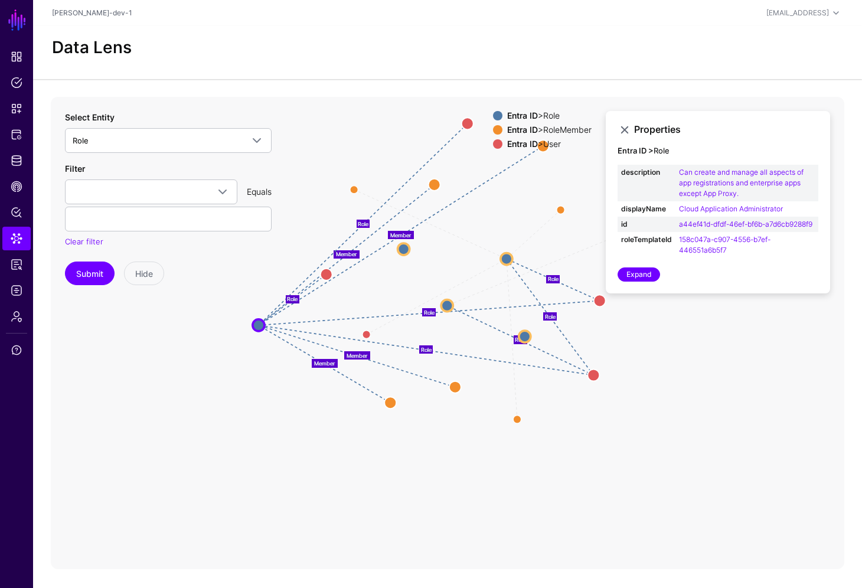
drag, startPoint x: 422, startPoint y: 167, endPoint x: 436, endPoint y: 188, distance: 24.7
click at [436, 188] on circle at bounding box center [434, 185] width 12 height 12
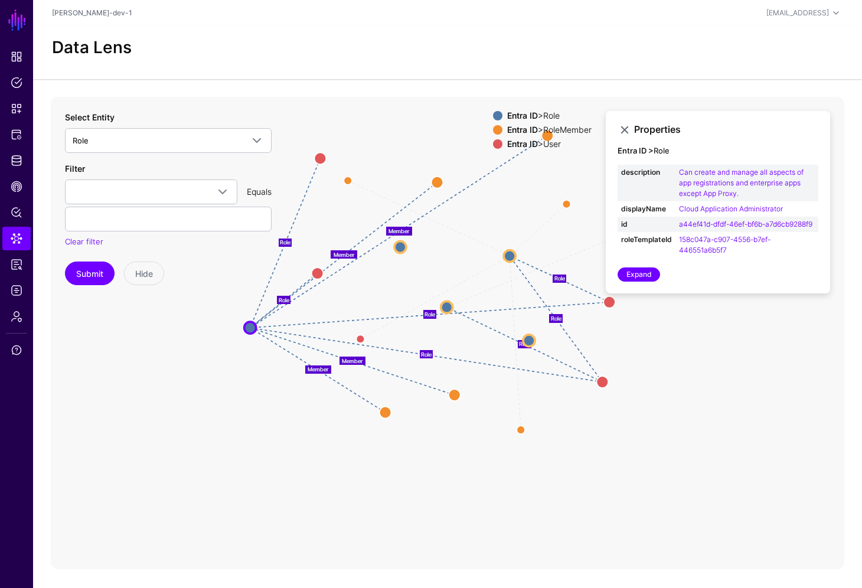
drag, startPoint x: 469, startPoint y: 120, endPoint x: 380, endPoint y: 201, distance: 120.3
click at [323, 159] on circle at bounding box center [320, 158] width 12 height 12
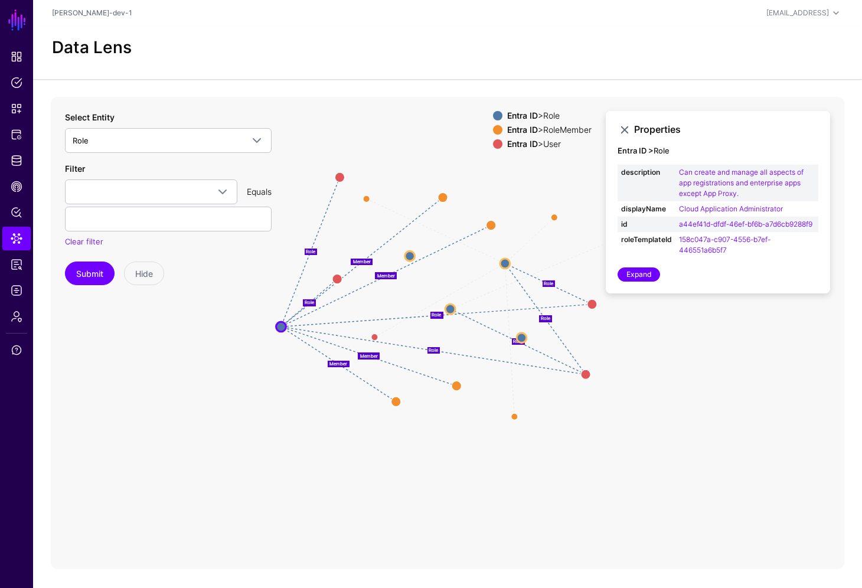
drag, startPoint x: 534, startPoint y: 162, endPoint x: 540, endPoint y: 394, distance: 232.0
click at [489, 227] on circle at bounding box center [491, 225] width 10 height 10
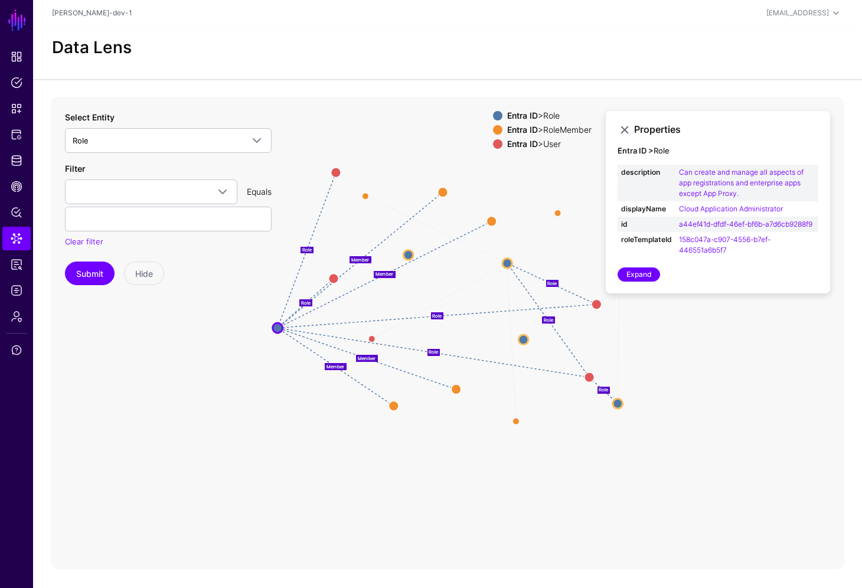
drag, startPoint x: 450, startPoint y: 306, endPoint x: 615, endPoint y: 398, distance: 188.6
click at [617, 401] on circle at bounding box center [618, 403] width 10 height 10
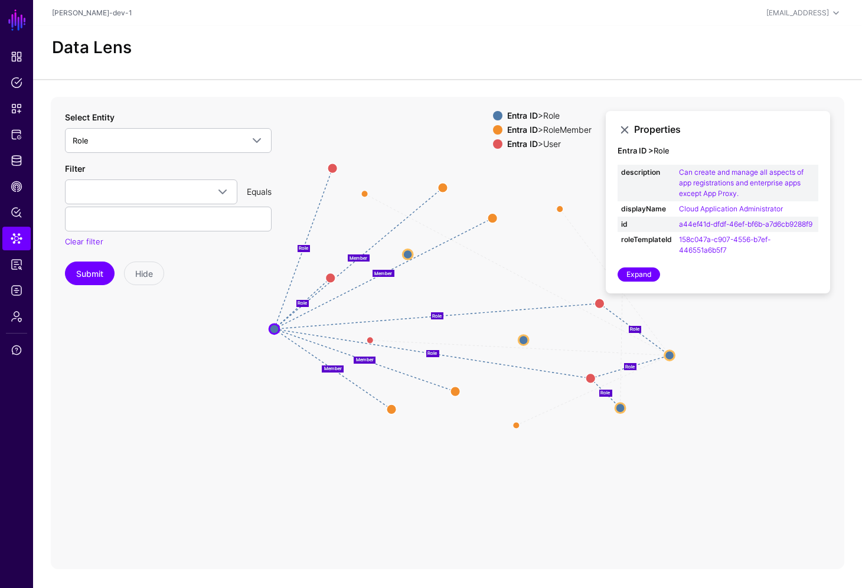
drag, startPoint x: 507, startPoint y: 261, endPoint x: 677, endPoint y: 359, distance: 196.2
click at [669, 353] on circle at bounding box center [670, 355] width 10 height 10
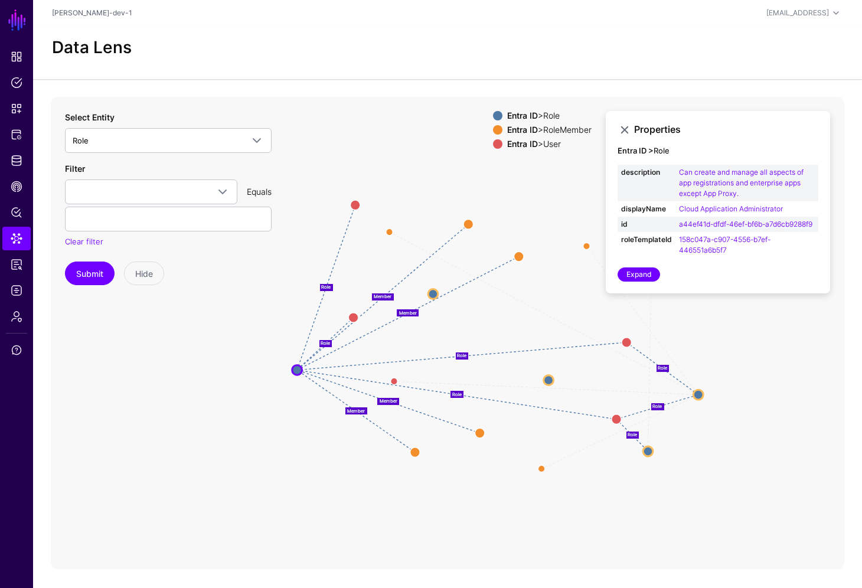
drag, startPoint x: 700, startPoint y: 413, endPoint x: 720, endPoint y: 450, distance: 41.7
click at [725, 453] on icon "Member Role Member Member Member Role Role Role Member Member Role Member Membe…" at bounding box center [447, 333] width 793 height 472
click at [198, 129] on link "Role" at bounding box center [168, 140] width 207 height 25
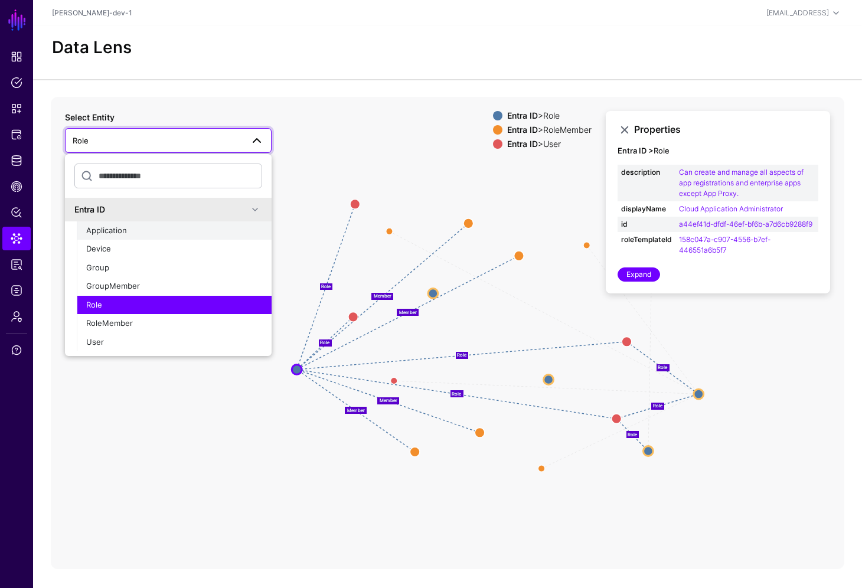
click at [129, 233] on div "Application" at bounding box center [174, 231] width 176 height 12
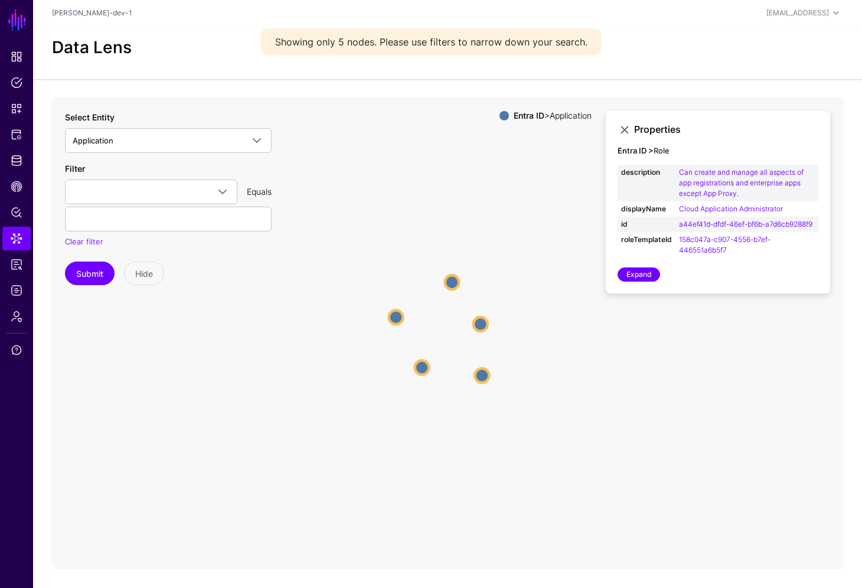
click at [394, 321] on circle at bounding box center [396, 317] width 14 height 14
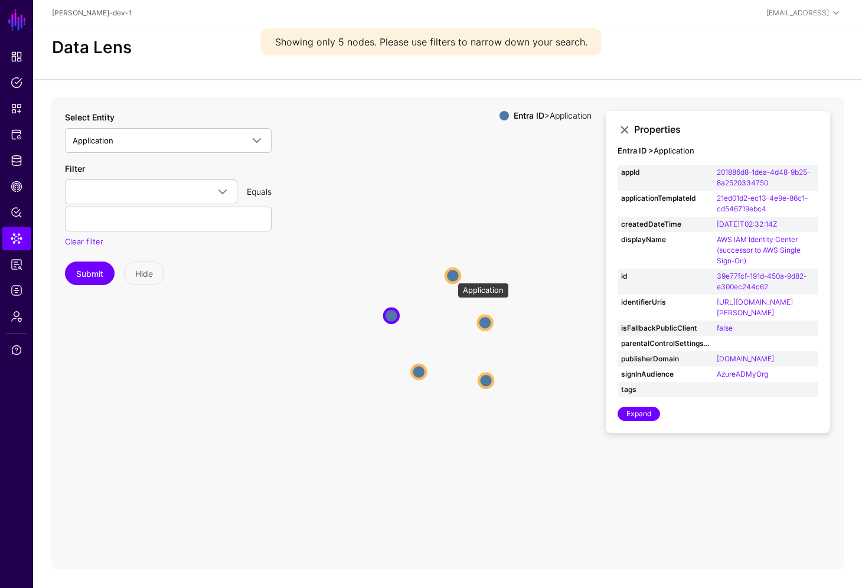
click at [452, 276] on circle at bounding box center [453, 276] width 14 height 14
click at [452, 276] on circle at bounding box center [453, 275] width 14 height 14
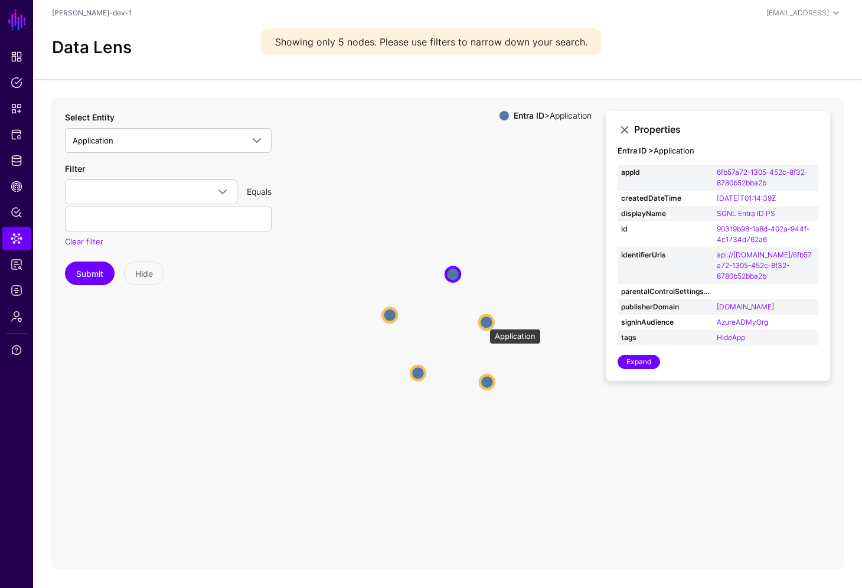
click at [483, 323] on circle at bounding box center [486, 322] width 14 height 14
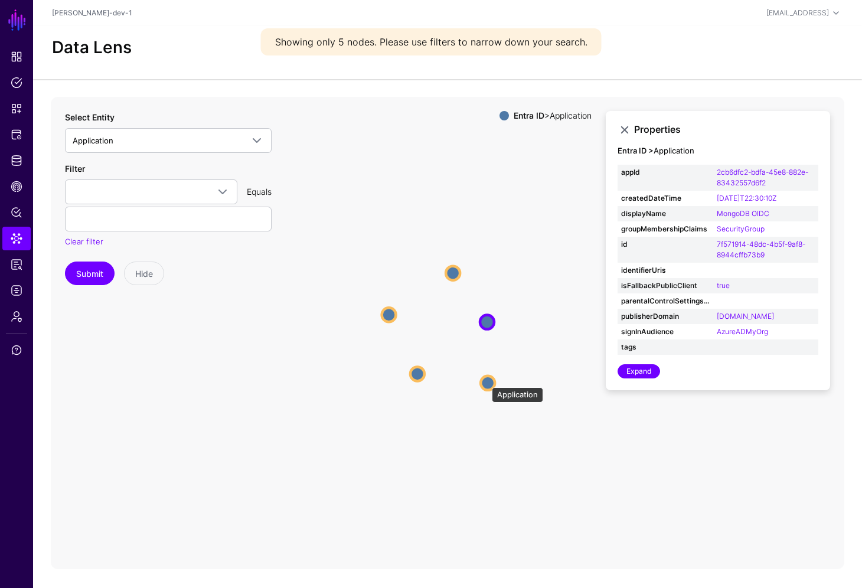
click at [486, 381] on circle at bounding box center [487, 382] width 14 height 14
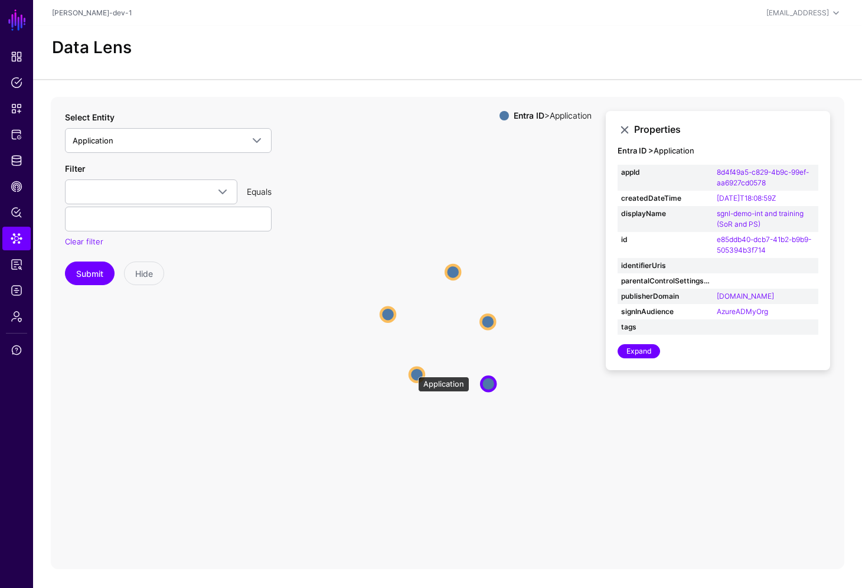
click at [411, 370] on circle at bounding box center [417, 374] width 14 height 14
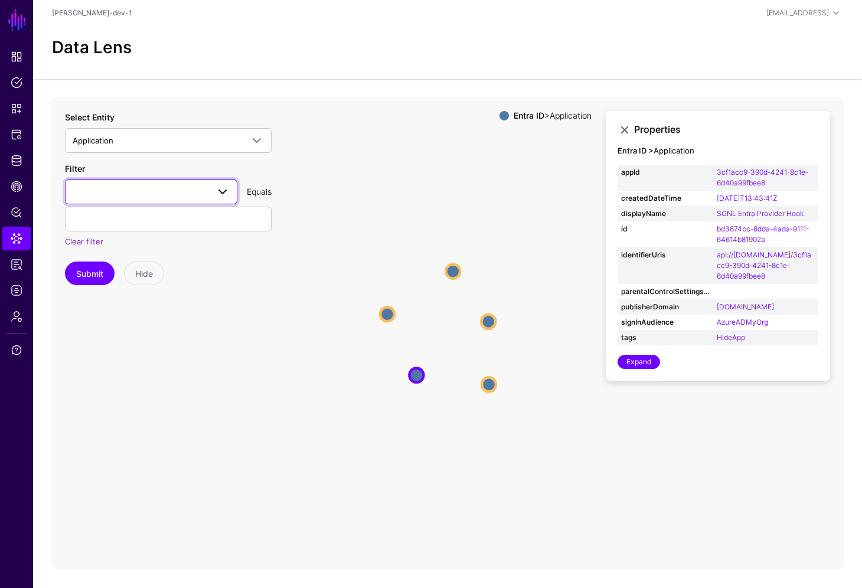
click at [168, 188] on span at bounding box center [151, 192] width 157 height 14
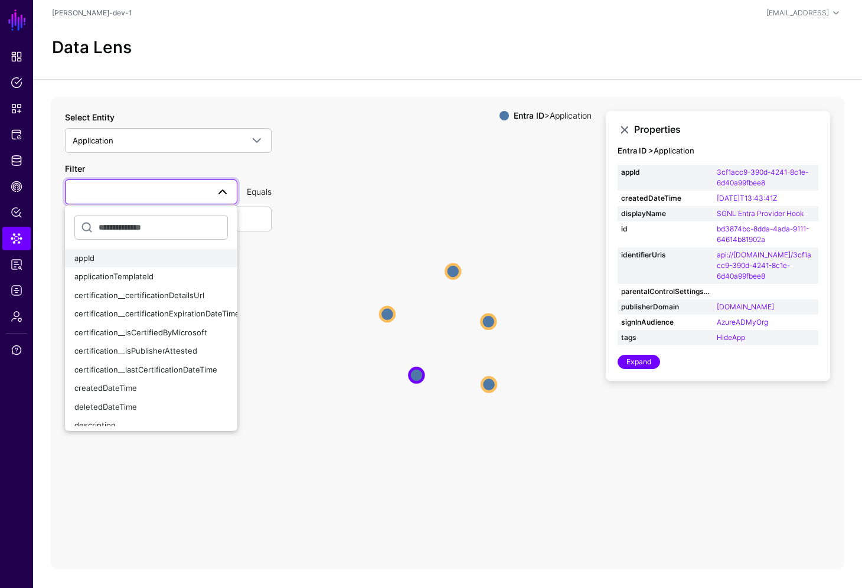
click at [111, 256] on div "appId" at bounding box center [150, 259] width 153 height 12
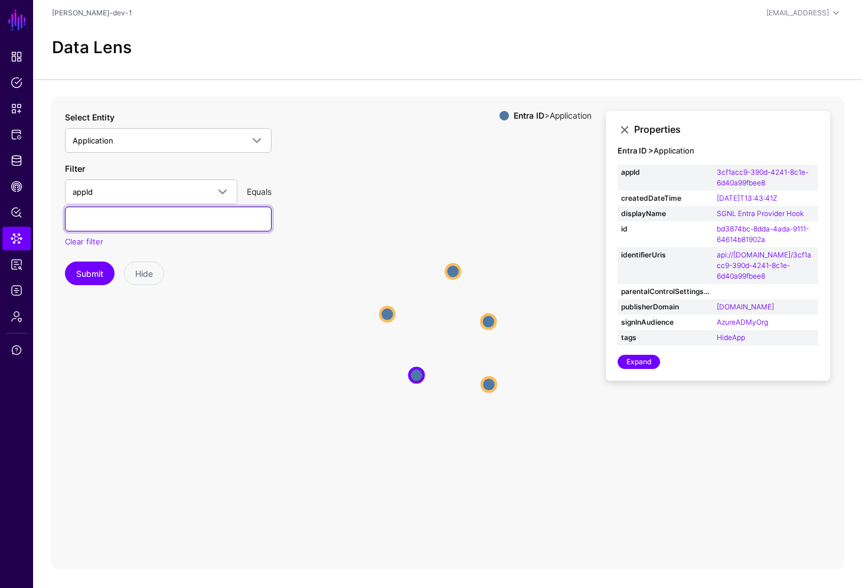
click at [124, 218] on input "text" at bounding box center [168, 219] width 207 height 25
paste input "**********"
type input "**********"
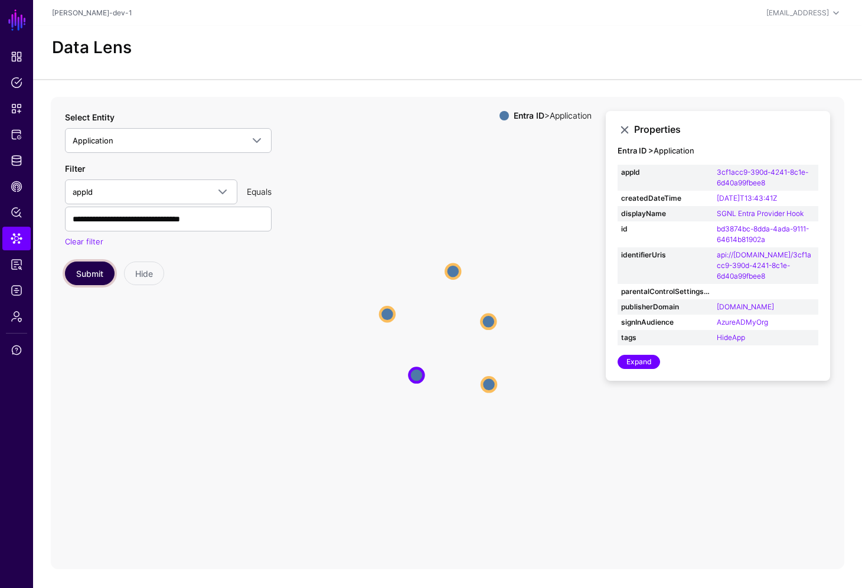
click at [96, 270] on button "Submit" at bounding box center [90, 273] width 50 height 24
click at [454, 335] on circle at bounding box center [451, 333] width 14 height 14
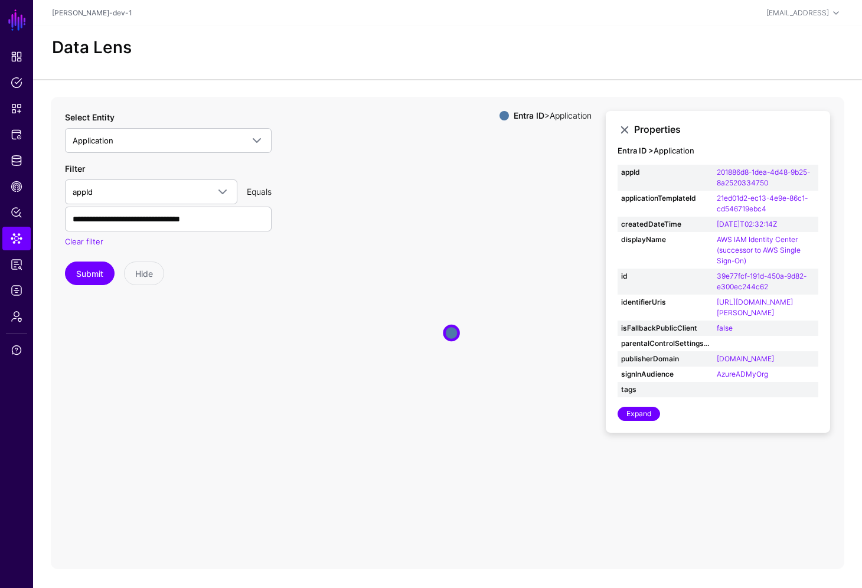
click at [418, 350] on icon "Application Application" at bounding box center [447, 333] width 793 height 472
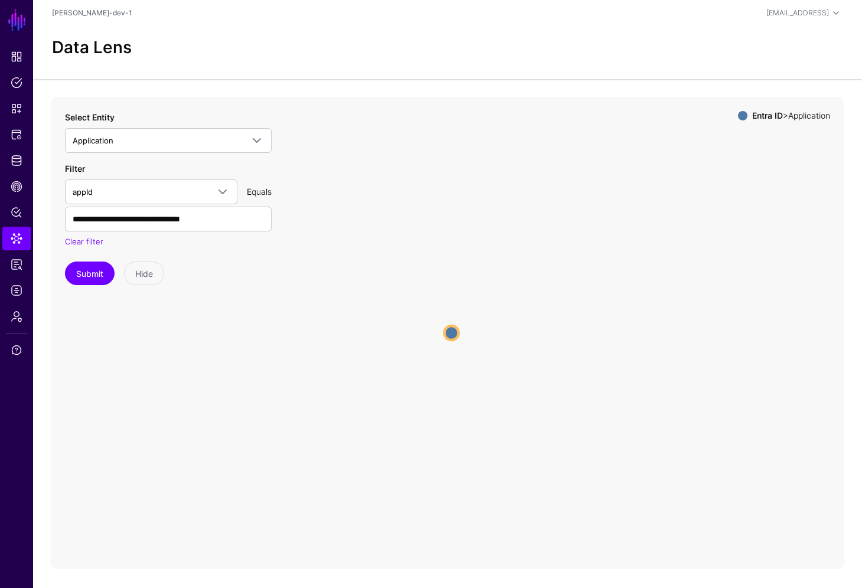
click at [368, 343] on icon "Application Application" at bounding box center [447, 333] width 793 height 472
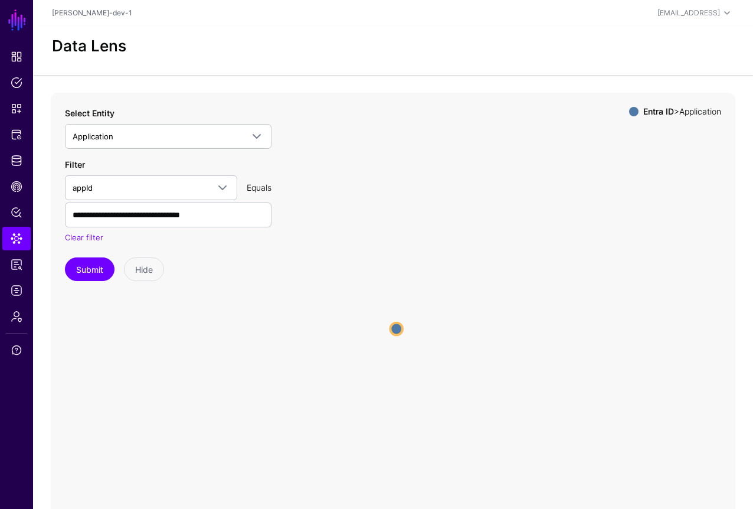
drag, startPoint x: 388, startPoint y: 315, endPoint x: 398, endPoint y: 307, distance: 12.8
click at [388, 315] on icon "Application Application" at bounding box center [393, 329] width 685 height 472
click at [318, 323] on icon "Application Application" at bounding box center [393, 329] width 685 height 472
drag, startPoint x: 326, startPoint y: 348, endPoint x: 236, endPoint y: 287, distance: 108.8
click at [326, 348] on icon "Application Application" at bounding box center [393, 329] width 685 height 472
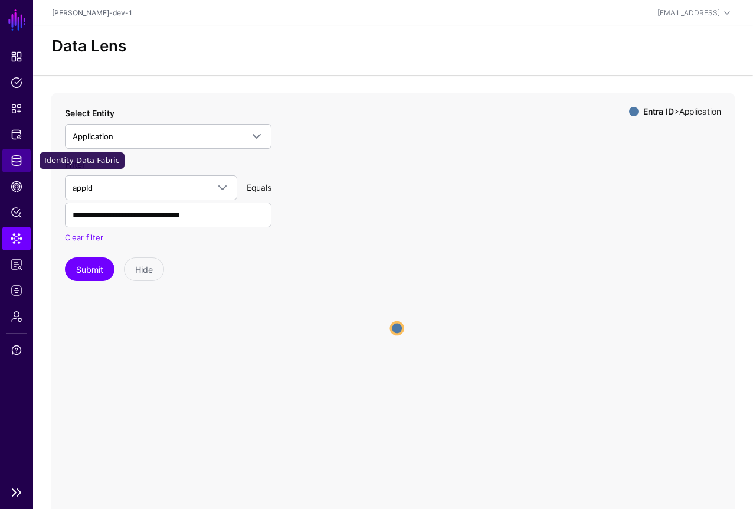
click at [18, 161] on span "Identity Data Fabric" at bounding box center [17, 161] width 12 height 12
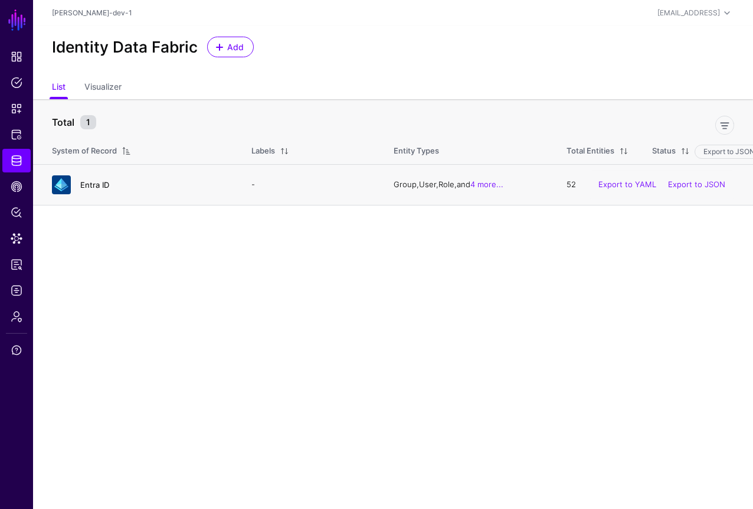
click at [84, 186] on link "Entra ID" at bounding box center [94, 184] width 29 height 9
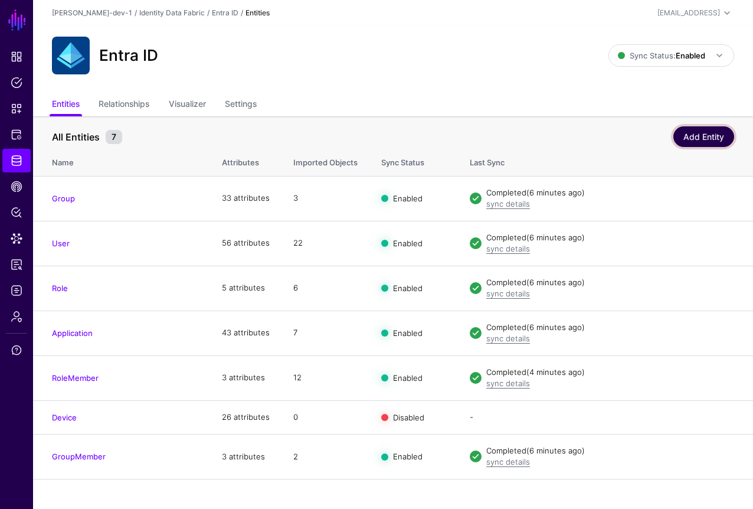
click at [711, 133] on link "Add Entity" at bounding box center [703, 136] width 61 height 21
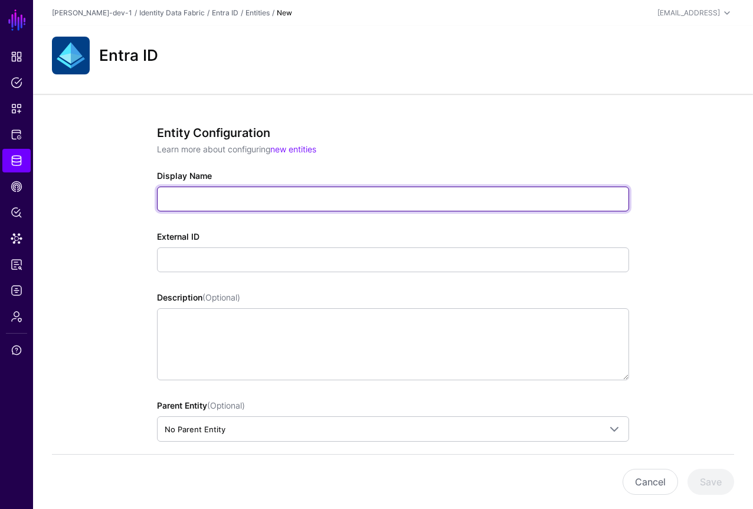
click at [179, 199] on input "Display Name" at bounding box center [393, 198] width 472 height 25
paste input "**********"
type input "**********"
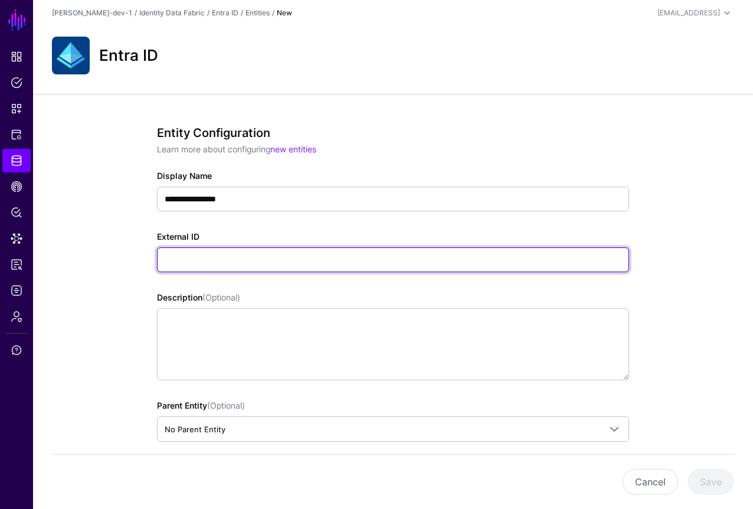
click at [248, 260] on input "External ID" at bounding box center [393, 259] width 472 height 25
paste input "**********"
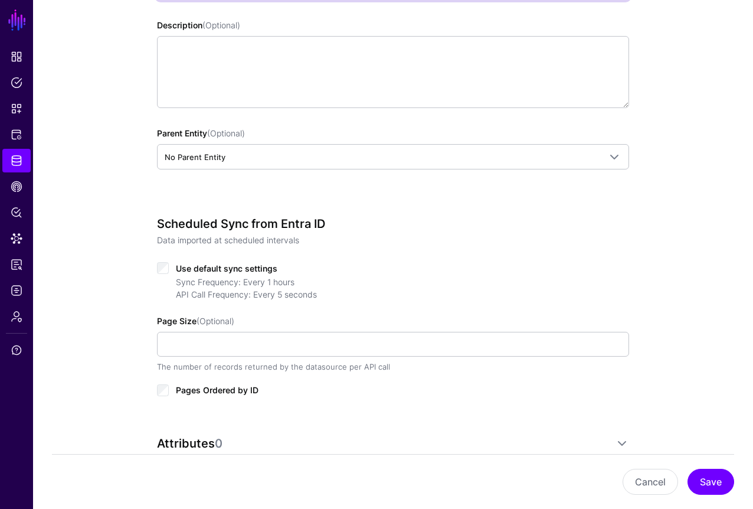
scroll to position [382, 0]
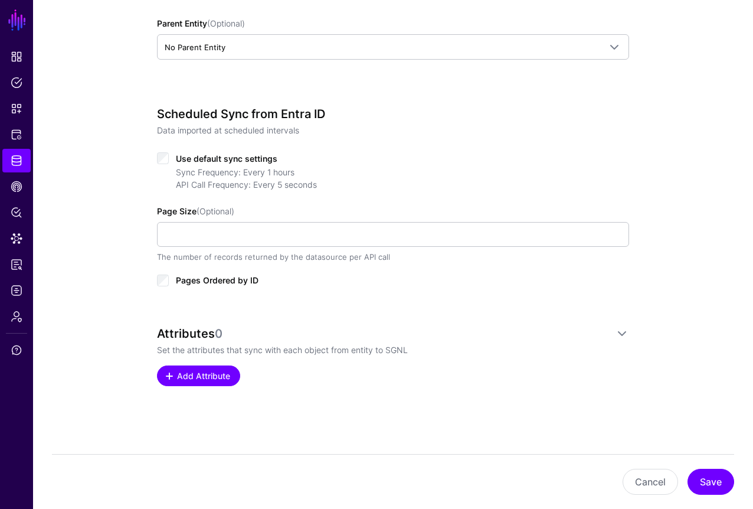
type input "**********"
click at [220, 375] on span "Add Attribute" at bounding box center [204, 375] width 56 height 12
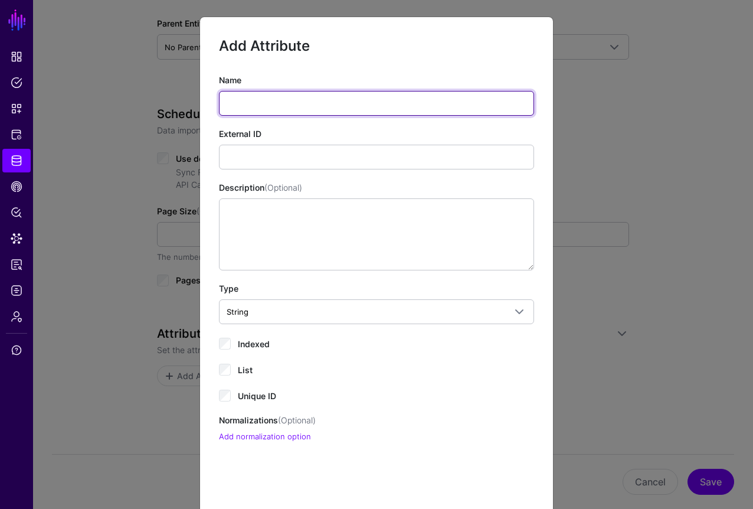
click at [334, 94] on input "Name" at bounding box center [376, 103] width 315 height 25
type input "**"
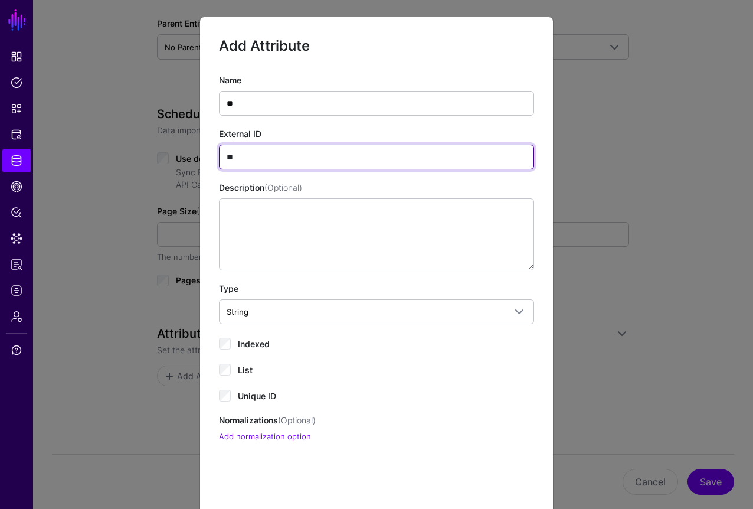
type input "**"
click at [253, 339] on span "Indexed" at bounding box center [254, 344] width 32 height 10
click at [251, 402] on div "Name ** External ID ** Description (Optional) Type String String Bool DateTime …" at bounding box center [376, 258] width 315 height 369
drag, startPoint x: 262, startPoint y: 395, endPoint x: 277, endPoint y: 391, distance: 15.2
click at [262, 395] on span "Unique ID" at bounding box center [257, 396] width 38 height 10
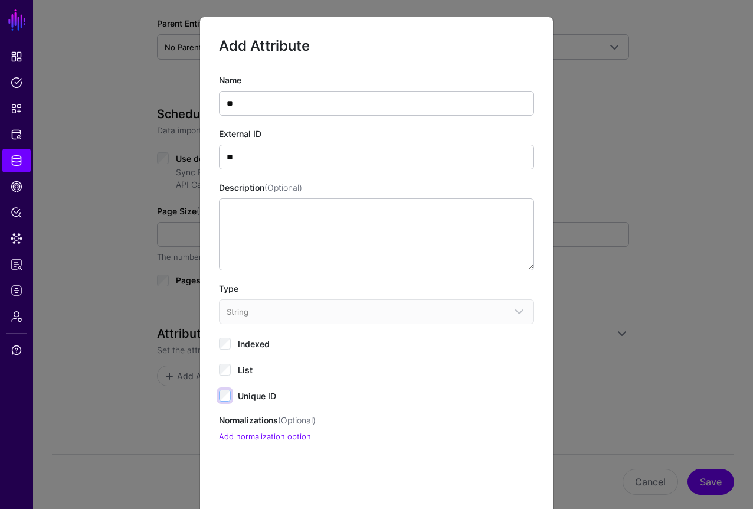
scroll to position [64, 0]
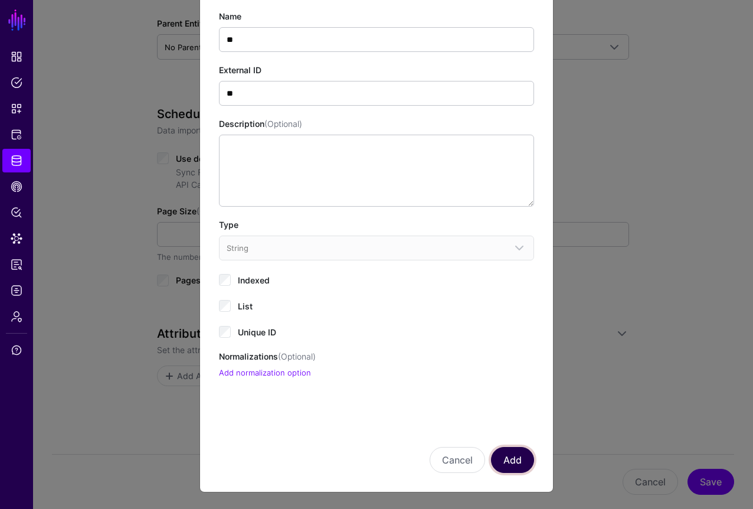
click at [509, 461] on button "Add" at bounding box center [512, 460] width 43 height 26
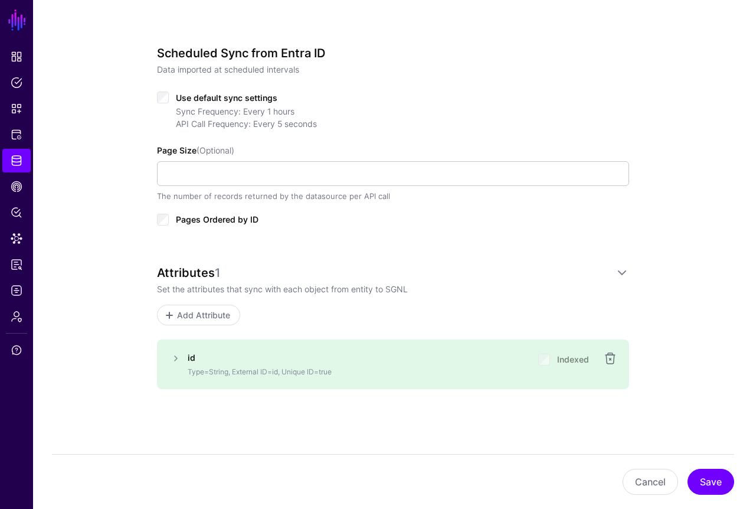
scroll to position [446, 0]
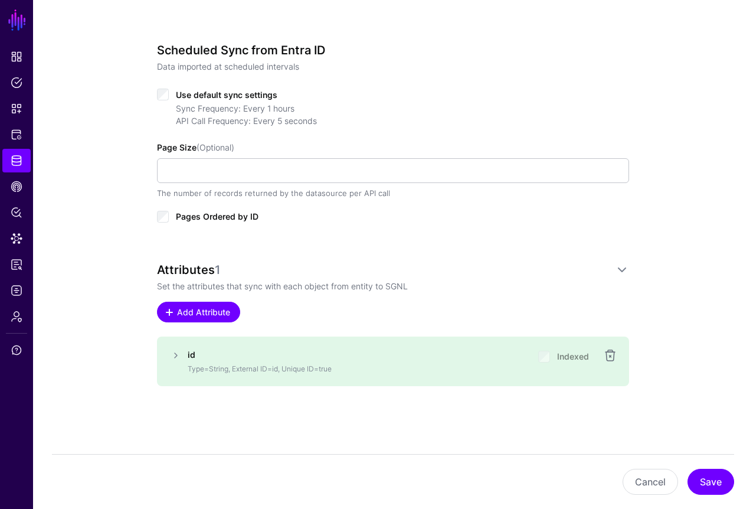
click at [236, 310] on link "Add Attribute" at bounding box center [198, 312] width 83 height 21
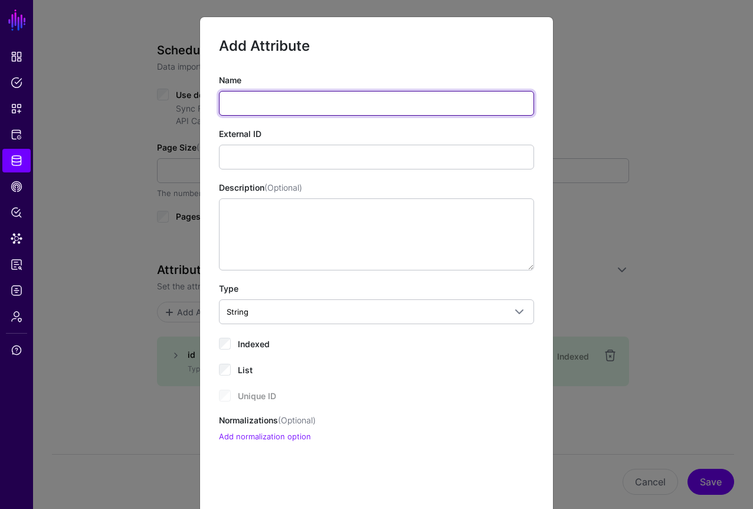
click at [287, 103] on input "Name" at bounding box center [376, 103] width 315 height 25
type input "******"
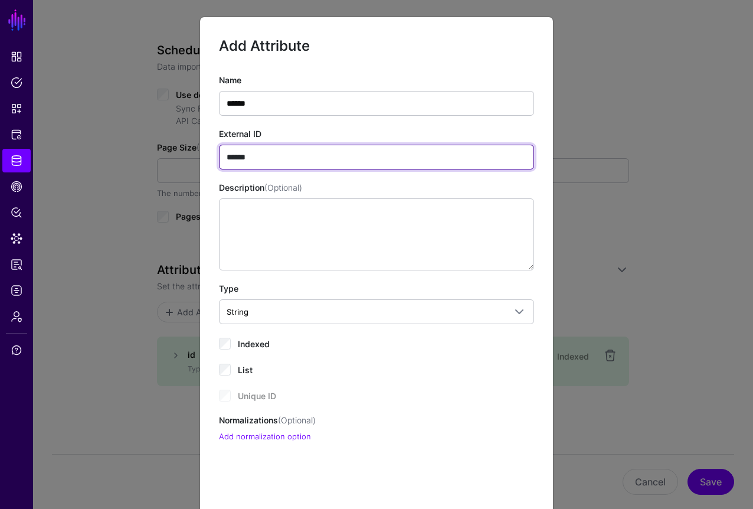
type input "******"
click at [250, 345] on span "Indexed" at bounding box center [254, 344] width 32 height 10
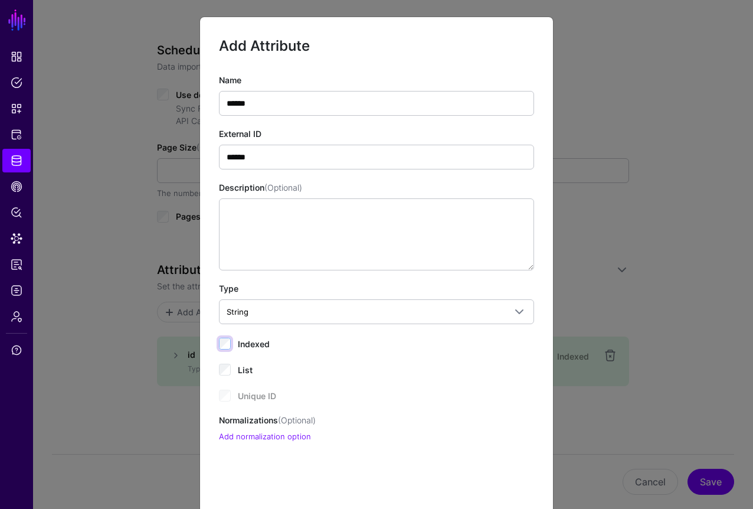
scroll to position [64, 0]
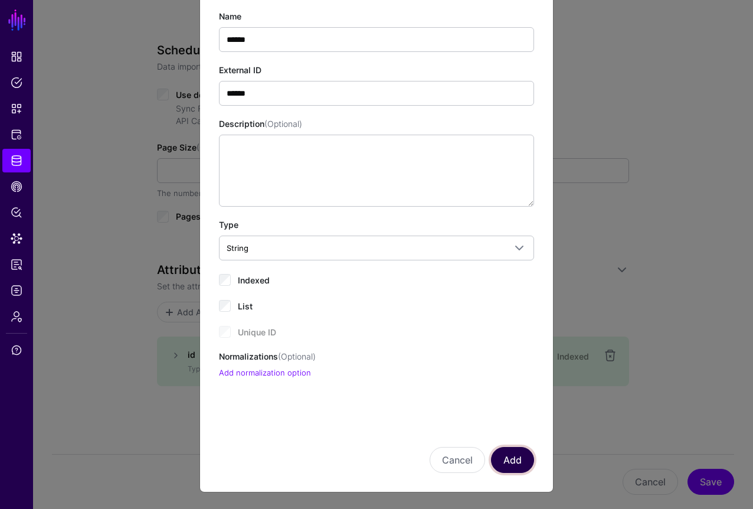
click at [525, 463] on button "Add" at bounding box center [512, 460] width 43 height 26
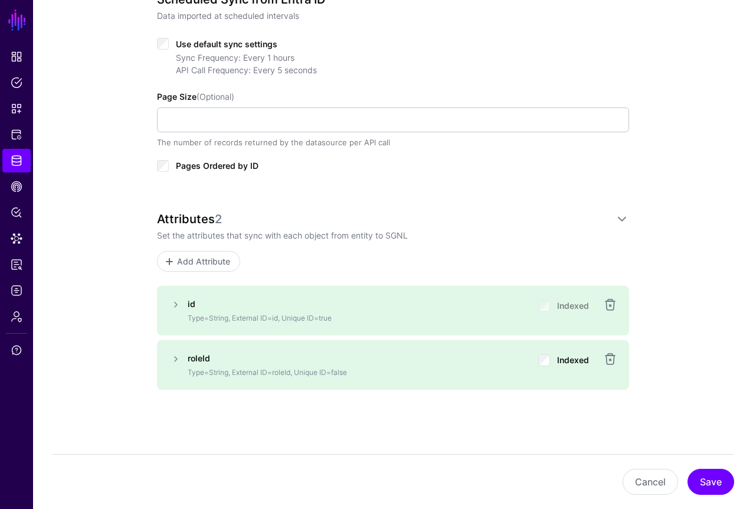
scroll to position [500, 0]
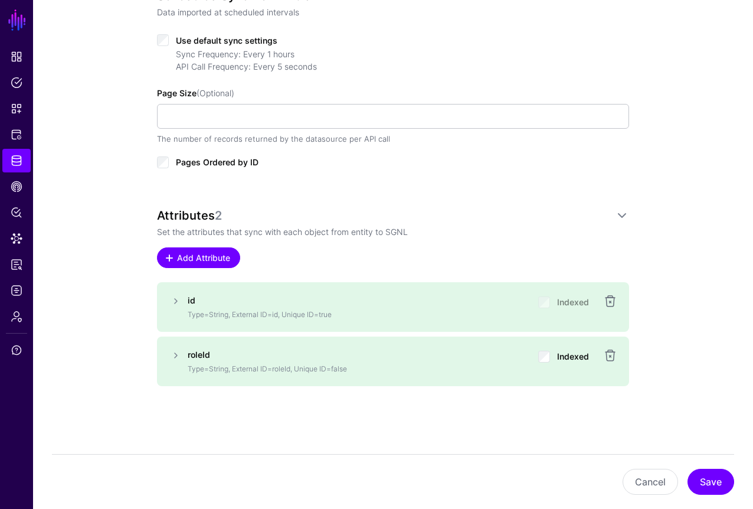
click at [205, 252] on span "Add Attribute" at bounding box center [204, 257] width 56 height 12
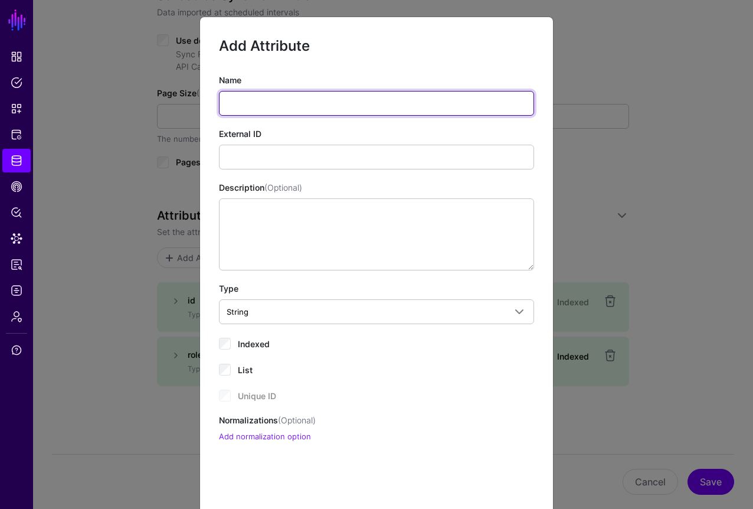
click at [332, 96] on input "Name" at bounding box center [376, 103] width 315 height 25
type input "*****"
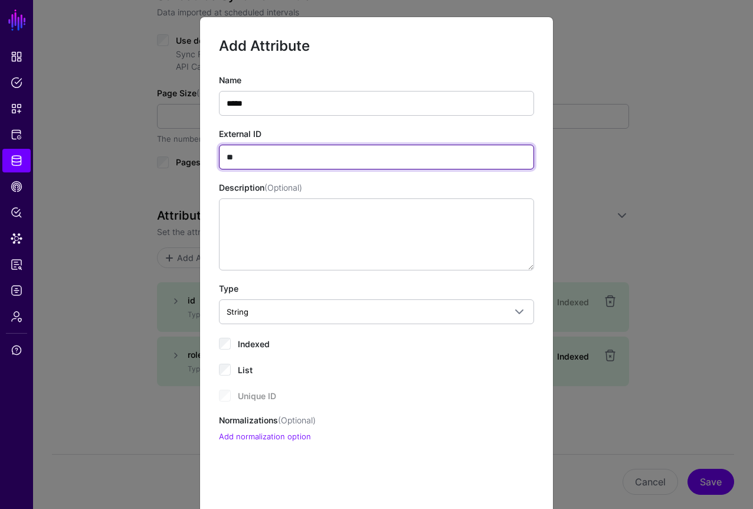
type input "*"
type input "*****"
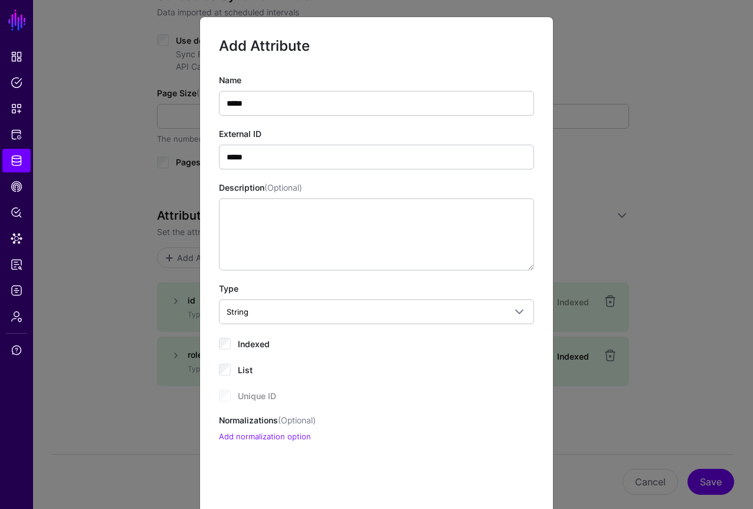
click at [248, 342] on span "Indexed" at bounding box center [254, 344] width 32 height 10
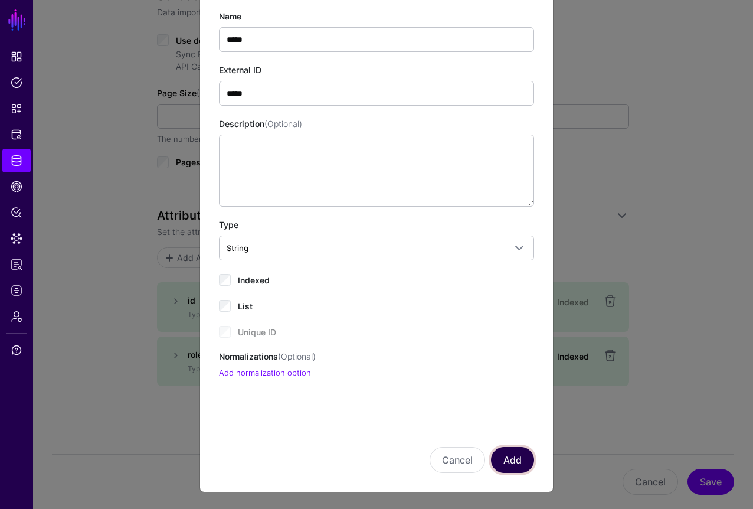
click at [513, 454] on button "Add" at bounding box center [512, 460] width 43 height 26
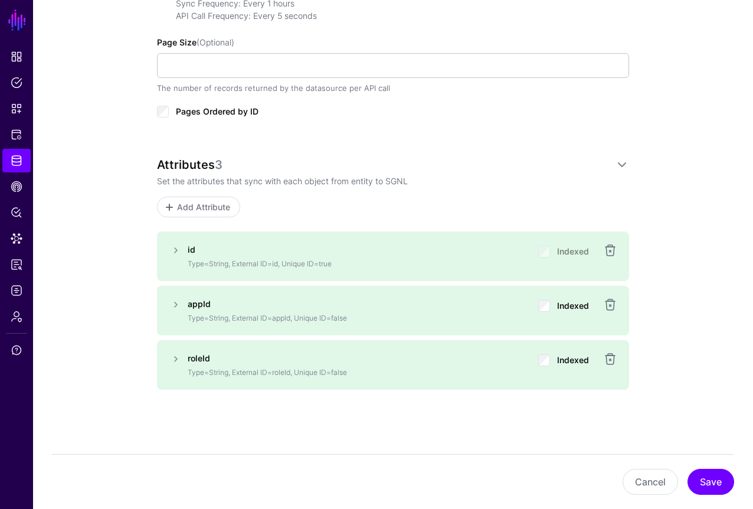
scroll to position [554, 0]
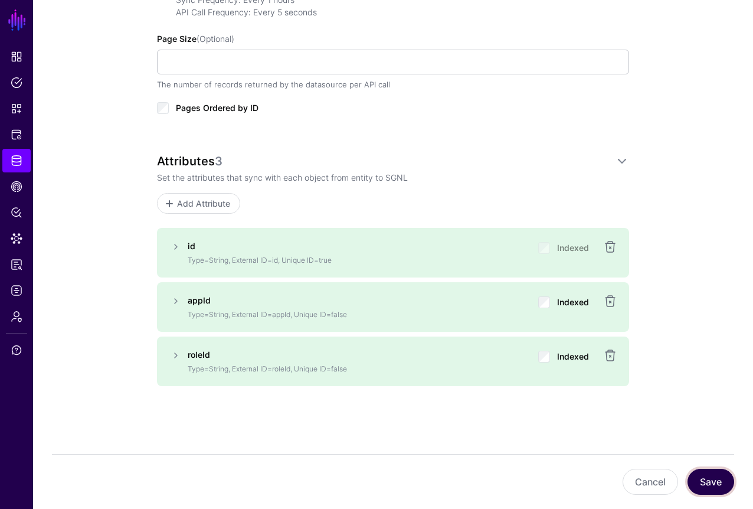
click at [700, 486] on button "Save" at bounding box center [711, 482] width 47 height 26
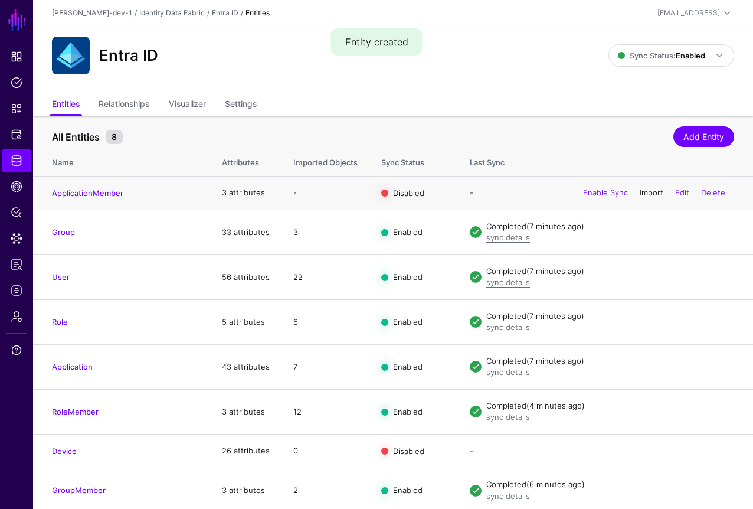
click at [646, 189] on link "Import" at bounding box center [652, 192] width 24 height 9
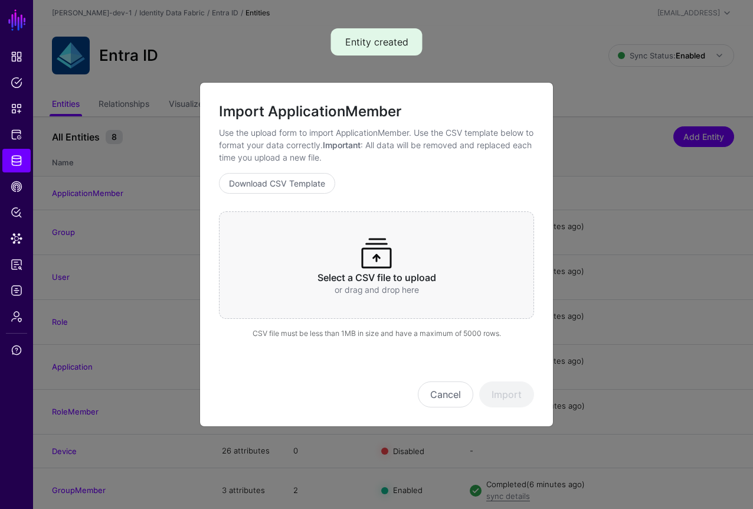
click at [404, 309] on div "Select a CSV file to upload or drag and drop here" at bounding box center [376, 264] width 315 height 107
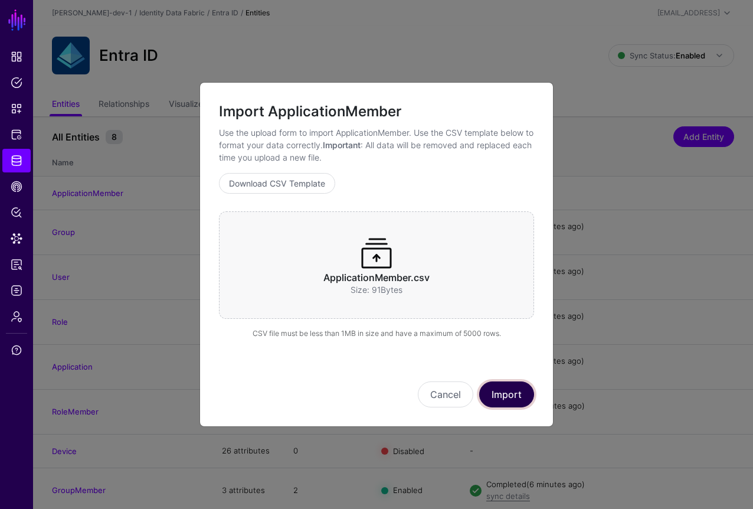
click at [503, 398] on button "Import" at bounding box center [506, 394] width 55 height 26
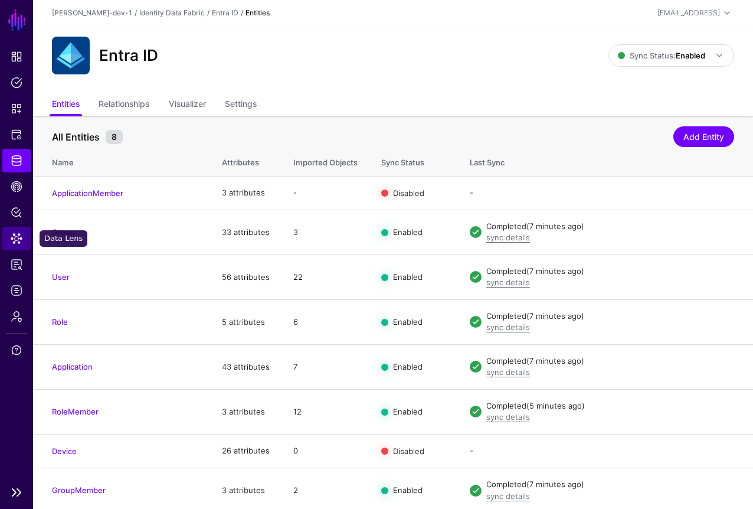
click at [18, 239] on span "Data Lens" at bounding box center [17, 239] width 12 height 12
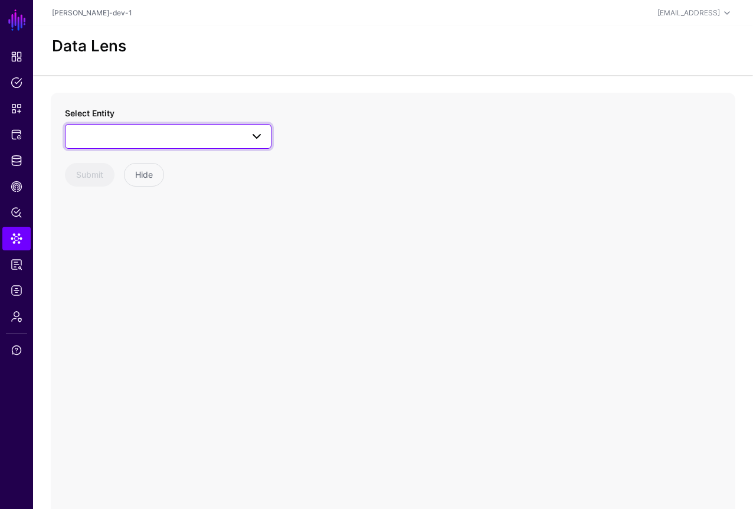
click at [143, 135] on span at bounding box center [168, 136] width 191 height 14
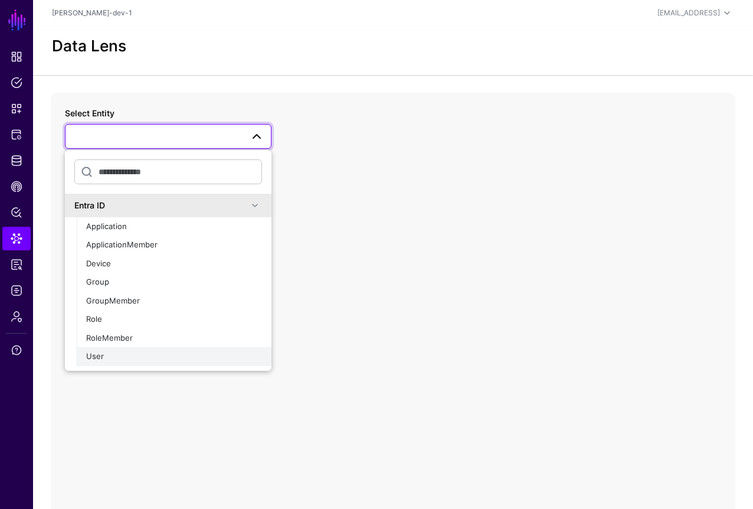
click at [119, 358] on div "User" at bounding box center [174, 357] width 176 height 12
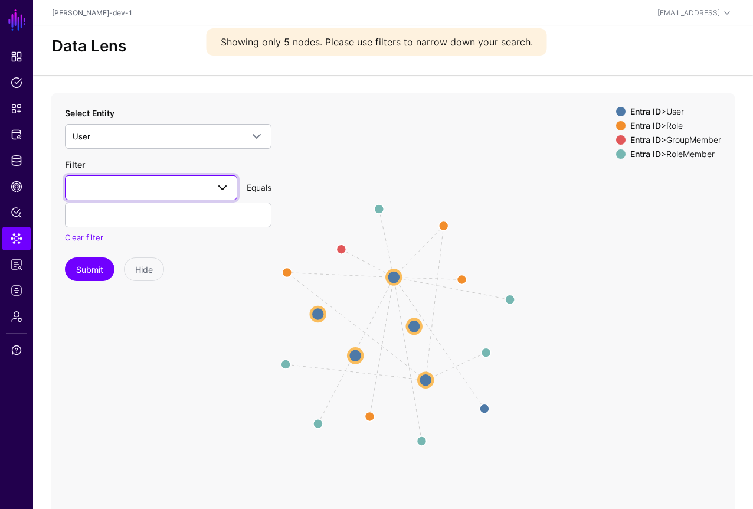
click at [178, 187] on span at bounding box center [151, 188] width 157 height 14
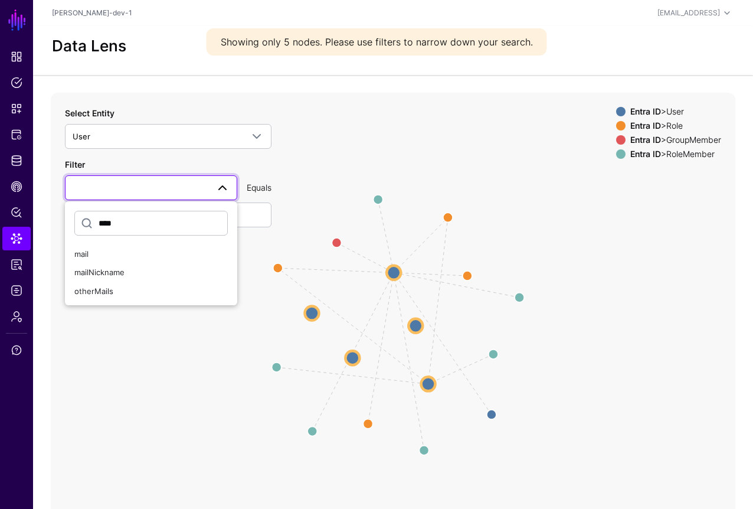
type input "****"
click at [106, 243] on div "****" at bounding box center [151, 225] width 172 height 39
click at [114, 246] on button "mail" at bounding box center [151, 254] width 172 height 19
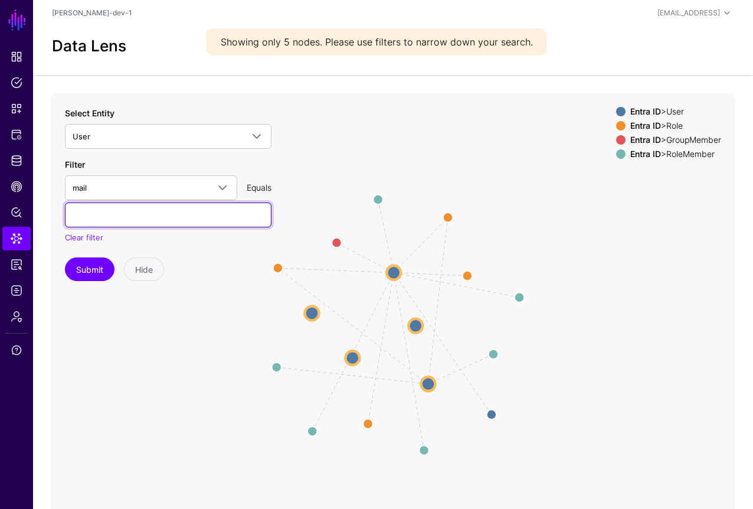
click at [129, 212] on input "text" at bounding box center [168, 214] width 207 height 25
type input "**********"
click at [65, 257] on button "Submit" at bounding box center [90, 269] width 50 height 24
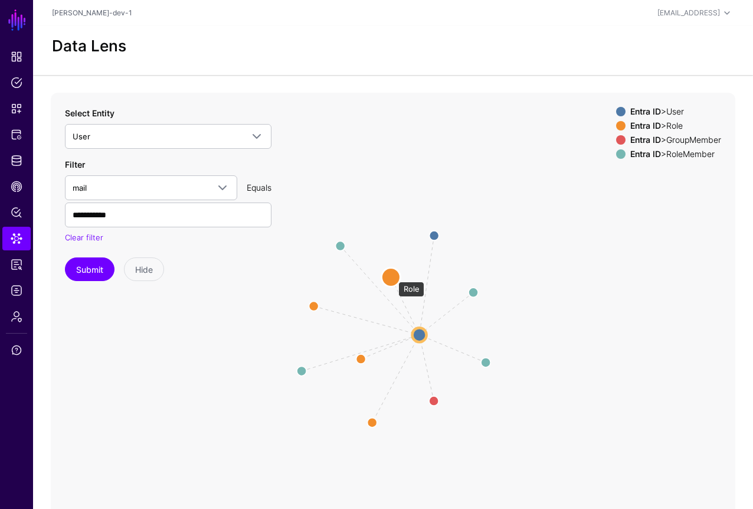
click at [392, 276] on circle at bounding box center [390, 276] width 19 height 19
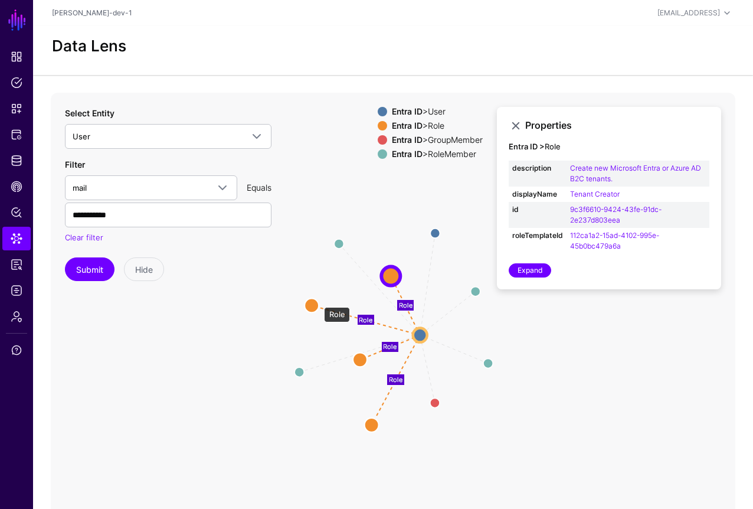
click at [316, 302] on circle at bounding box center [312, 305] width 14 height 14
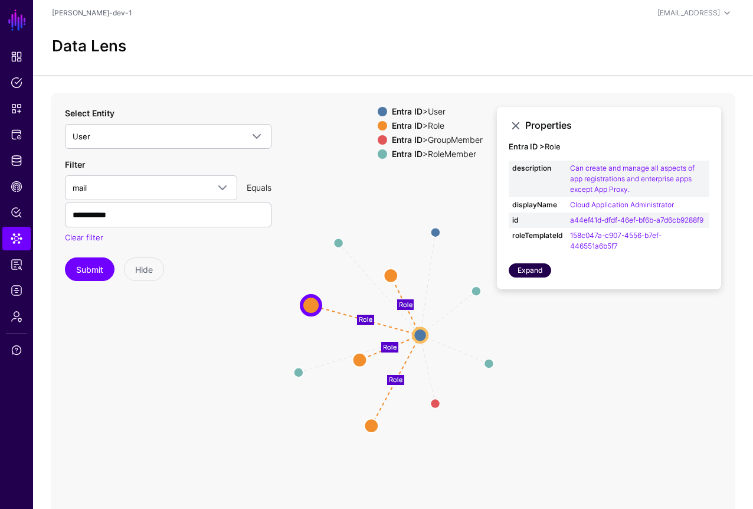
click at [538, 277] on link "Expand" at bounding box center [530, 270] width 42 height 14
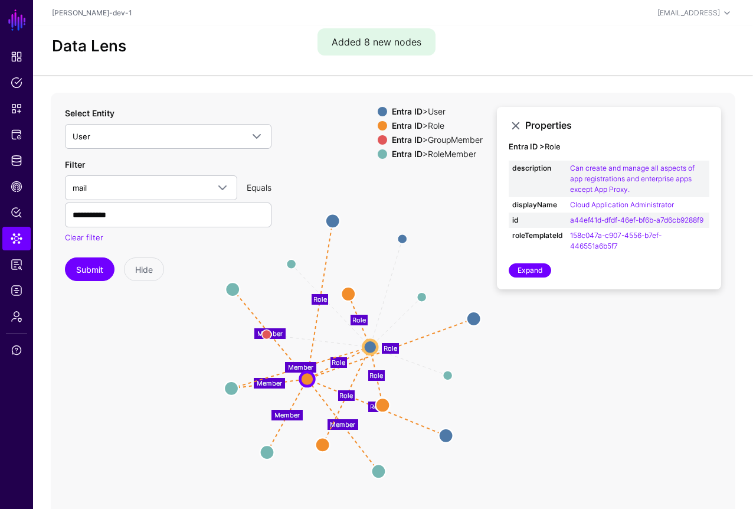
drag, startPoint x: 584, startPoint y: 391, endPoint x: 539, endPoint y: 412, distance: 49.4
click at [539, 412] on icon "Manager Member Member Member Group / Member Role Role Member Member Role Member…" at bounding box center [393, 329] width 685 height 472
click at [84, 263] on button "Submit" at bounding box center [90, 269] width 50 height 24
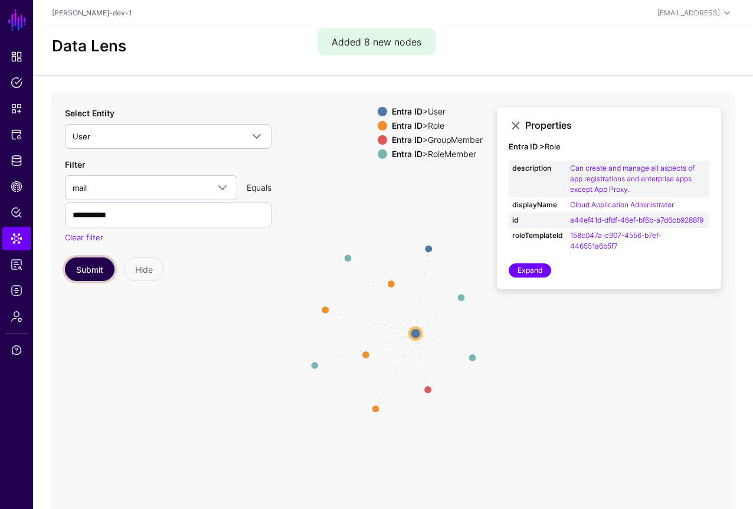
click at [84, 271] on button "Submit" at bounding box center [90, 269] width 50 height 24
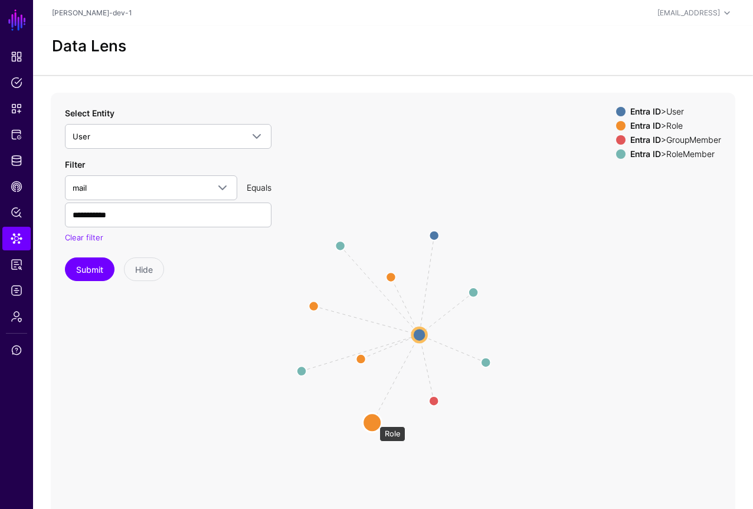
click at [374, 420] on circle at bounding box center [372, 422] width 19 height 19
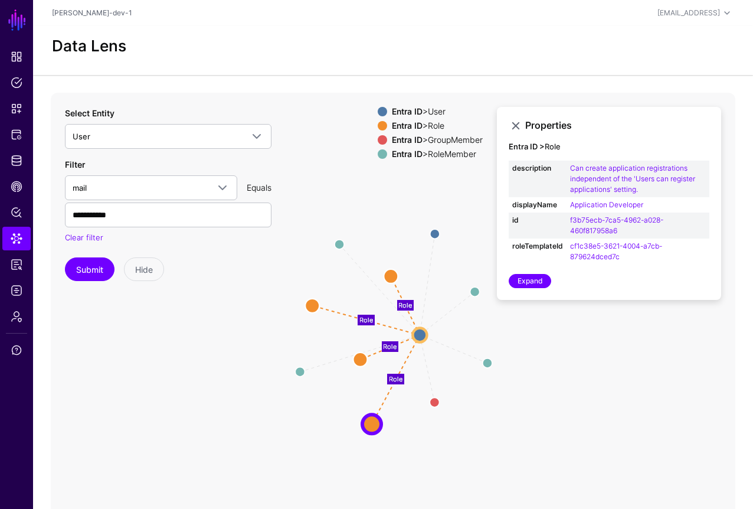
click at [233, 386] on icon "Manager Member Member Member Member Group / Member Role Role Role Role User Use…" at bounding box center [393, 329] width 685 height 472
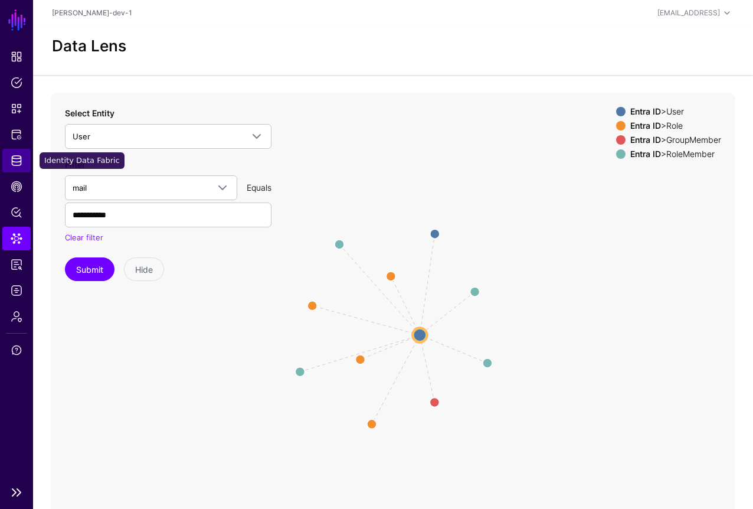
click at [21, 155] on span "Identity Data Fabric" at bounding box center [17, 161] width 12 height 12
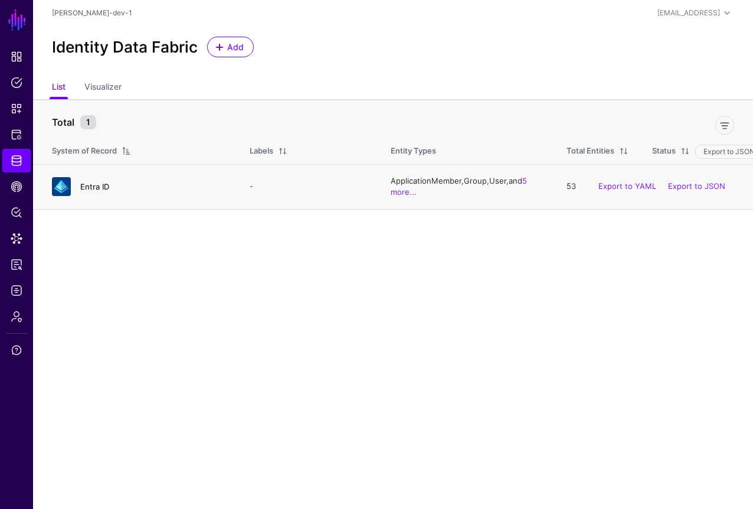
click at [86, 186] on link "Entra ID" at bounding box center [94, 186] width 29 height 9
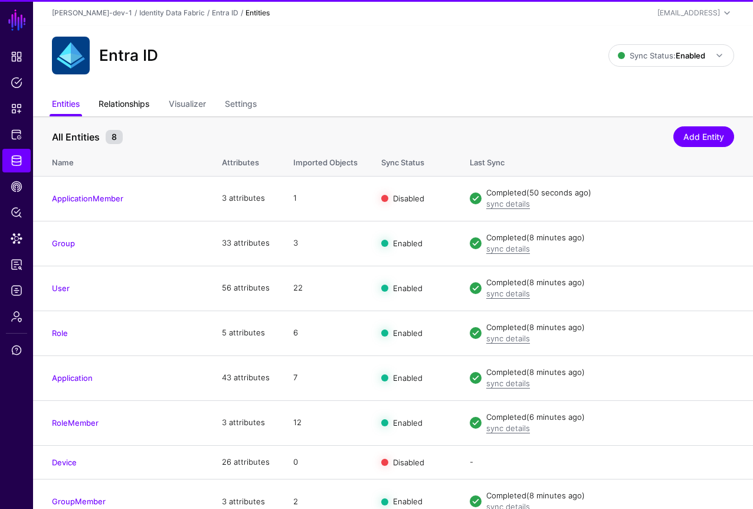
click at [132, 107] on link "Relationships" at bounding box center [124, 105] width 51 height 22
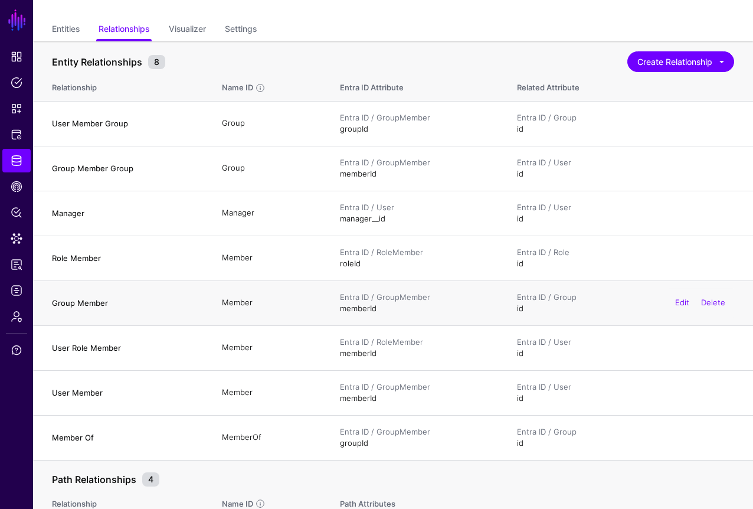
scroll to position [67, 0]
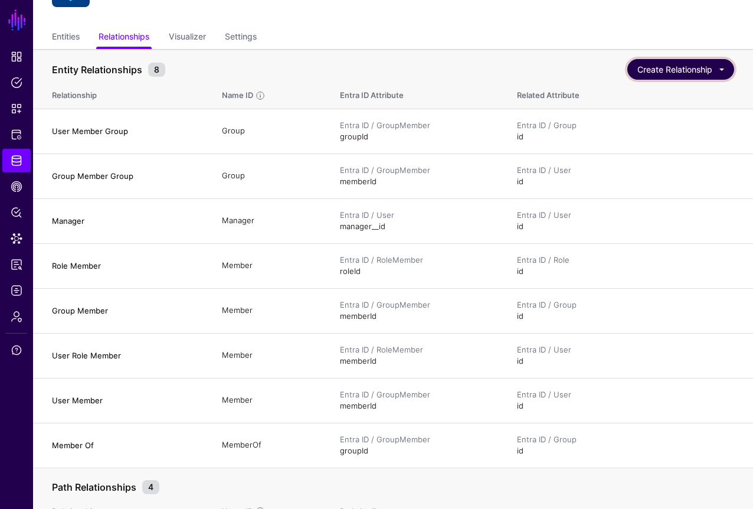
click at [656, 68] on button "Create Relationship" at bounding box center [680, 69] width 107 height 21
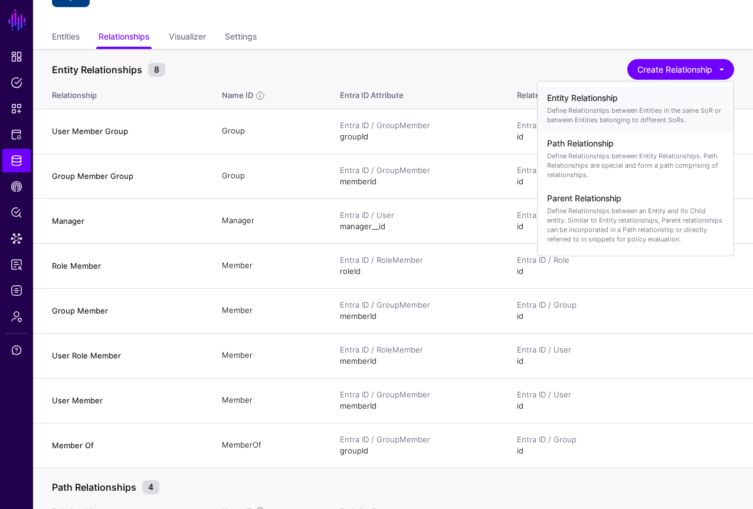
click at [600, 103] on h4 "Entity Relationship" at bounding box center [635, 98] width 177 height 10
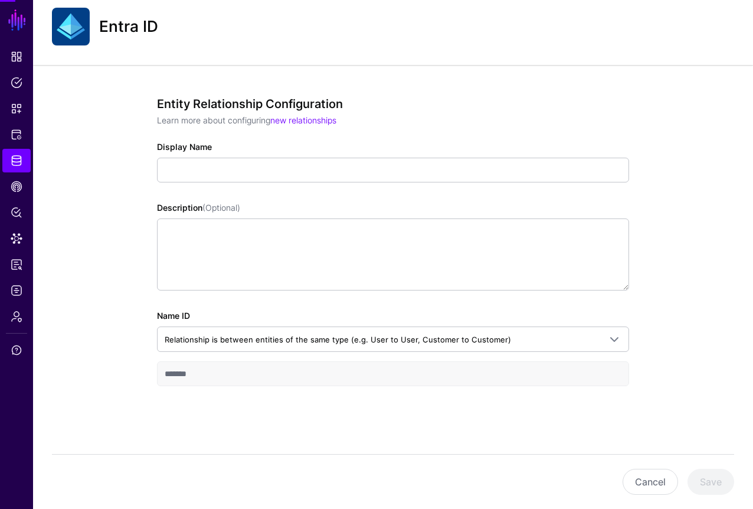
scroll to position [67, 0]
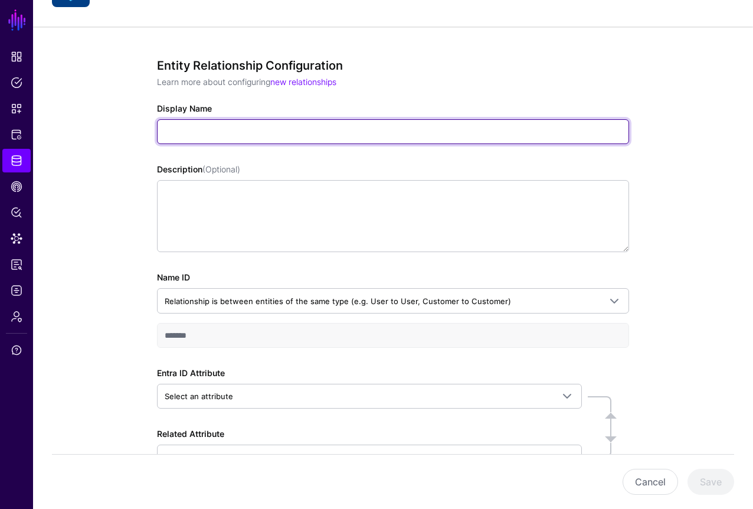
click at [306, 131] on input "Display Name" at bounding box center [393, 131] width 472 height 25
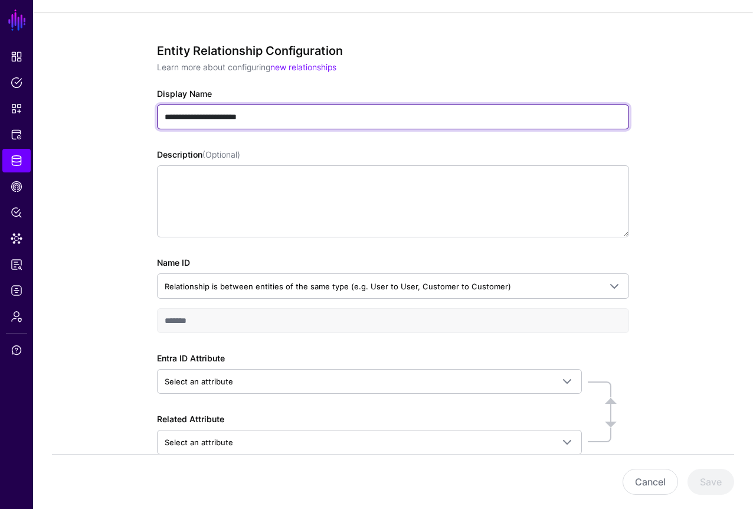
scroll to position [90, 0]
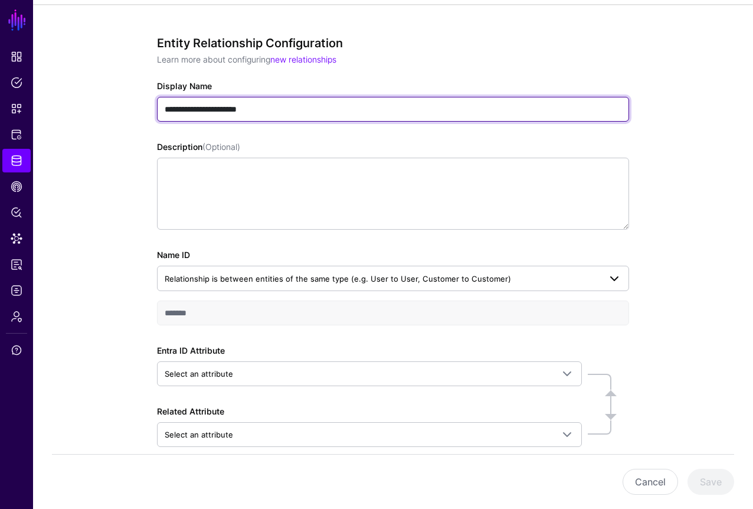
type input "**********"
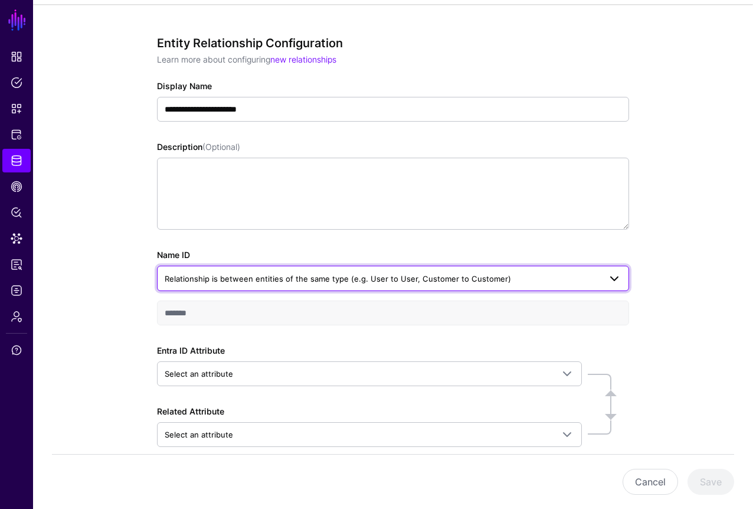
click at [285, 270] on link "Relationship is between entities of the same type (e.g. User to User, Customer …" at bounding box center [393, 278] width 472 height 25
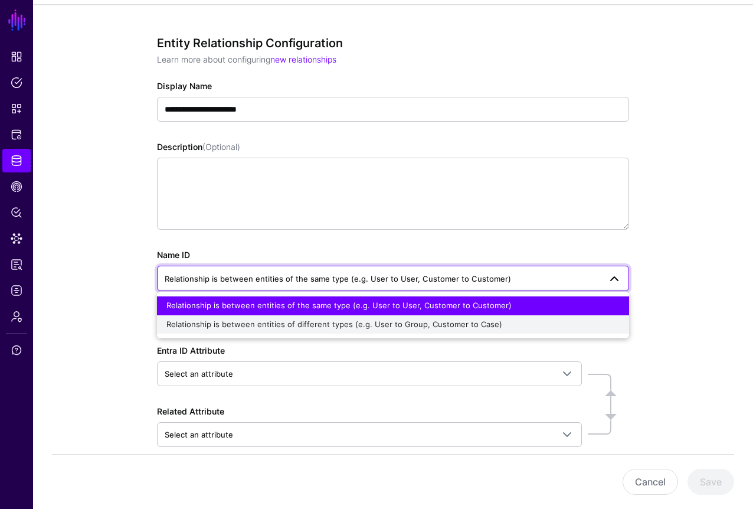
click at [260, 324] on span "Relationship is between entities of different types (e.g. User to Group, Custom…" at bounding box center [334, 323] width 336 height 9
type input "**********"
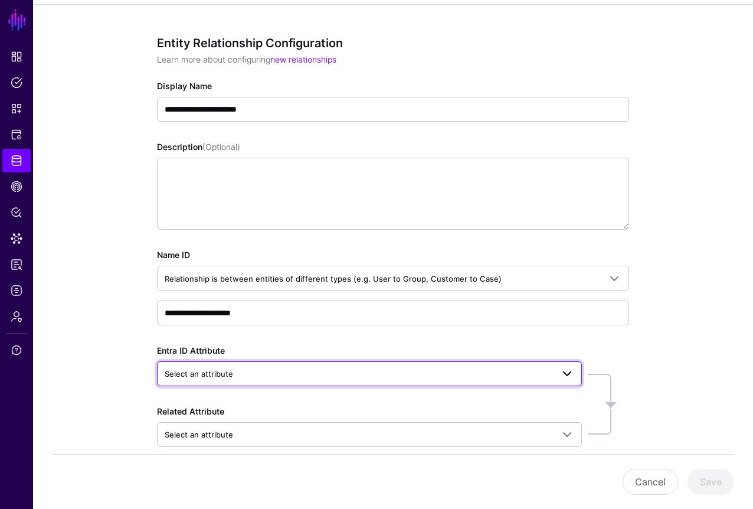
click at [250, 374] on span "Select an attribute" at bounding box center [359, 373] width 388 height 13
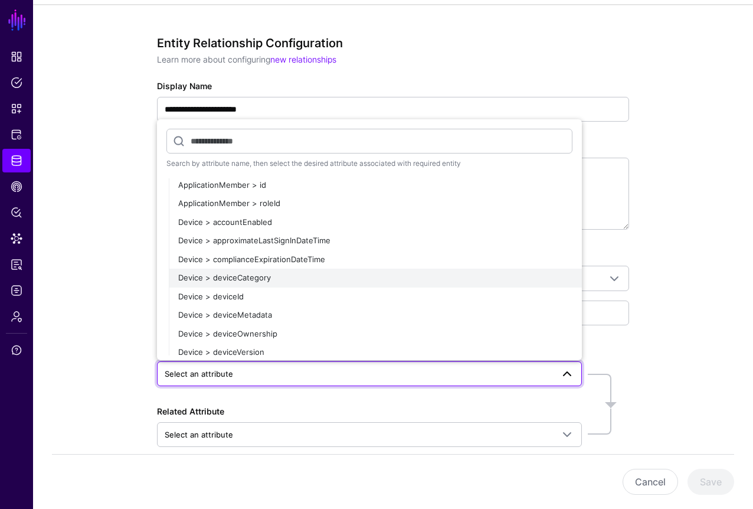
scroll to position [829, 0]
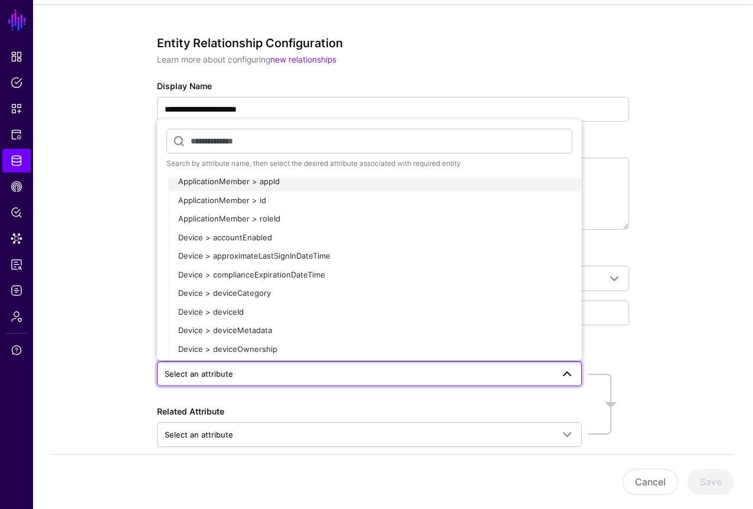
click at [298, 182] on div "ApplicationMember > appId" at bounding box center [375, 182] width 394 height 12
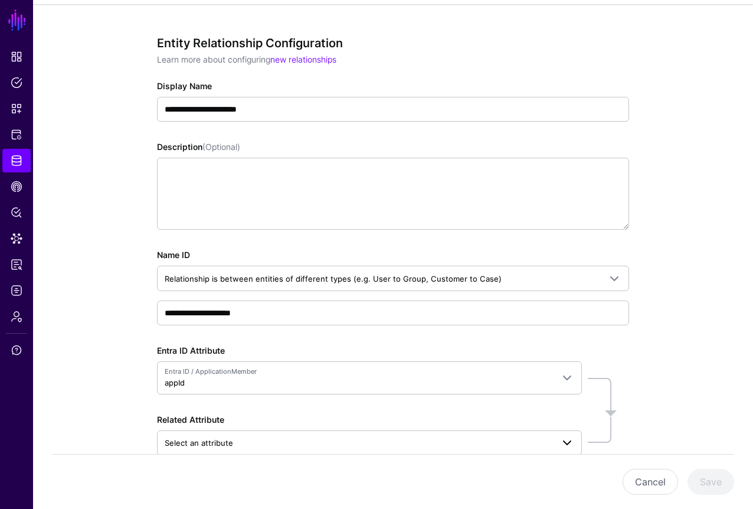
scroll to position [159, 0]
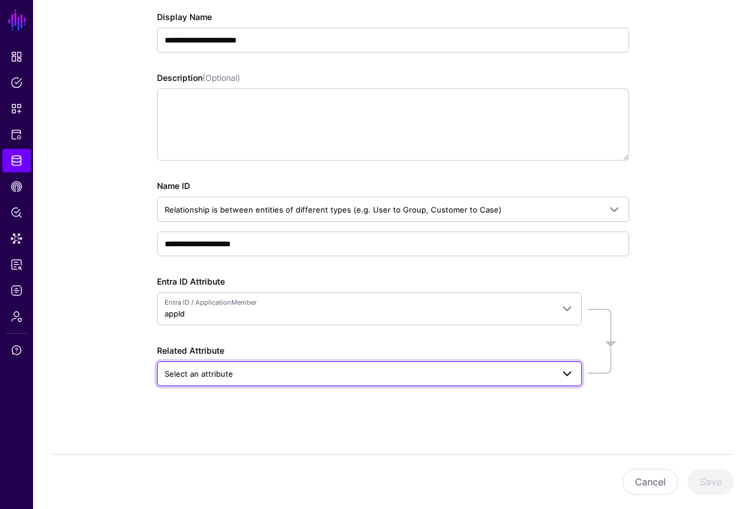
click at [307, 379] on span "Select an attribute" at bounding box center [359, 373] width 388 height 13
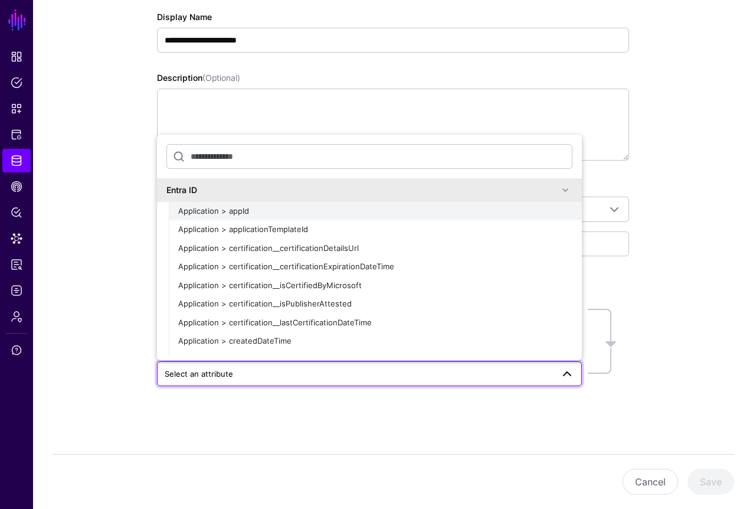
click at [260, 210] on div "Application > appId" at bounding box center [375, 211] width 394 height 12
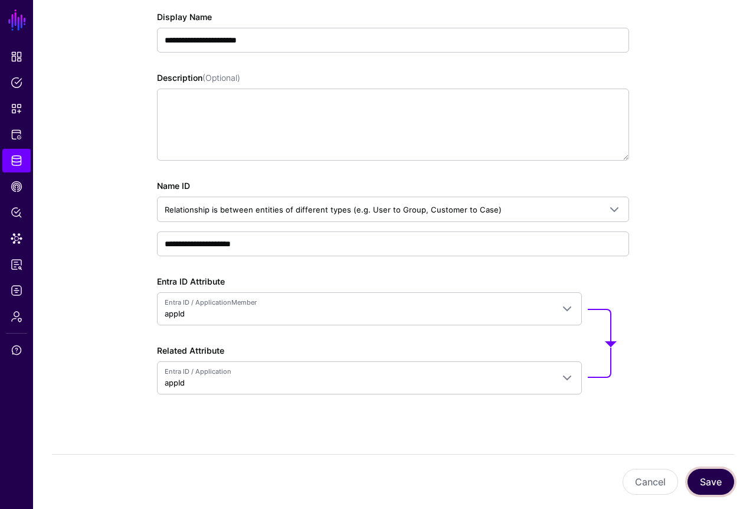
click at [702, 481] on button "Save" at bounding box center [711, 482] width 47 height 26
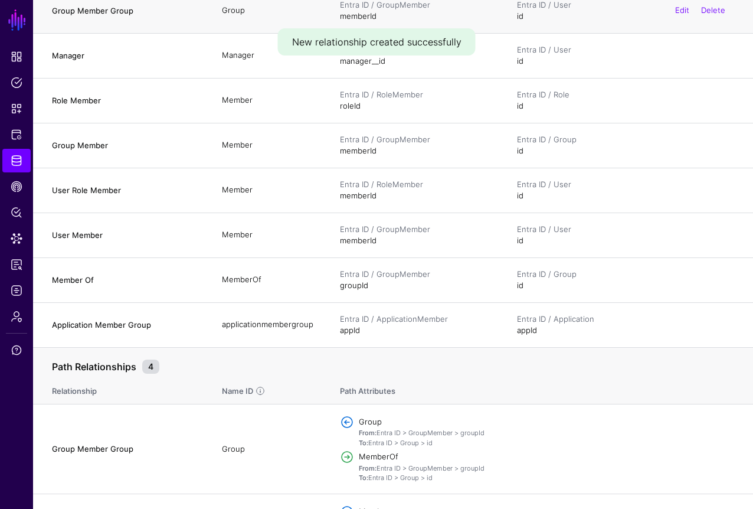
scroll to position [26, 0]
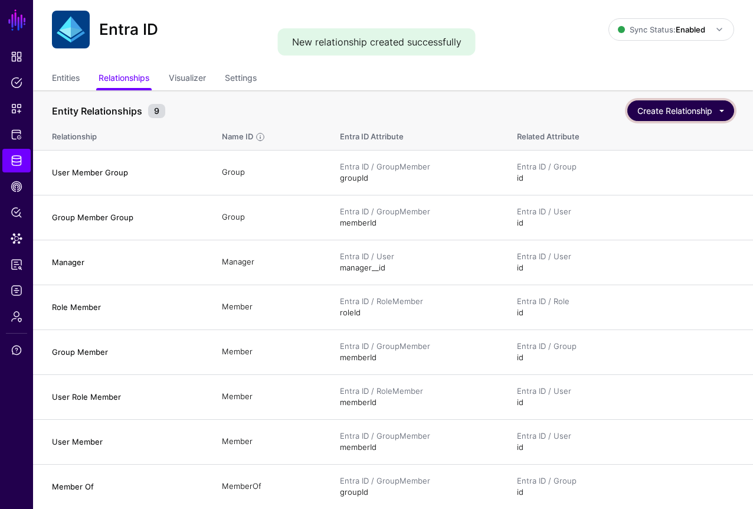
click at [702, 110] on button "Create Relationship" at bounding box center [680, 110] width 107 height 21
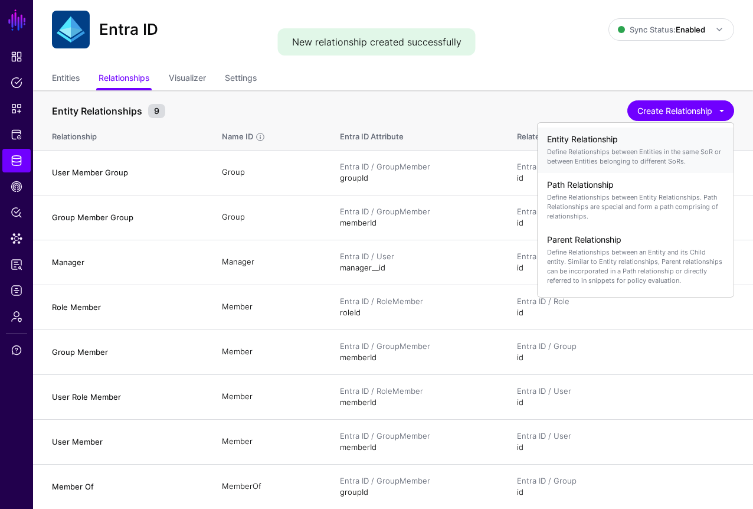
click at [624, 149] on p "Define Relationships between Entities in the same SoR or between Entities belon…" at bounding box center [635, 156] width 177 height 19
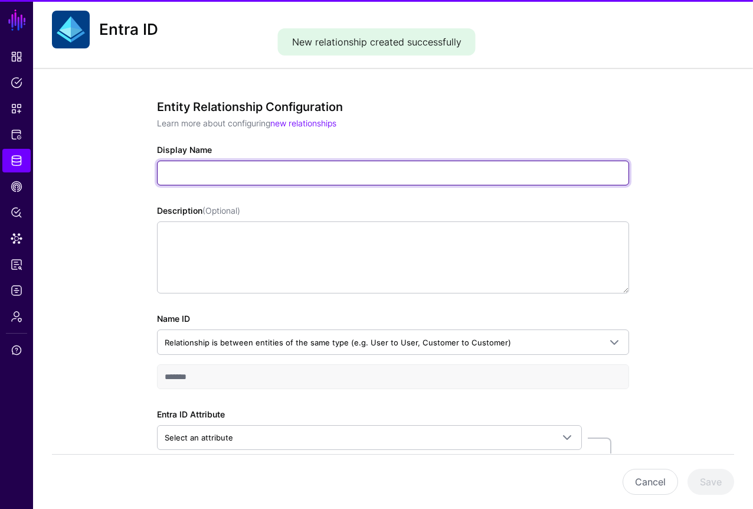
click at [320, 175] on input "Display Name" at bounding box center [393, 173] width 472 height 25
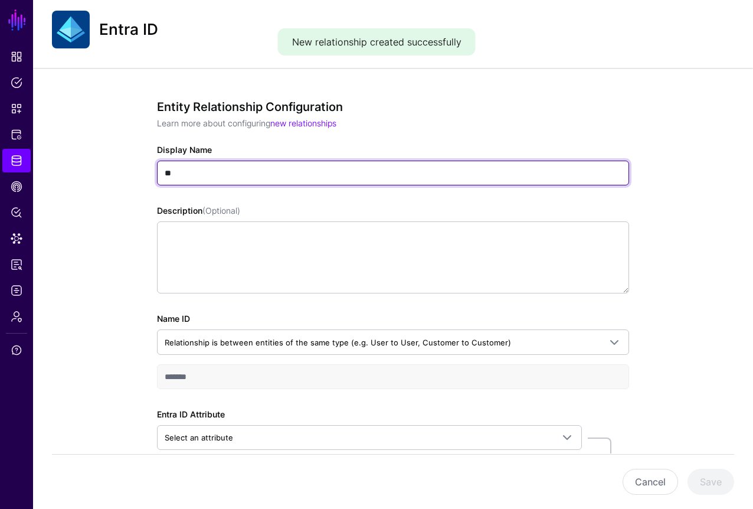
type input "*"
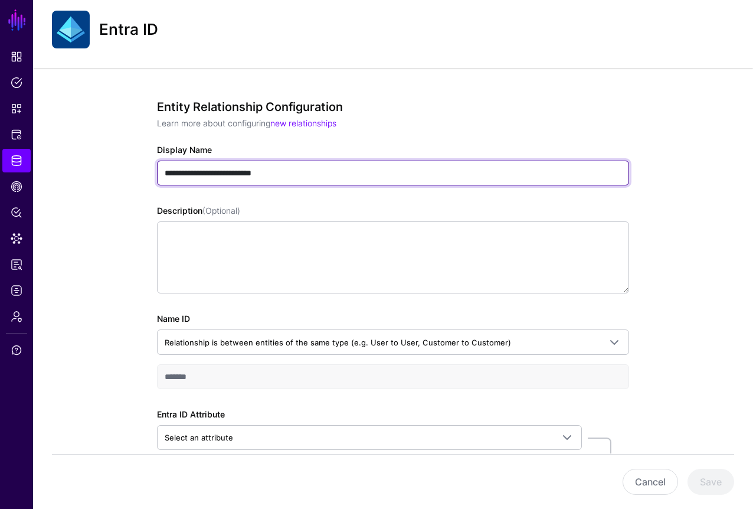
scroll to position [142, 0]
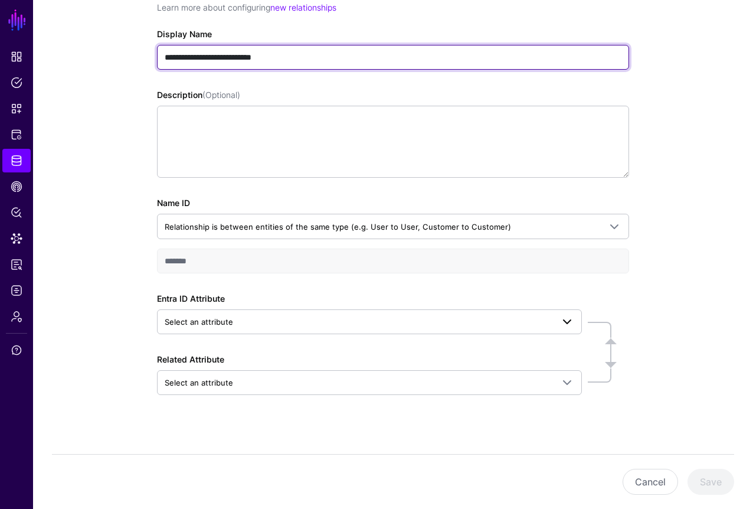
type input "**********"
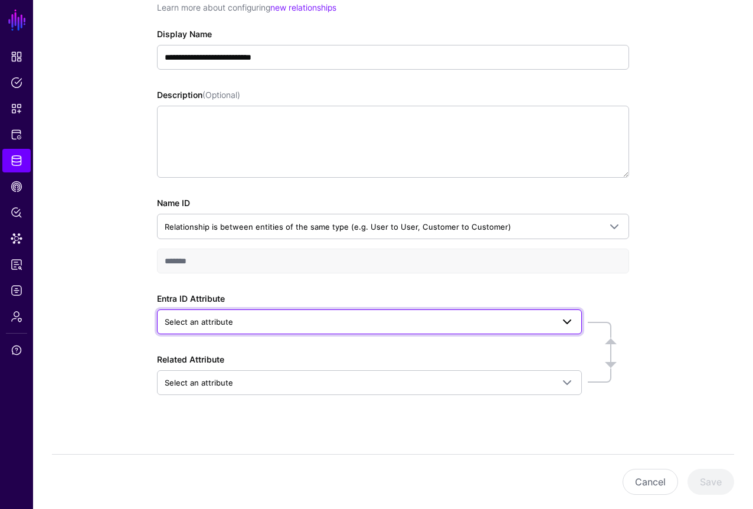
click at [276, 322] on span "Select an attribute" at bounding box center [359, 321] width 388 height 13
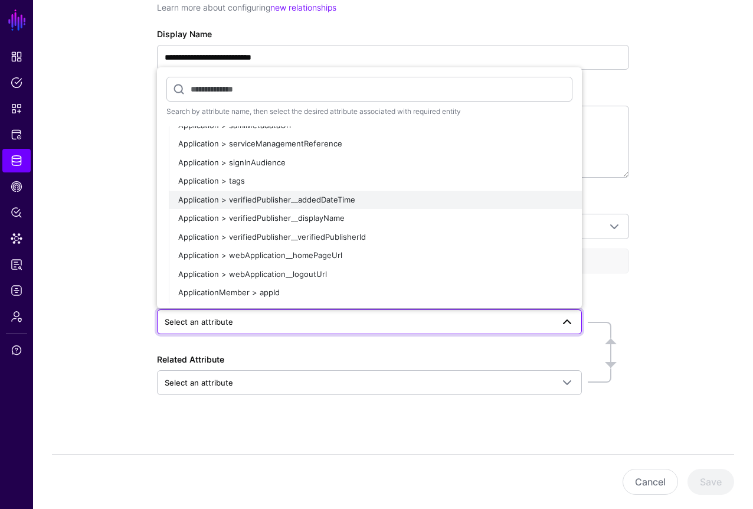
scroll to position [714, 0]
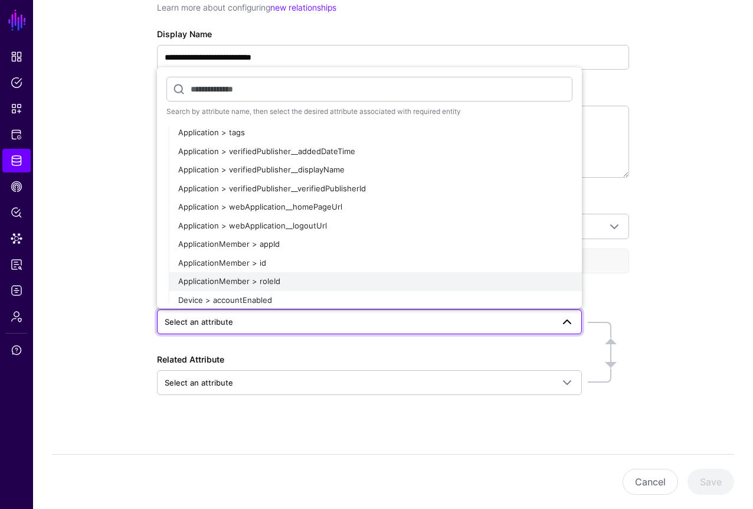
click at [285, 280] on div "ApplicationMember > roleId" at bounding box center [375, 282] width 394 height 12
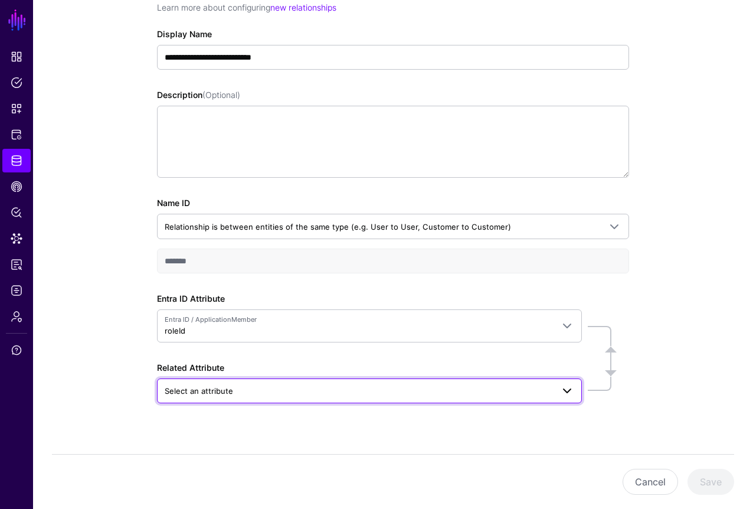
click at [244, 391] on span "Select an attribute" at bounding box center [359, 390] width 388 height 13
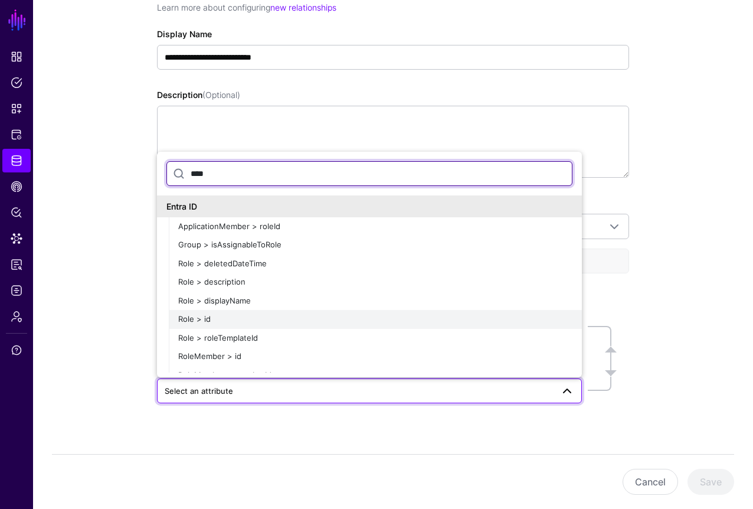
type input "****"
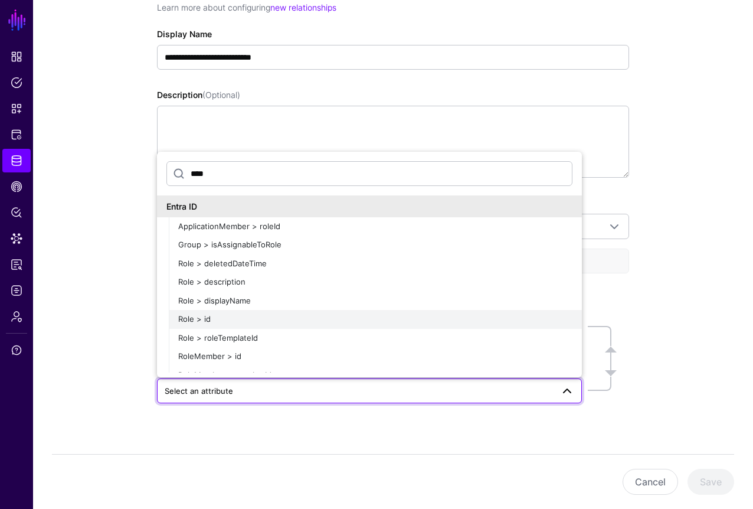
click at [286, 318] on div "Role > id" at bounding box center [375, 319] width 394 height 12
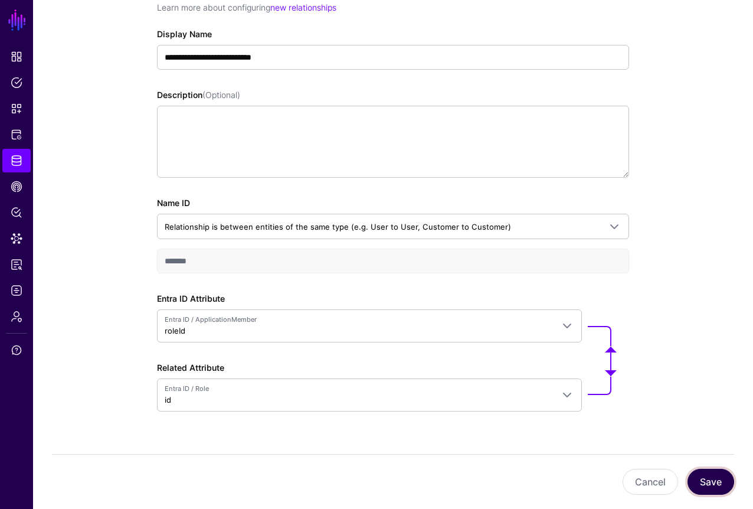
click at [716, 482] on button "Save" at bounding box center [711, 482] width 47 height 26
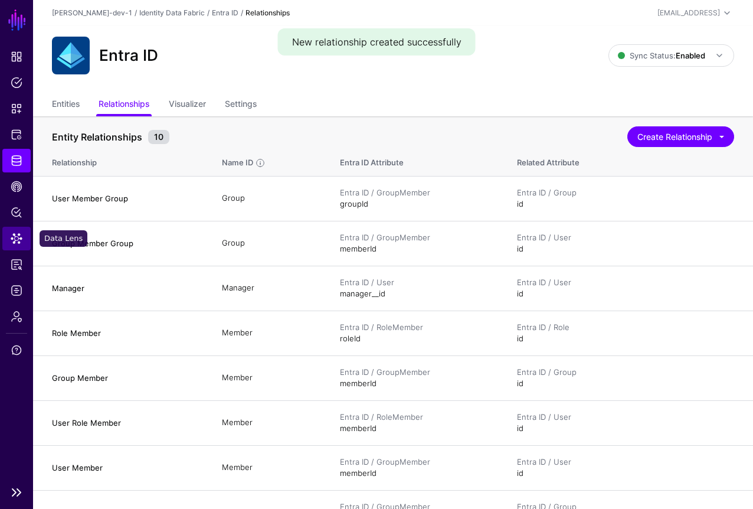
click at [22, 241] on span "Data Lens" at bounding box center [17, 239] width 12 height 12
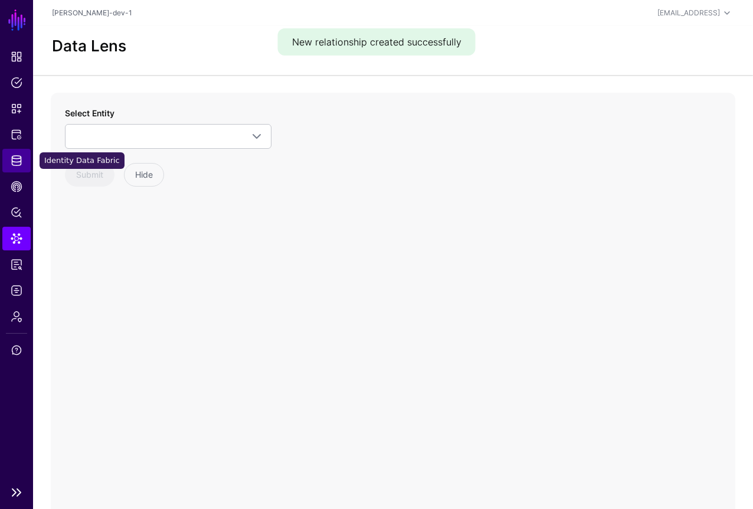
click at [17, 159] on span "Identity Data Fabric" at bounding box center [17, 161] width 12 height 12
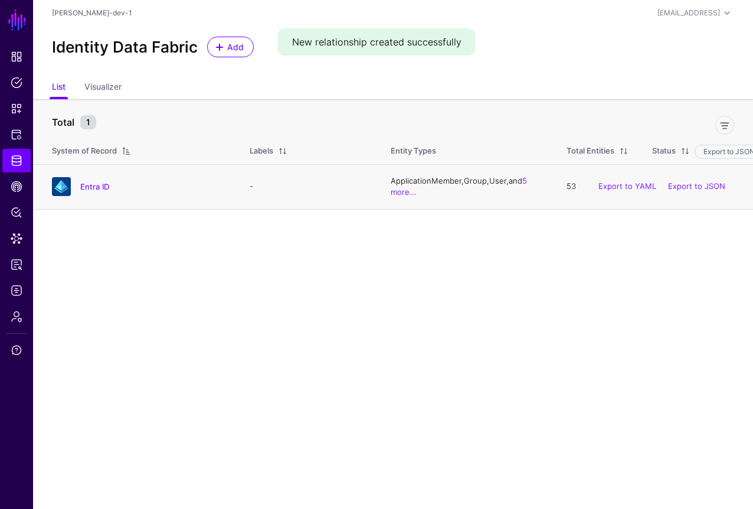
click at [110, 187] on h4 "Entra ID" at bounding box center [153, 186] width 146 height 11
click at [93, 186] on link "Entra ID" at bounding box center [94, 186] width 29 height 9
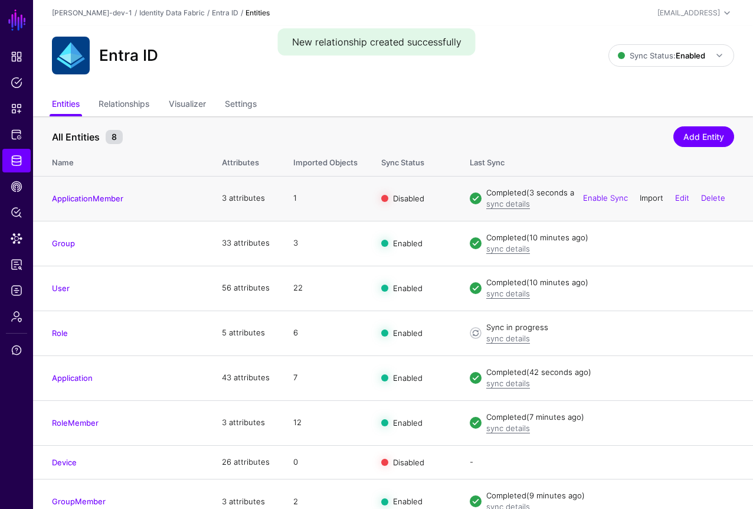
click at [644, 194] on link "Import" at bounding box center [652, 197] width 24 height 9
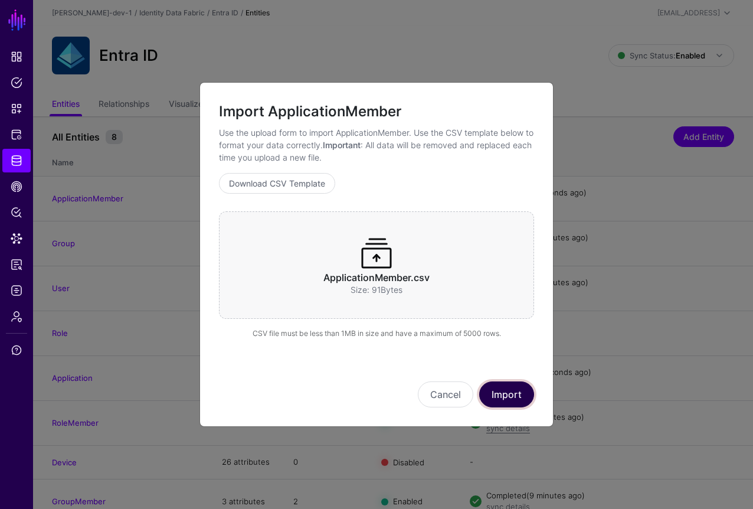
click at [497, 392] on button "Import" at bounding box center [506, 394] width 55 height 26
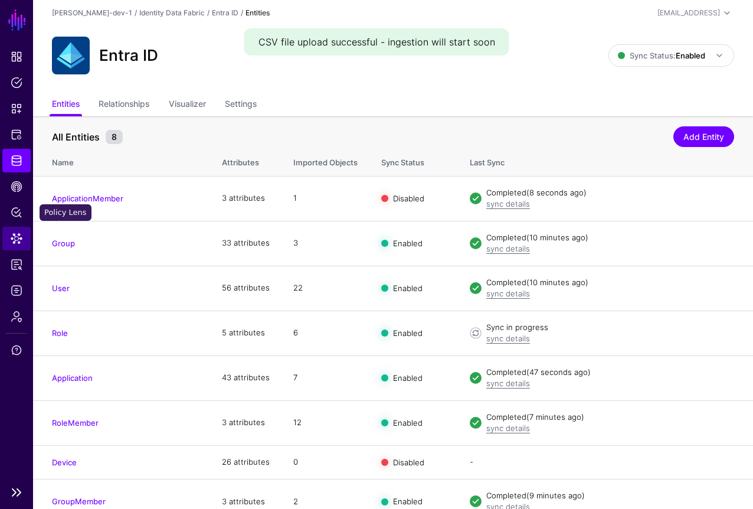
click at [21, 241] on span "Data Lens" at bounding box center [17, 239] width 12 height 12
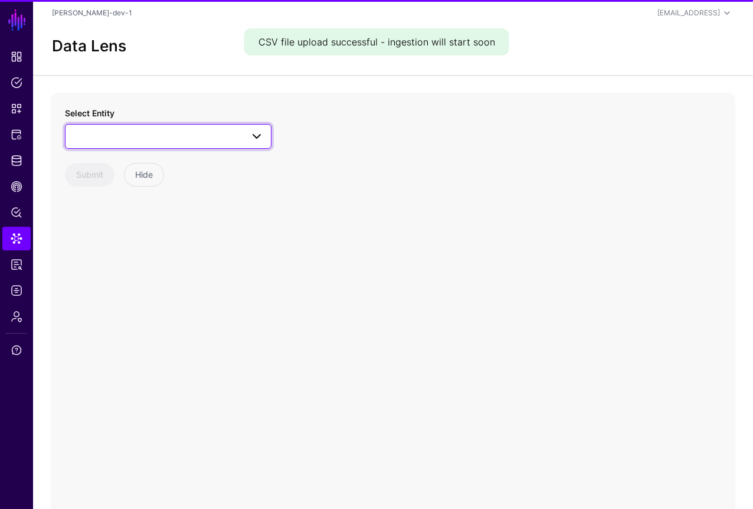
click at [199, 127] on link at bounding box center [168, 136] width 207 height 25
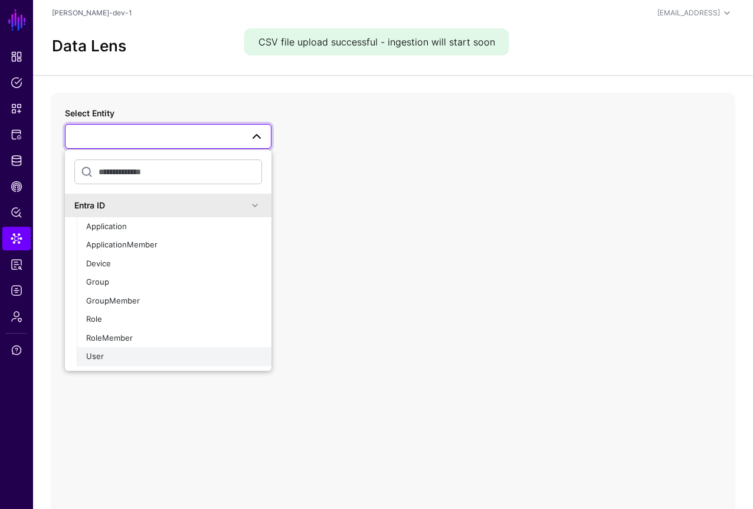
click at [129, 352] on div "User" at bounding box center [174, 357] width 176 height 12
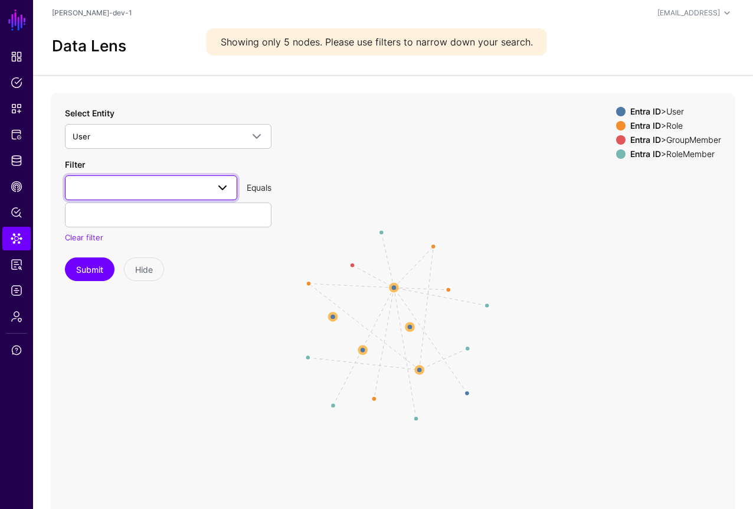
click at [210, 187] on span at bounding box center [218, 188] width 21 height 14
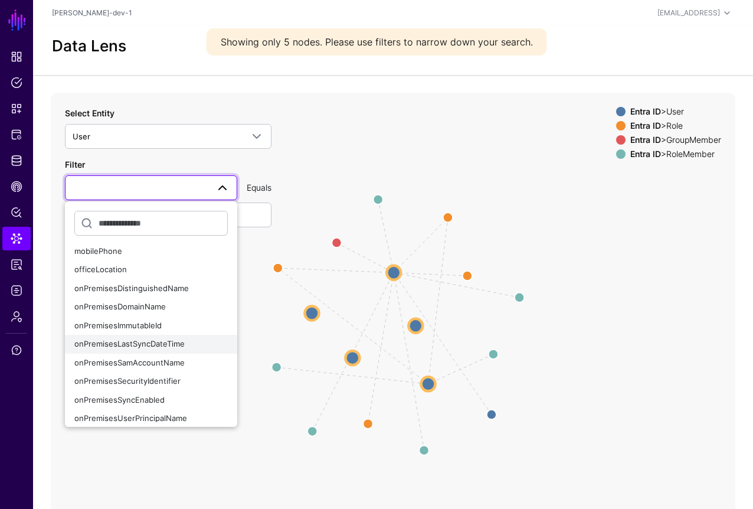
scroll to position [424, 0]
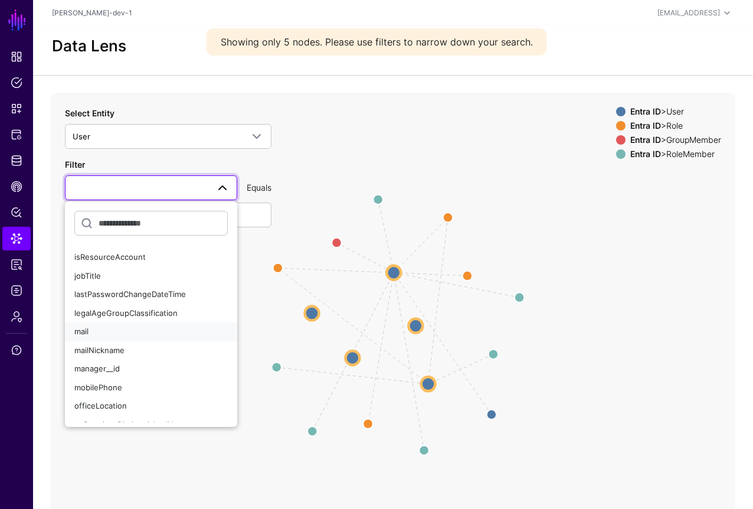
click at [91, 331] on div "mail" at bounding box center [150, 332] width 153 height 12
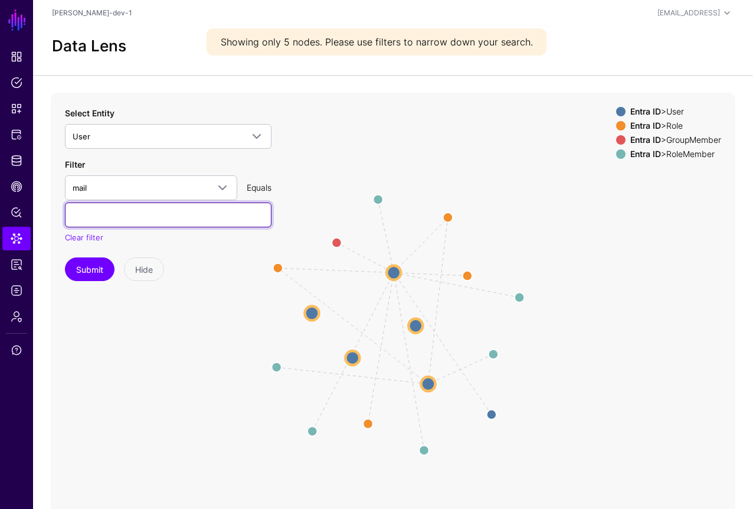
click at [117, 224] on input "text" at bounding box center [168, 214] width 207 height 25
type input "**********"
click at [65, 257] on button "Submit" at bounding box center [90, 269] width 50 height 24
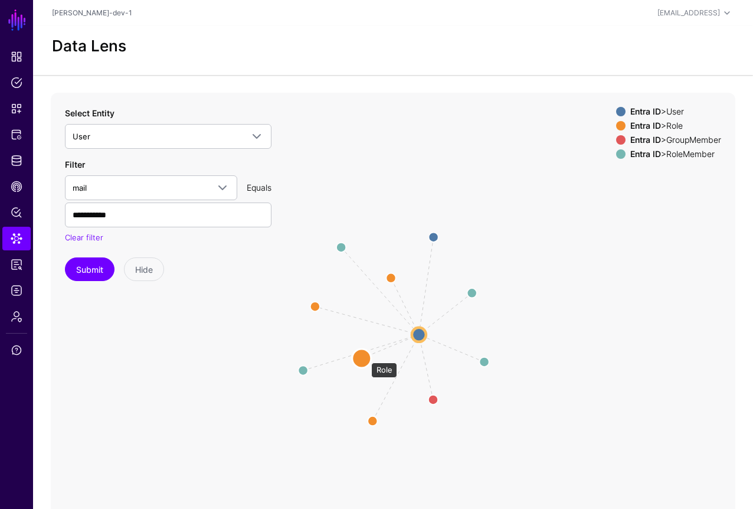
click at [365, 356] on circle at bounding box center [361, 358] width 19 height 19
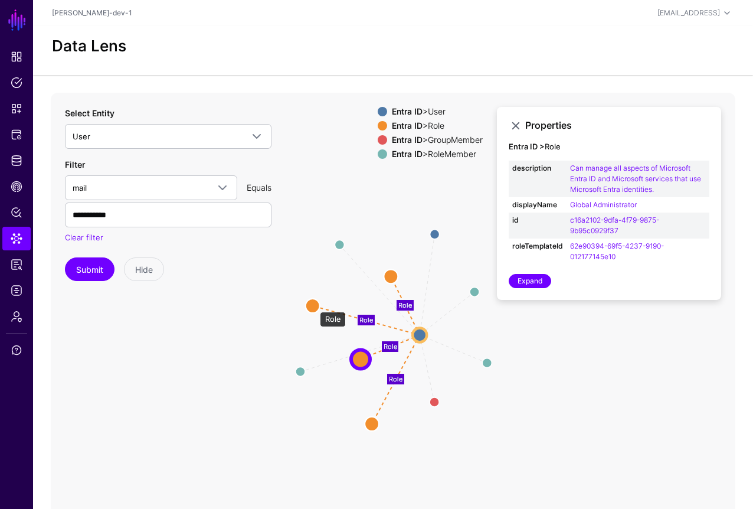
click at [313, 303] on circle at bounding box center [313, 305] width 14 height 14
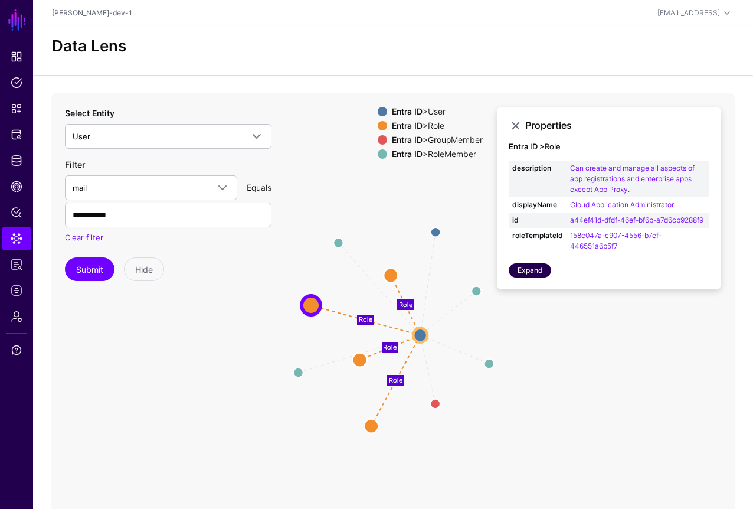
click at [546, 277] on link "Expand" at bounding box center [530, 270] width 42 height 14
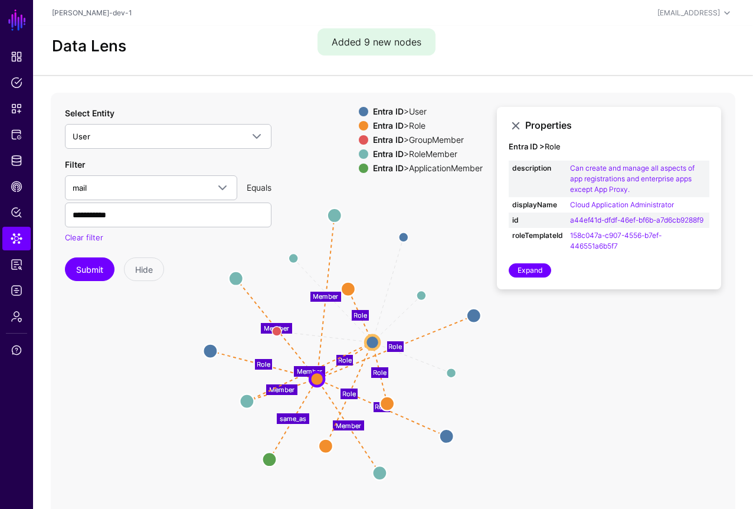
drag, startPoint x: 568, startPoint y: 362, endPoint x: 520, endPoint y: 382, distance: 52.4
click at [520, 382] on icon "Manager Member Member Member Group / Member Role Role Member Member same_as Rol…" at bounding box center [393, 329] width 685 height 472
click at [269, 460] on circle at bounding box center [269, 460] width 14 height 14
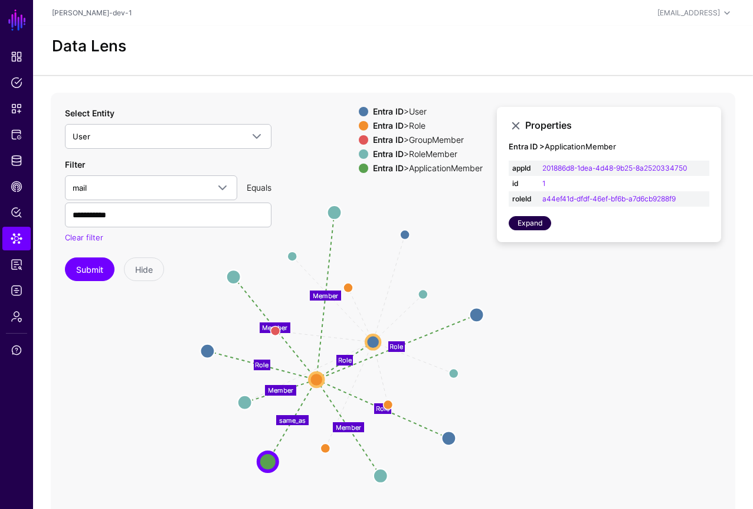
click at [531, 222] on link "Expand" at bounding box center [530, 223] width 42 height 14
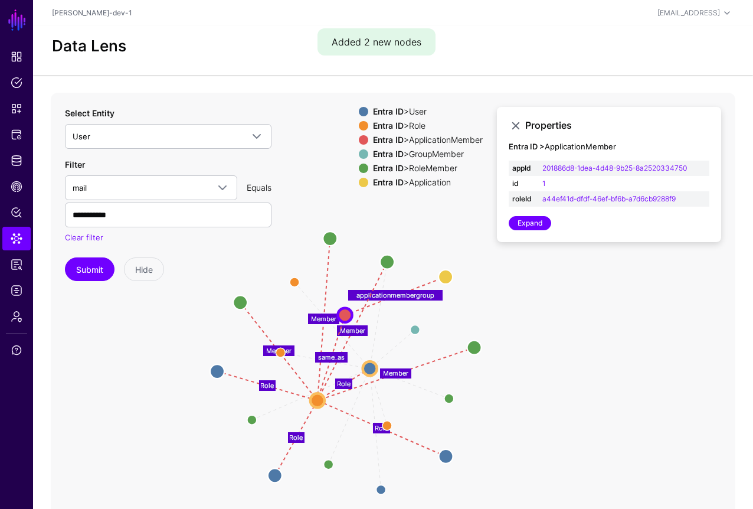
drag, startPoint x: 629, startPoint y: 324, endPoint x: 586, endPoint y: 361, distance: 56.1
click at [586, 361] on icon "Role Role Role Manager Member Member Member Member Group / Member applicationme…" at bounding box center [393, 329] width 685 height 472
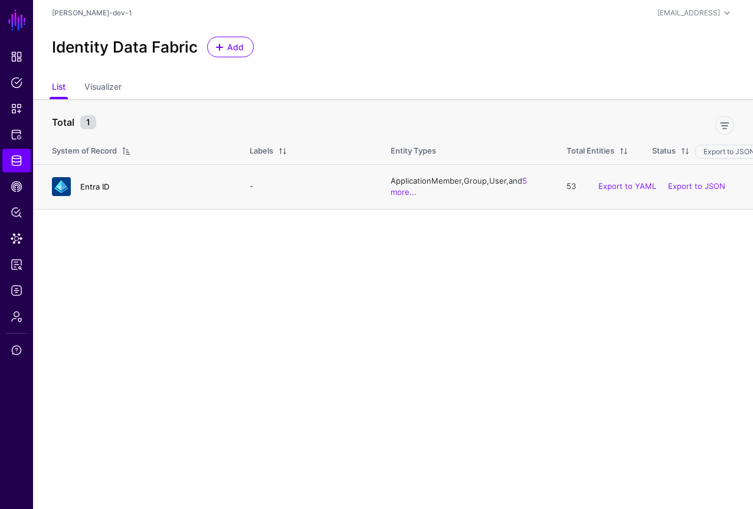
click at [106, 190] on link "Entra ID" at bounding box center [94, 186] width 29 height 9
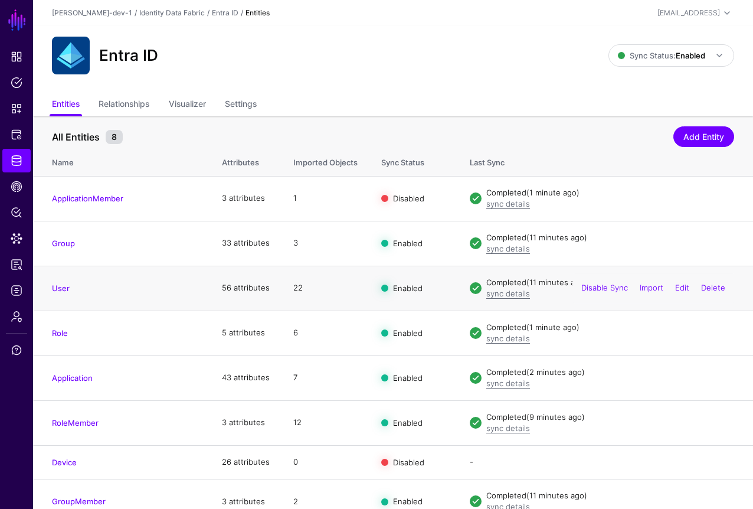
scroll to position [15, 0]
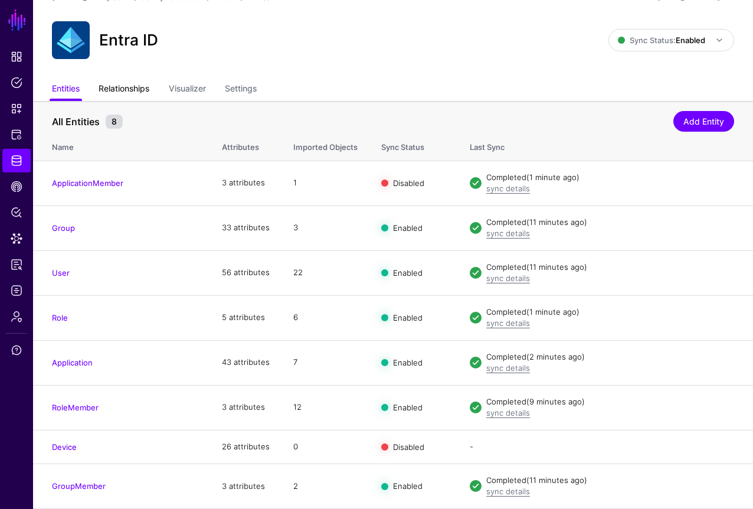
click at [123, 91] on link "Relationships" at bounding box center [124, 89] width 51 height 22
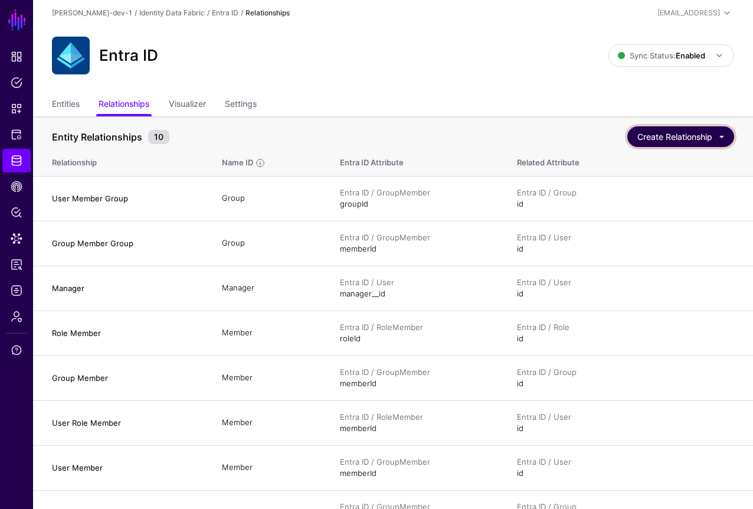
click at [683, 135] on button "Create Relationship" at bounding box center [680, 136] width 107 height 21
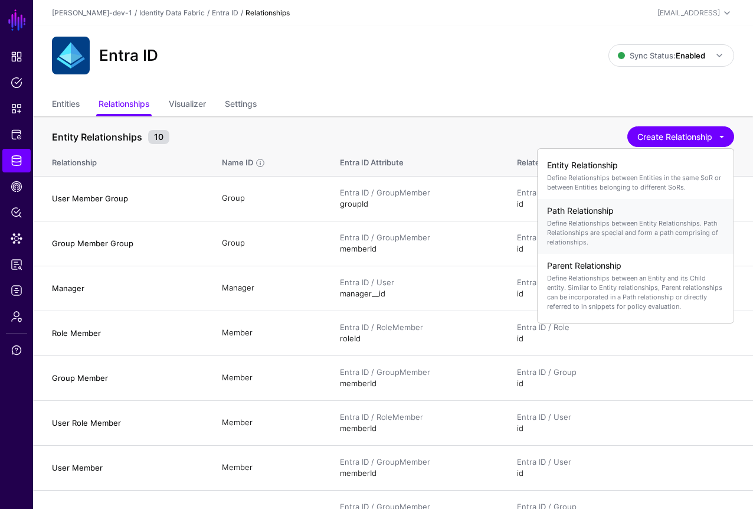
click at [604, 214] on h4 "Path Relationship" at bounding box center [635, 211] width 177 height 10
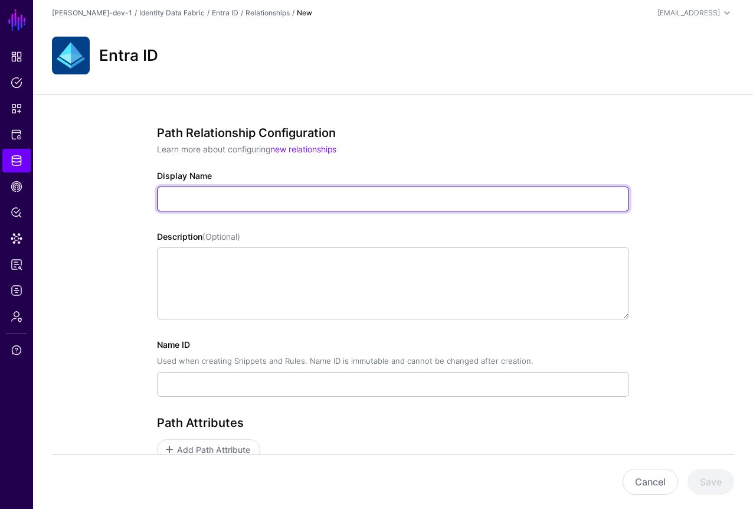
click at [306, 199] on input "Display Name" at bounding box center [393, 198] width 472 height 25
type input "**********"
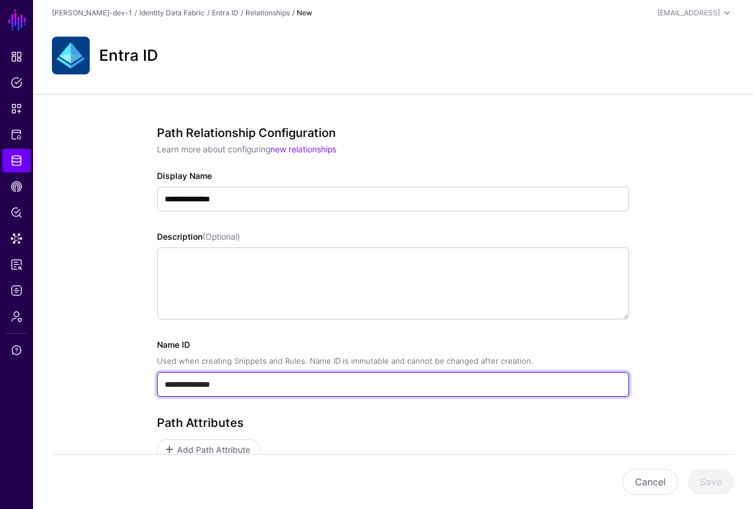
click at [224, 387] on input "**********" at bounding box center [393, 384] width 472 height 25
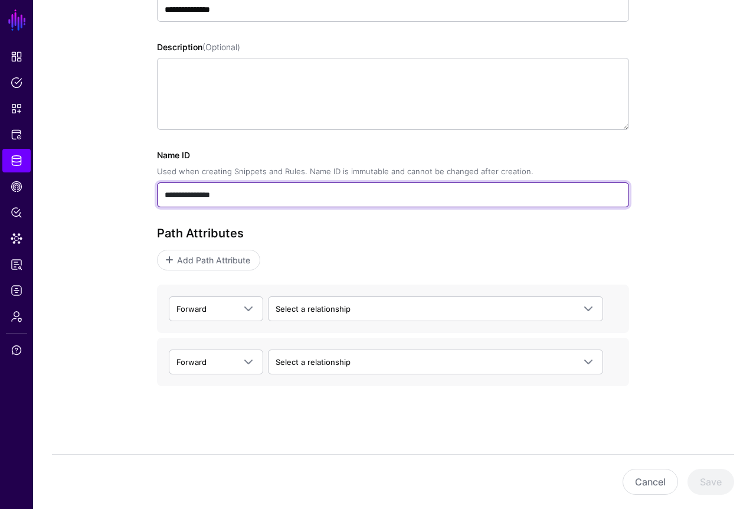
type input "**********"
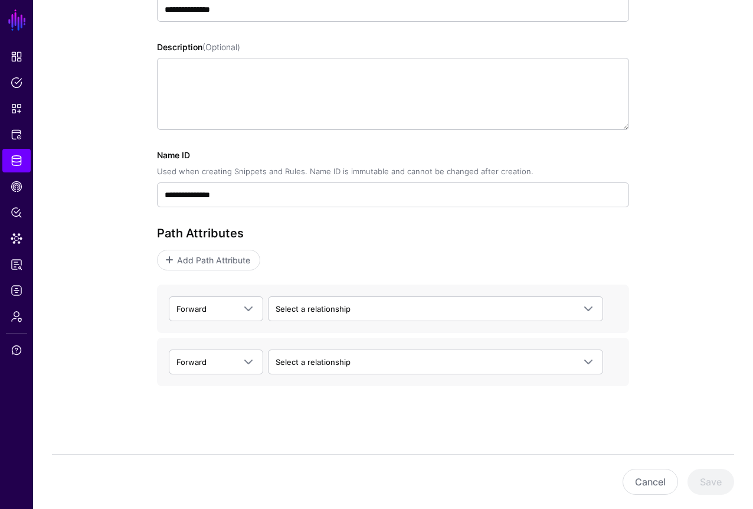
click at [327, 261] on p "Add Path Attribute" at bounding box center [393, 260] width 472 height 21
click at [247, 311] on span at bounding box center [248, 309] width 14 height 14
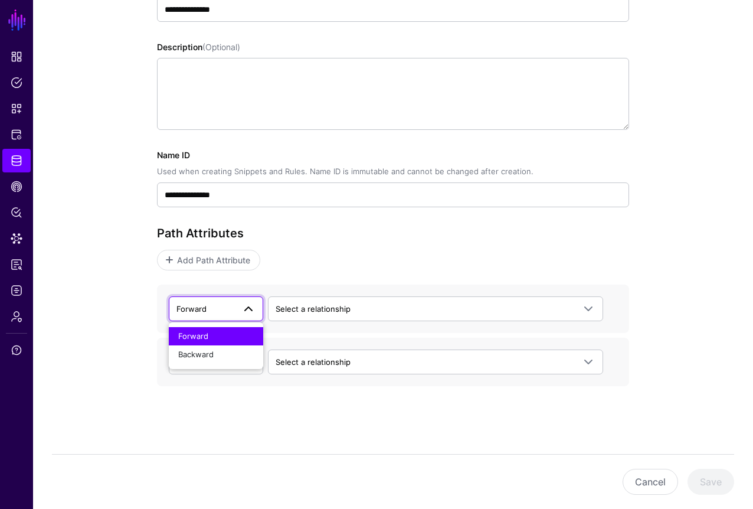
click at [339, 264] on p "Add Path Attribute" at bounding box center [393, 260] width 472 height 21
click at [225, 303] on span "Forward" at bounding box center [205, 308] width 58 height 13
click at [219, 346] on button "Backward" at bounding box center [216, 354] width 94 height 19
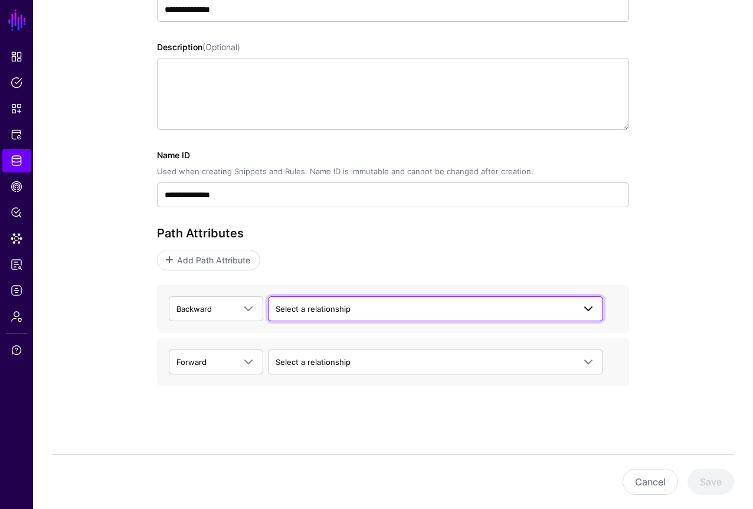
click at [343, 306] on span "Select a relationship" at bounding box center [313, 308] width 75 height 9
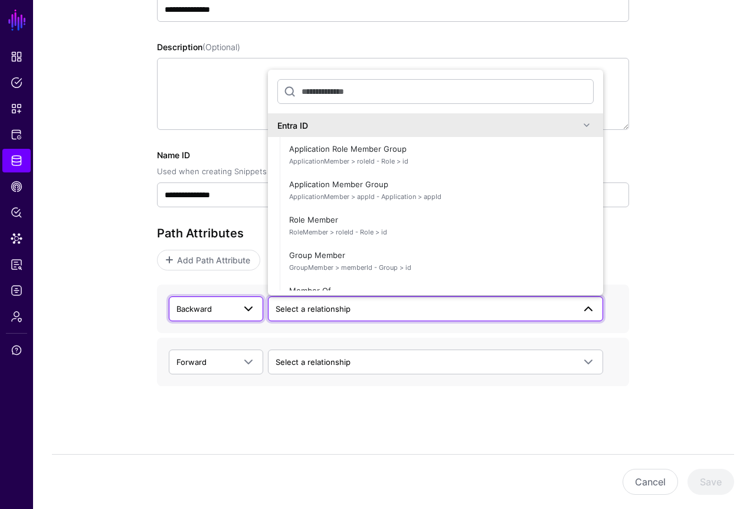
click at [237, 313] on span at bounding box center [244, 309] width 21 height 14
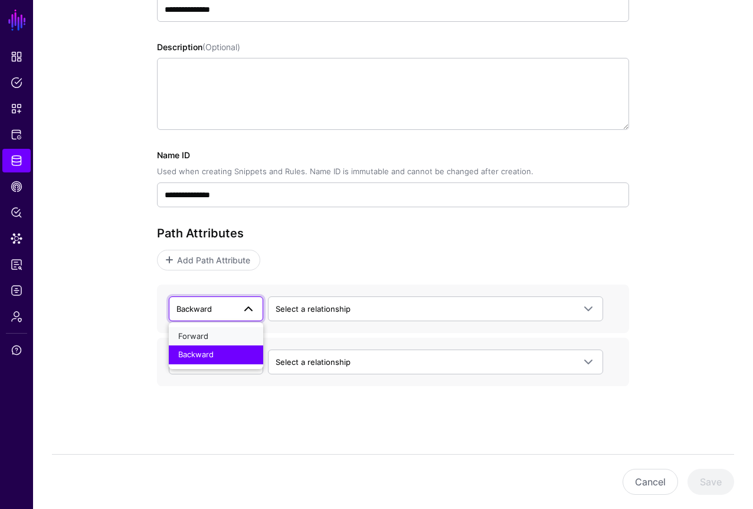
drag, startPoint x: 224, startPoint y: 335, endPoint x: 236, endPoint y: 329, distance: 13.5
click at [224, 335] on div "Forward" at bounding box center [216, 336] width 76 height 12
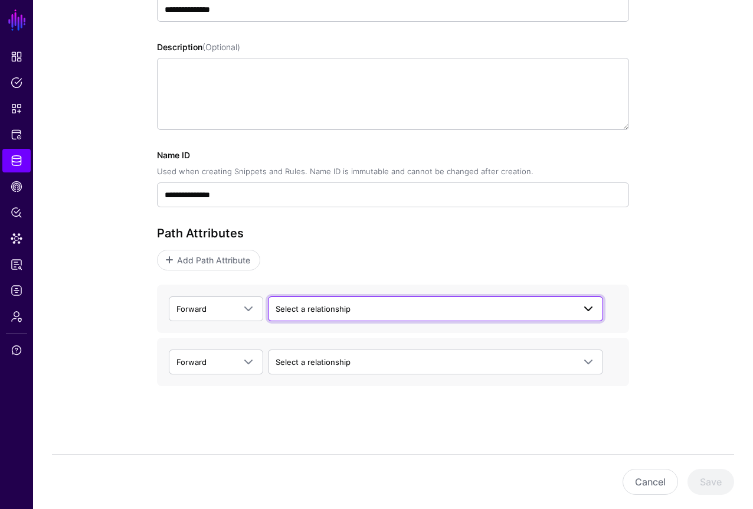
click at [322, 303] on span "Select a relationship" at bounding box center [425, 308] width 299 height 13
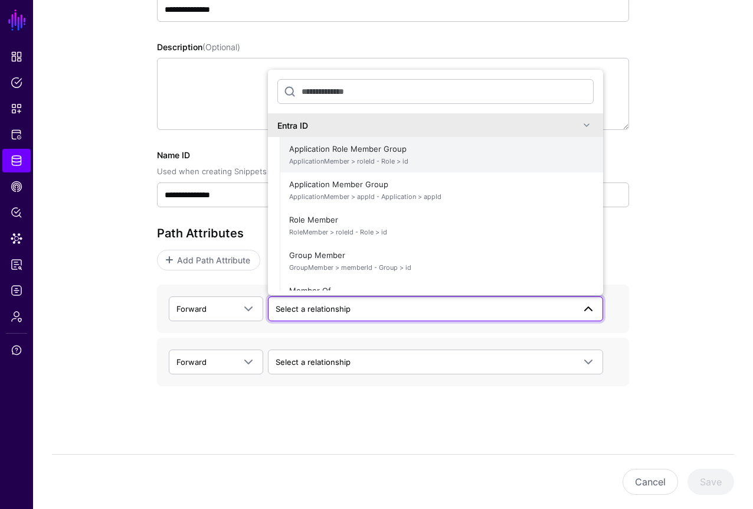
click at [393, 156] on span "ApplicationMember > roleId - Role > id" at bounding box center [441, 161] width 305 height 10
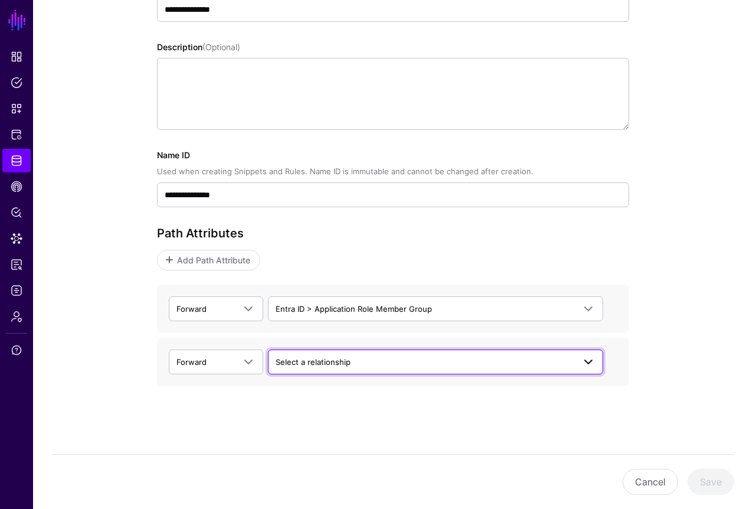
click at [318, 365] on span "Select a relationship" at bounding box center [313, 361] width 75 height 9
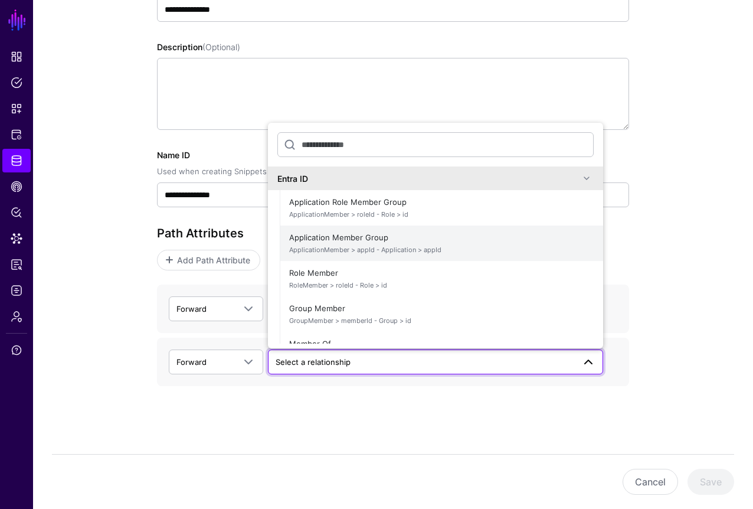
click at [369, 245] on span "ApplicationMember > appId - Application > appId" at bounding box center [441, 250] width 305 height 10
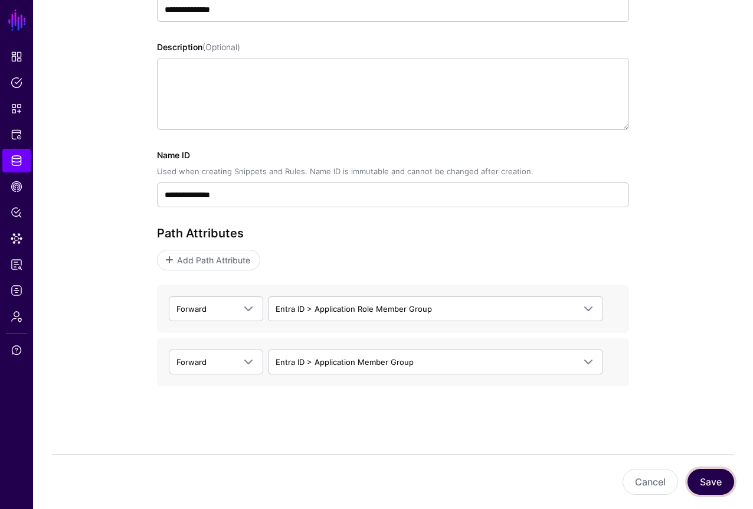
click at [713, 485] on button "Save" at bounding box center [711, 482] width 47 height 26
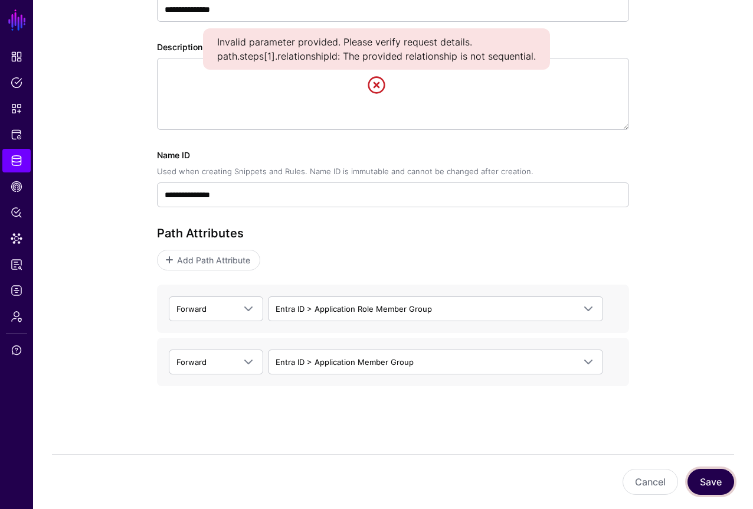
scroll to position [182, 0]
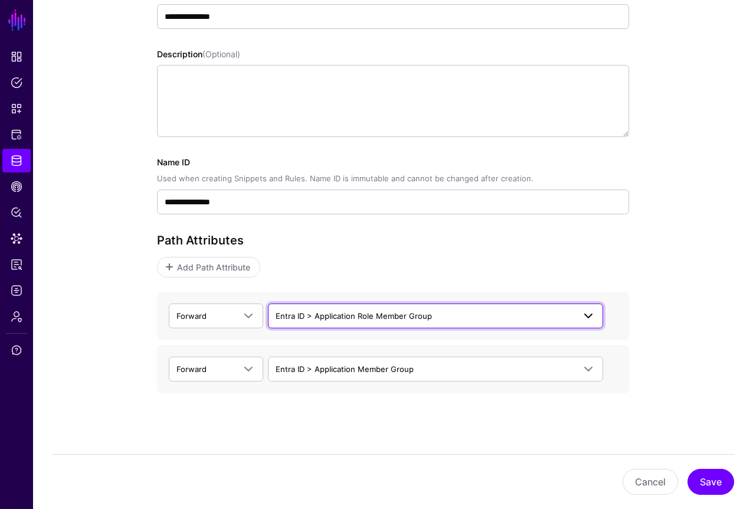
click at [317, 320] on span "Entra ID > Application Role Member Group" at bounding box center [354, 315] width 156 height 9
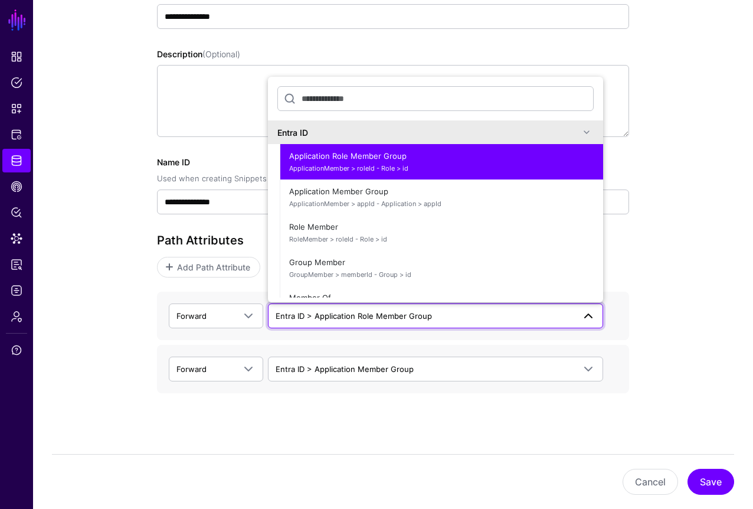
click at [316, 318] on span "Entra ID > Application Role Member Group" at bounding box center [354, 315] width 156 height 9
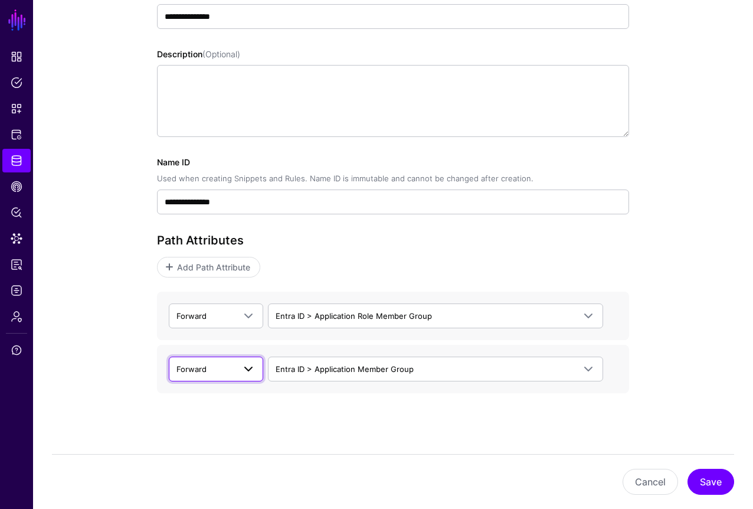
click at [195, 379] on link "Forward" at bounding box center [216, 368] width 94 height 25
click at [205, 420] on div "Backward" at bounding box center [216, 416] width 76 height 12
click at [706, 476] on button "Save" at bounding box center [711, 482] width 47 height 26
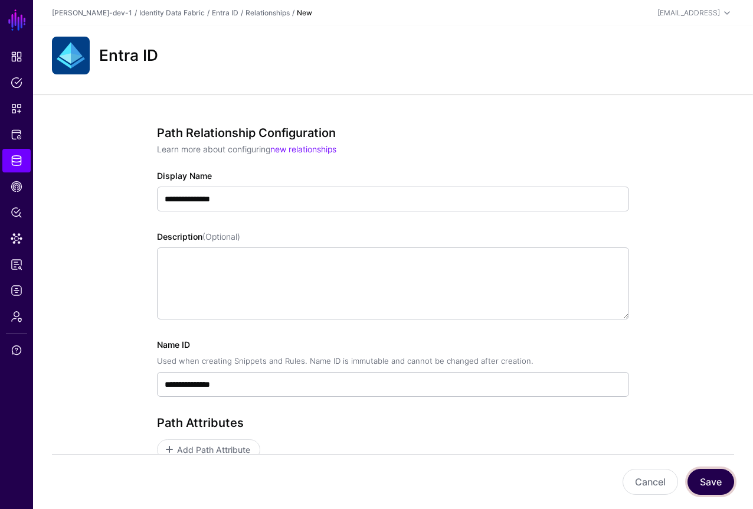
scroll to position [189, 0]
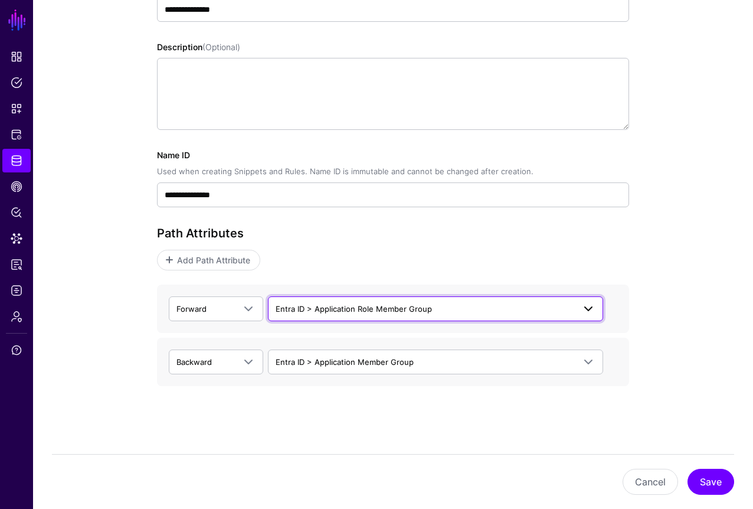
click at [371, 312] on span "Entra ID > Application Role Member Group" at bounding box center [354, 308] width 156 height 9
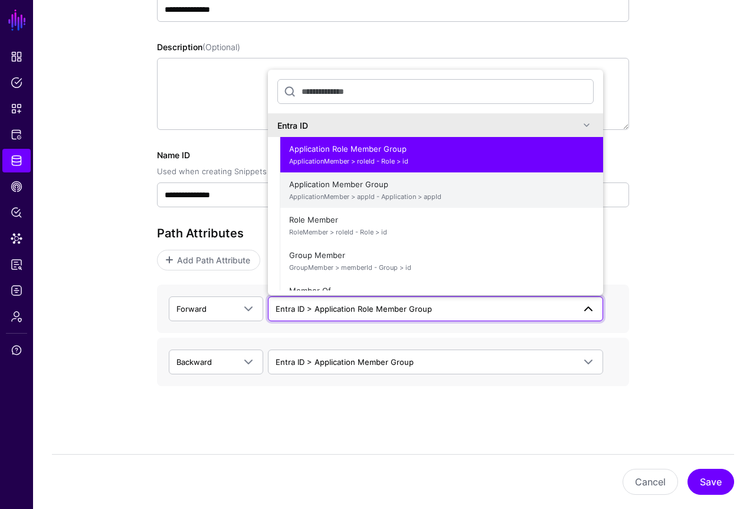
click at [379, 189] on span "Application Member Group ApplicationMember > appId - Application > appId" at bounding box center [441, 190] width 305 height 28
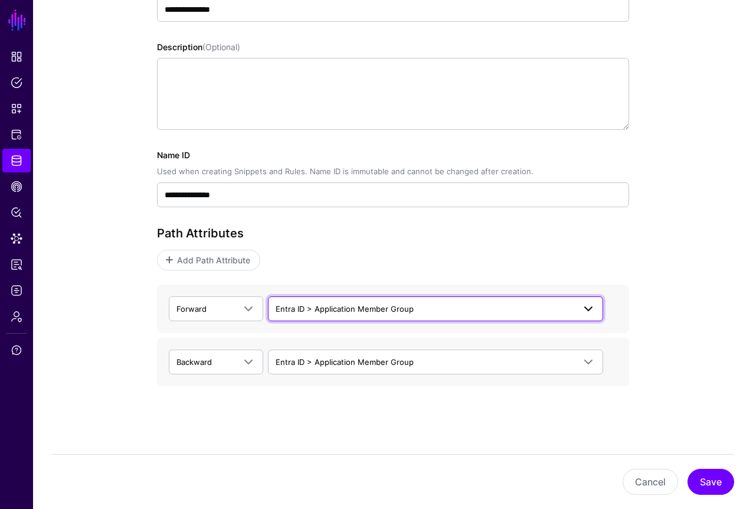
click at [356, 309] on span "Entra ID > Application Member Group" at bounding box center [345, 308] width 138 height 9
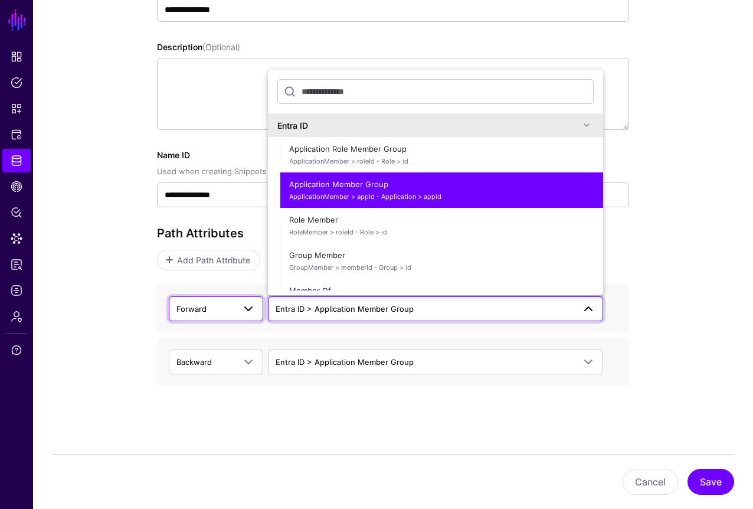
click at [221, 312] on span "Forward" at bounding box center [205, 308] width 58 height 13
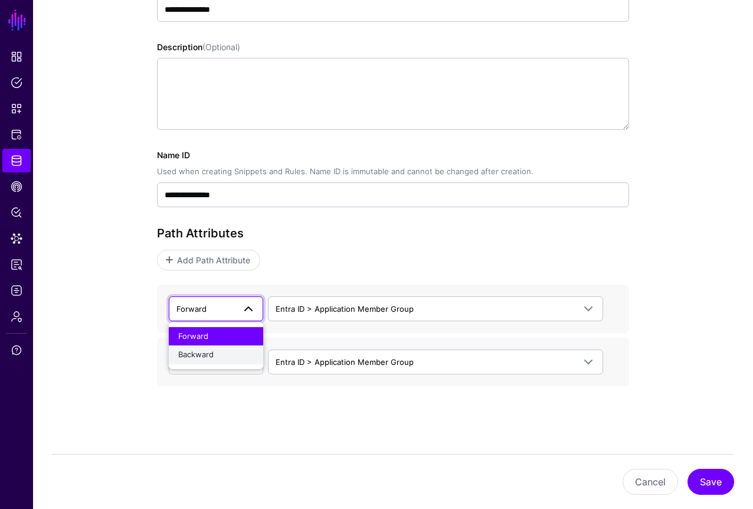
click at [220, 352] on div "Backward" at bounding box center [216, 355] width 76 height 12
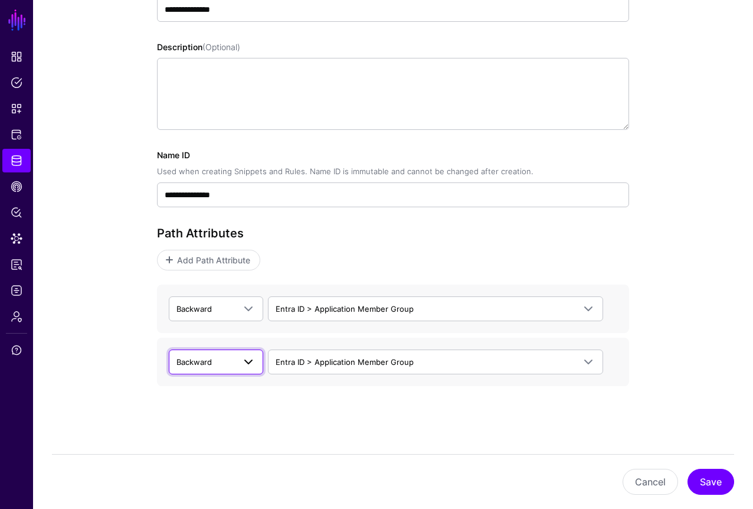
click at [221, 365] on span "Backward" at bounding box center [205, 361] width 58 height 13
click at [219, 385] on div "Forward" at bounding box center [216, 390] width 76 height 12
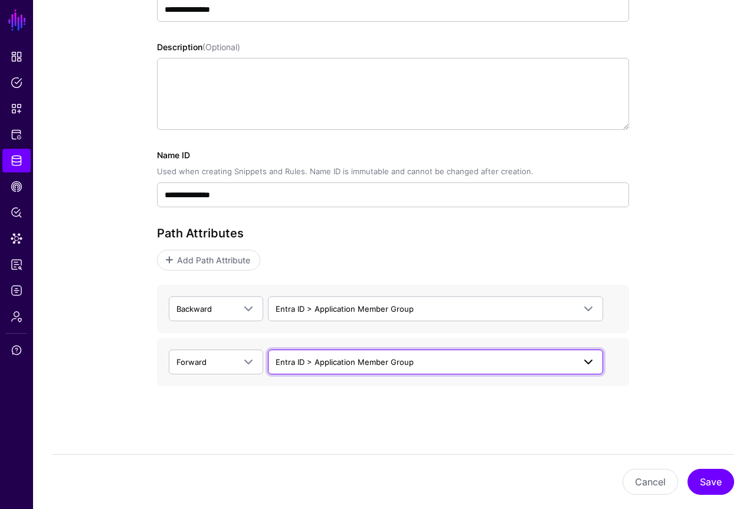
click at [348, 371] on link "Entra ID > Application Member Group" at bounding box center [435, 361] width 335 height 25
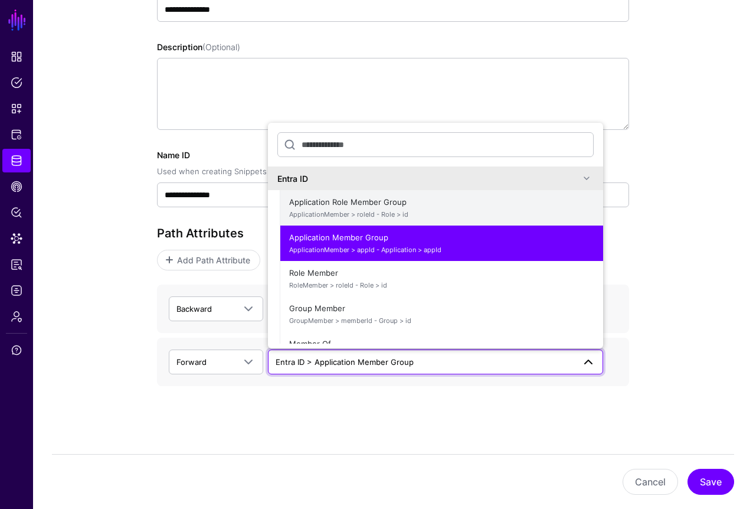
click at [384, 208] on span "Application Role Member Group ApplicationMember > roleId - Role > id" at bounding box center [441, 208] width 305 height 28
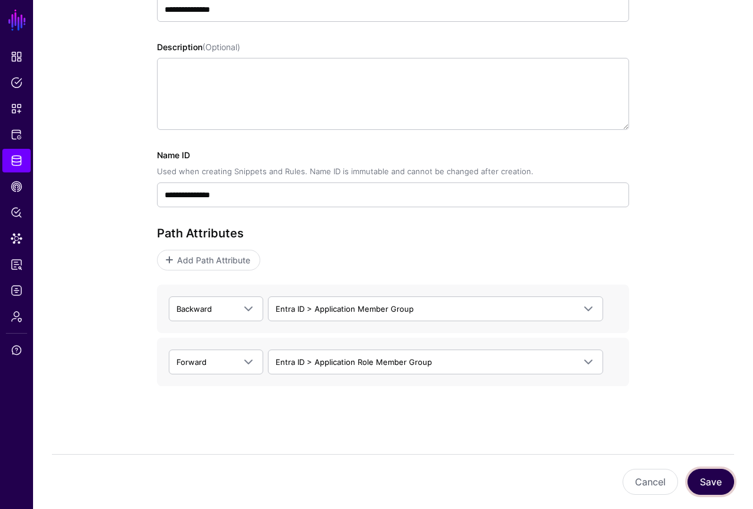
drag, startPoint x: 705, startPoint y: 481, endPoint x: 659, endPoint y: 402, distance: 91.0
click at [706, 481] on button "Save" at bounding box center [711, 482] width 47 height 26
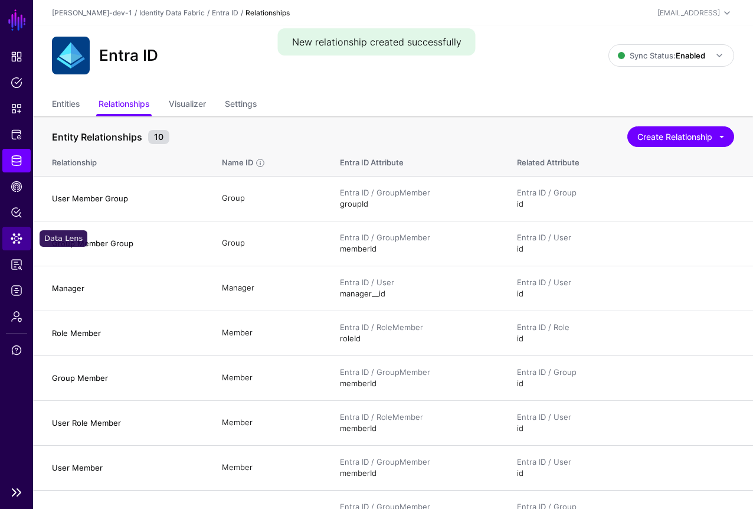
click at [14, 237] on span "Data Lens" at bounding box center [17, 239] width 12 height 12
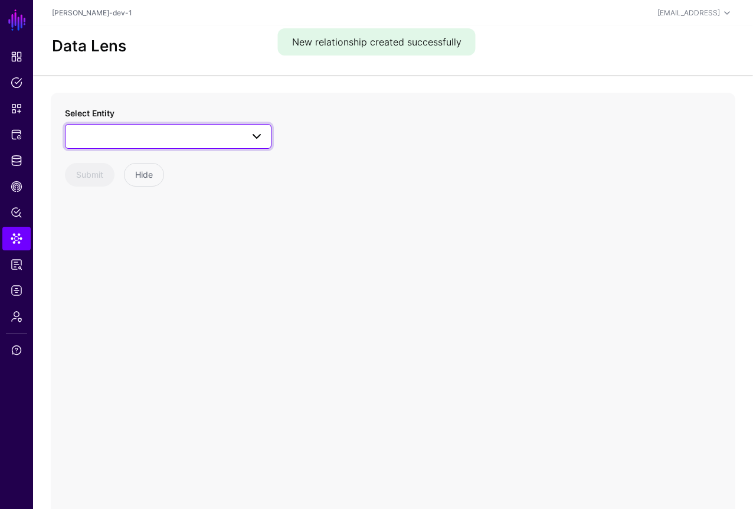
click at [179, 132] on span at bounding box center [168, 136] width 191 height 14
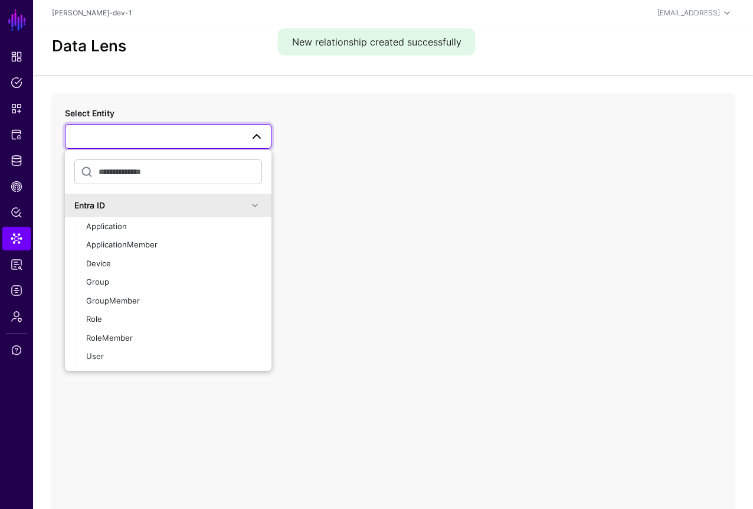
click at [153, 365] on div "Entra ID Application ApplicationMember Device Group GroupMember Role RoleMember…" at bounding box center [168, 260] width 207 height 221
click at [162, 364] on button "User" at bounding box center [174, 356] width 195 height 19
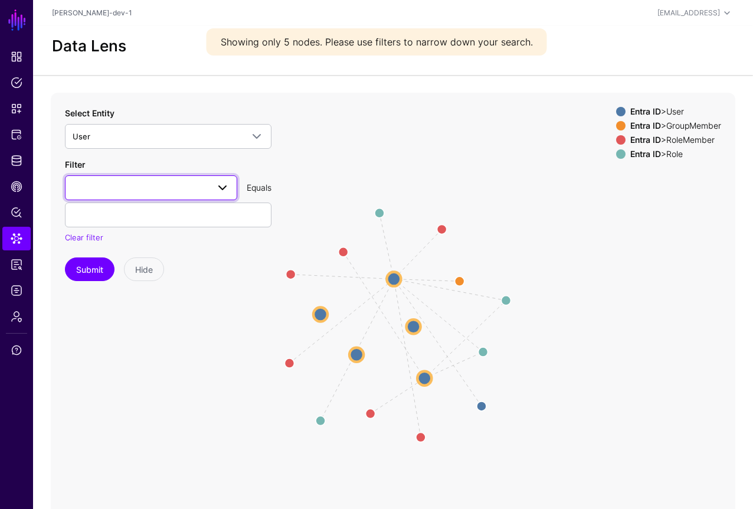
click at [185, 186] on span at bounding box center [151, 188] width 157 height 14
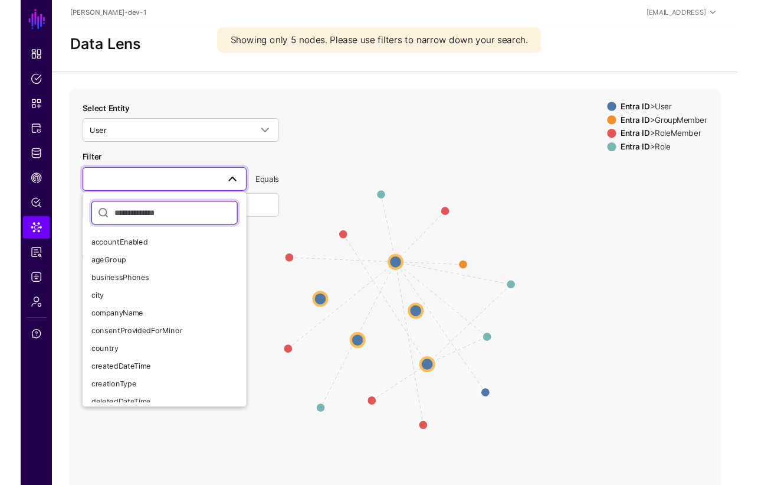
scroll to position [354, 0]
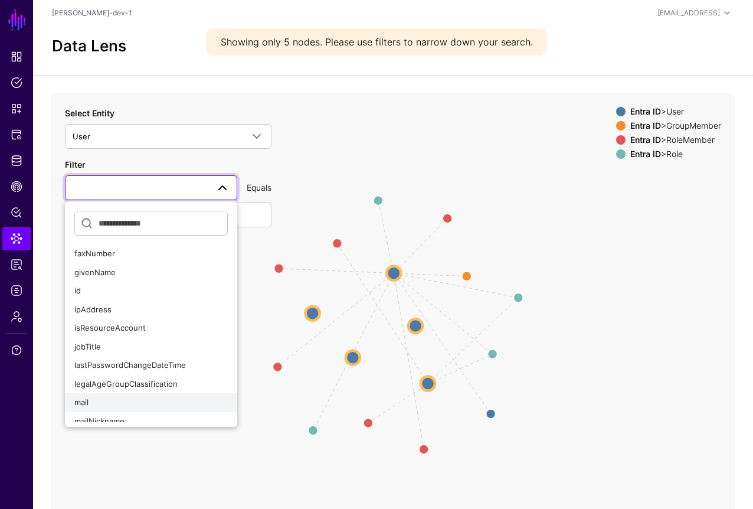
click at [103, 399] on div "mail" at bounding box center [150, 403] width 153 height 12
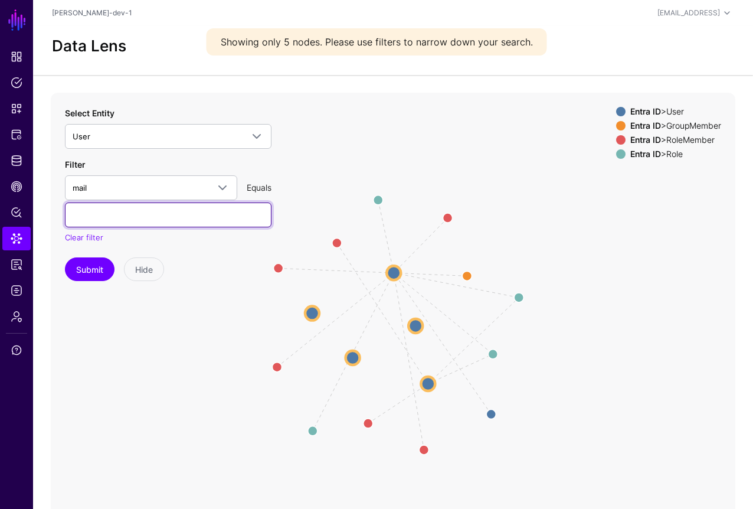
click at [136, 214] on input "text" at bounding box center [168, 214] width 207 height 25
type input "**********"
click at [65, 257] on button "Submit" at bounding box center [90, 269] width 50 height 24
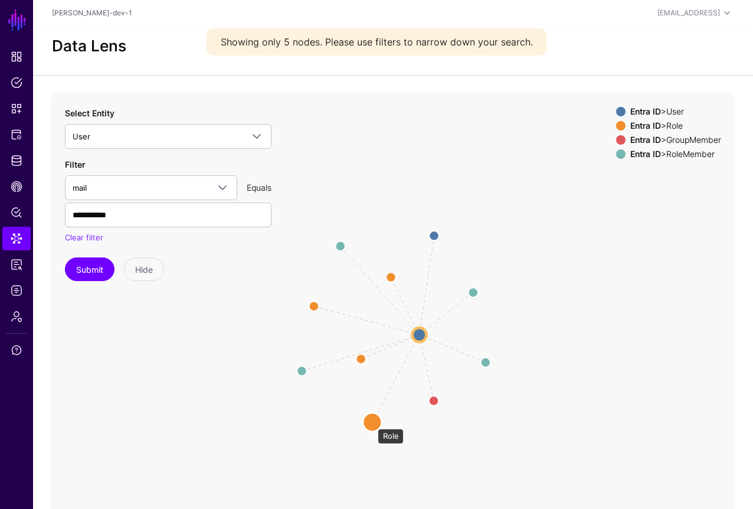
click at [372, 423] on circle at bounding box center [372, 422] width 19 height 19
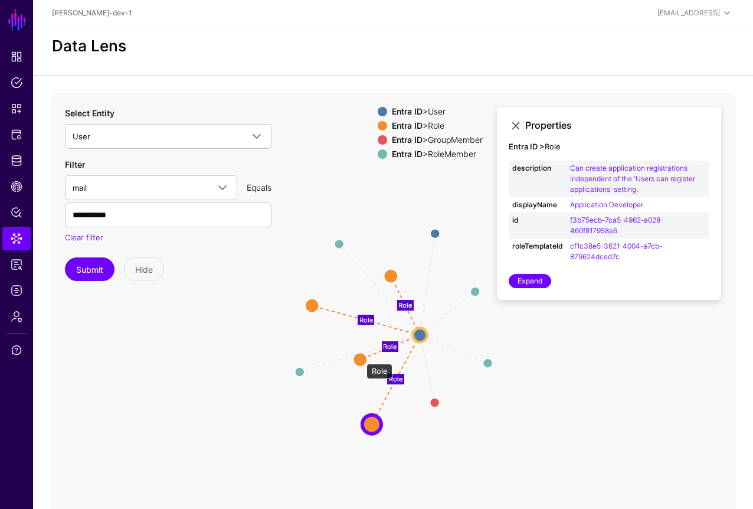
click at [361, 358] on circle at bounding box center [360, 359] width 14 height 14
click at [307, 303] on circle at bounding box center [311, 305] width 14 height 14
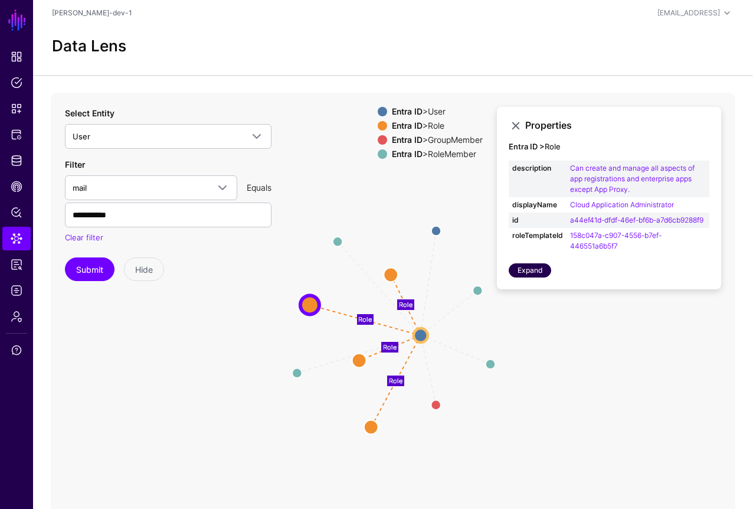
click at [535, 277] on link "Expand" at bounding box center [530, 270] width 42 height 14
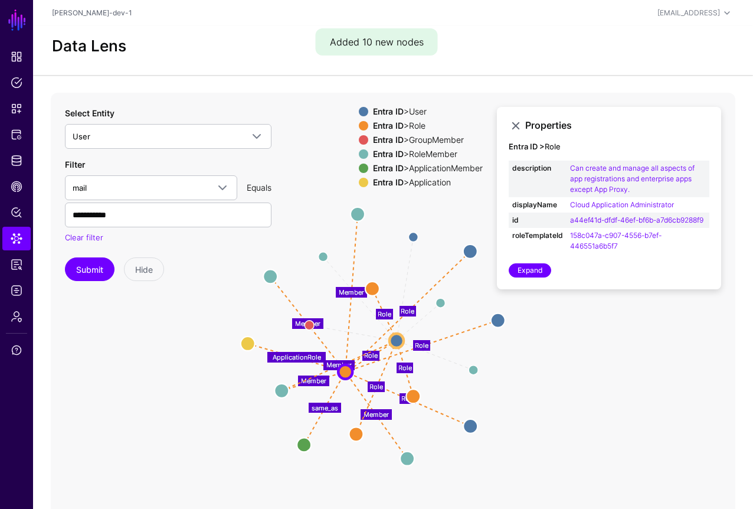
drag, startPoint x: 544, startPoint y: 395, endPoint x: 529, endPoint y: 404, distance: 17.7
click at [529, 404] on icon "Manager Member Member Member Group / Member Role ApplicationRole Role Member Me…" at bounding box center [393, 329] width 685 height 472
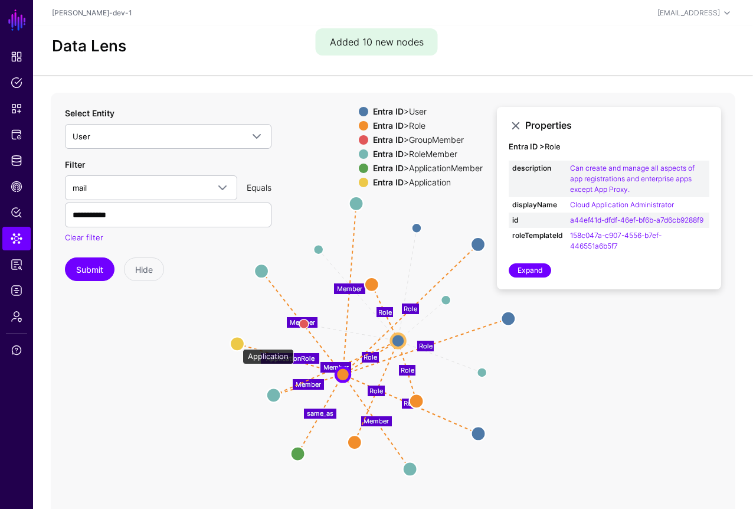
click at [237, 343] on circle at bounding box center [237, 343] width 14 height 14
